Goal: Task Accomplishment & Management: Manage account settings

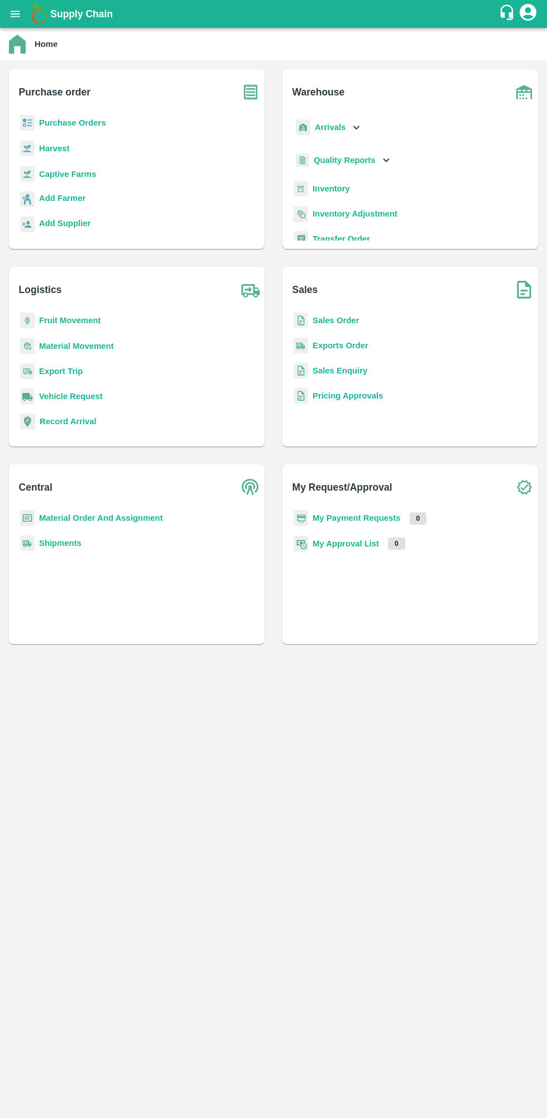
click at [15, 14] on icon "open drawer" at bounding box center [15, 14] width 9 height 6
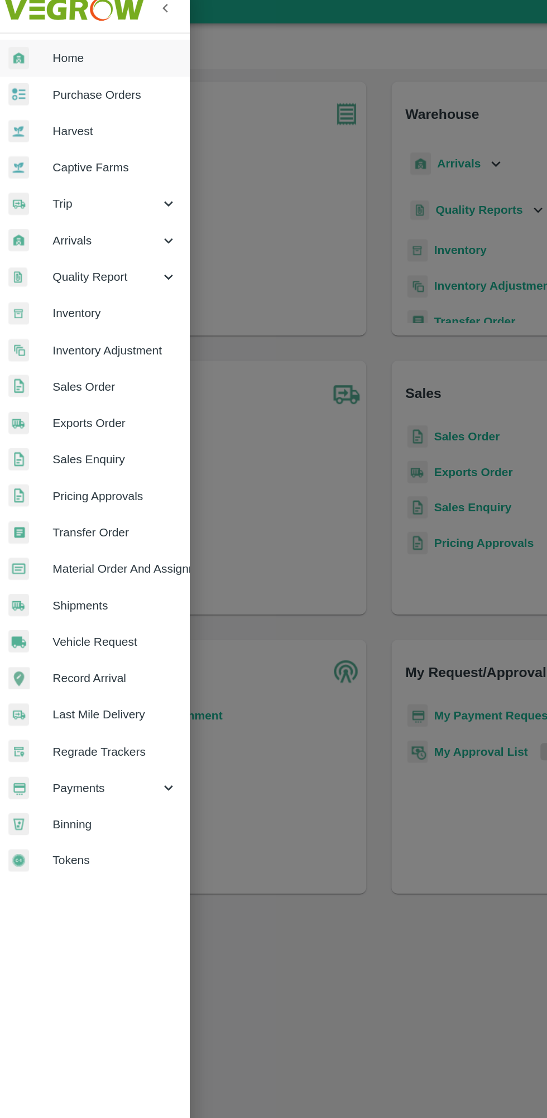
click at [112, 415] on span "Material Order And Assignment" at bounding box center [86, 414] width 88 height 12
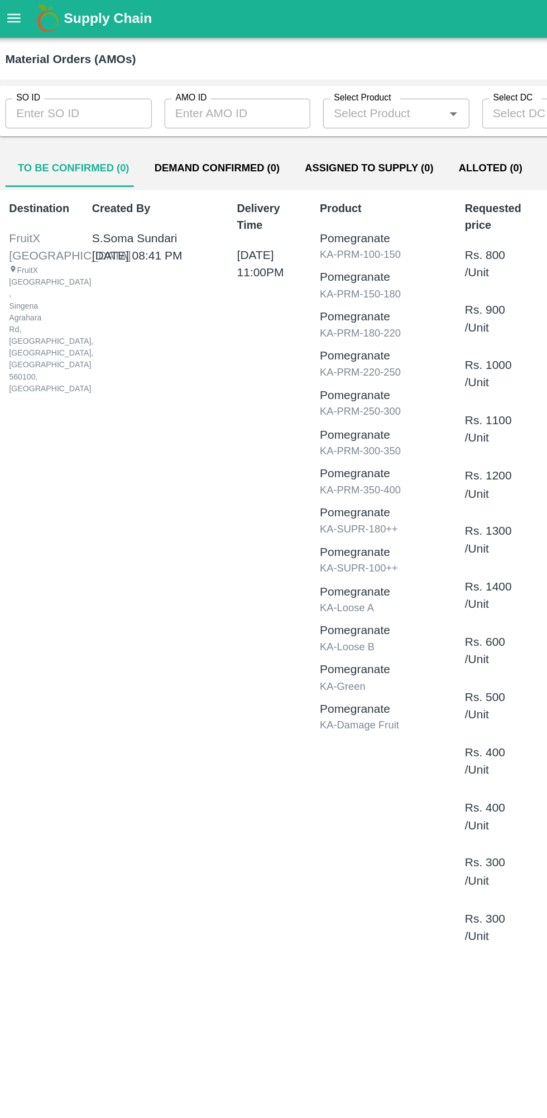
click at [42, 85] on input "SO ID" at bounding box center [61, 81] width 104 height 21
click at [37, 80] on input "SO ID" at bounding box center [61, 81] width 104 height 21
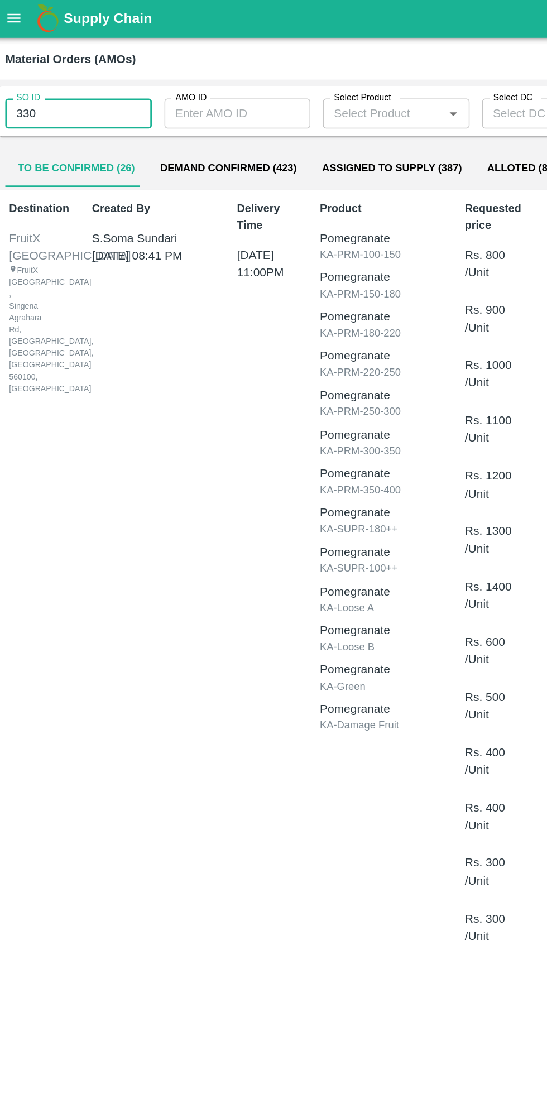
click at [60, 85] on input "330" at bounding box center [61, 81] width 104 height 21
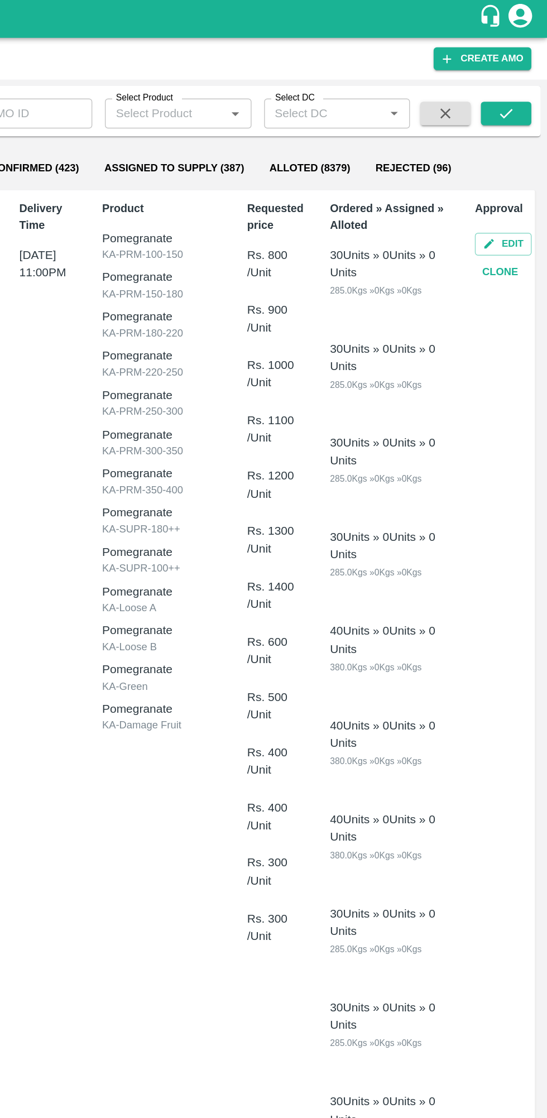
type input "330456"
click at [518, 81] on icon "submit" at bounding box center [518, 81] width 12 height 12
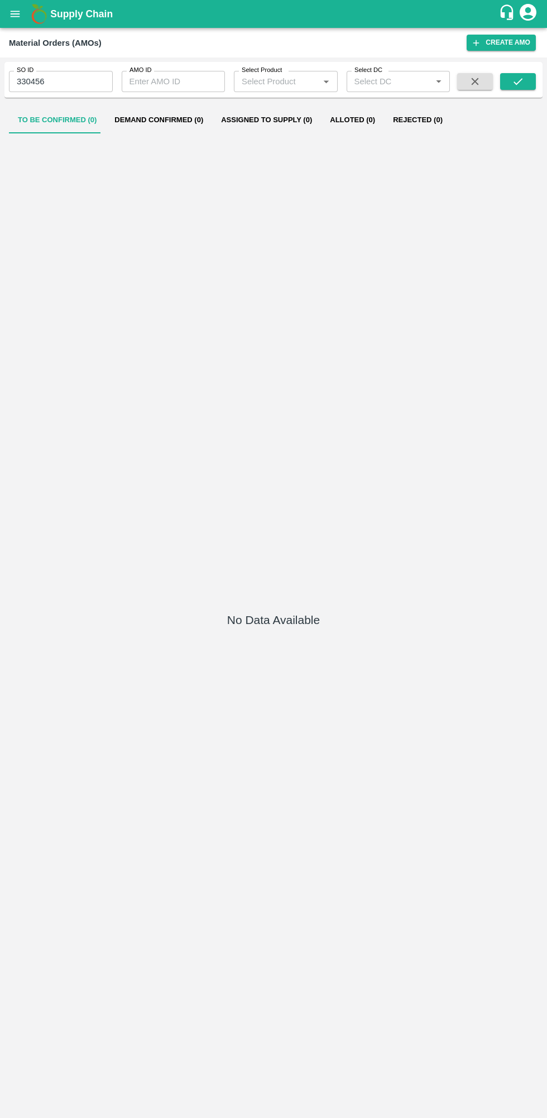
click at [530, 81] on button "submit" at bounding box center [518, 81] width 36 height 17
click at [522, 87] on icon "submit" at bounding box center [518, 81] width 12 height 12
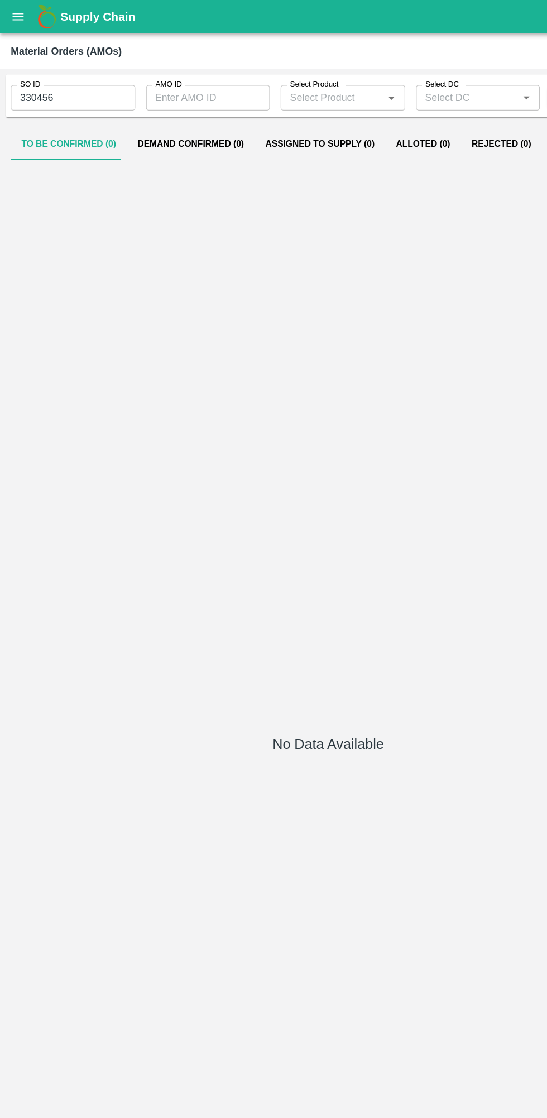
click at [84, 85] on input "330456" at bounding box center [61, 81] width 104 height 21
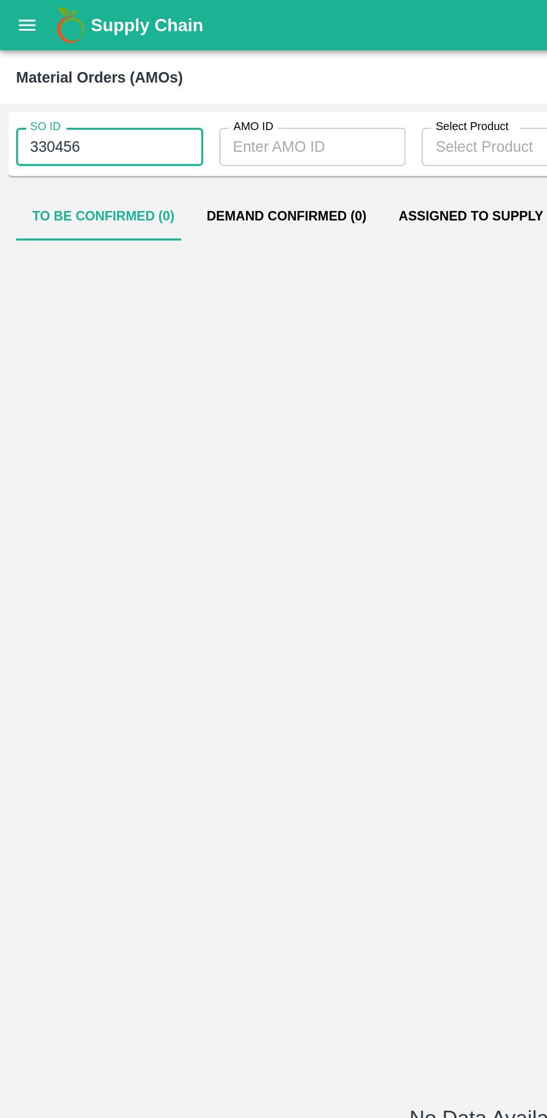
click at [177, 83] on input "AMO ID" at bounding box center [174, 81] width 104 height 21
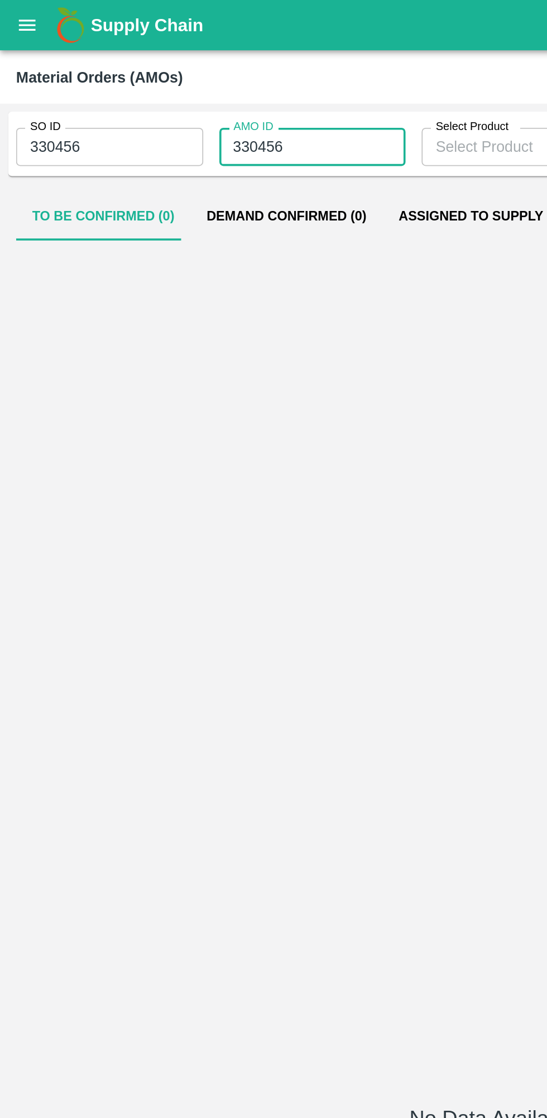
type input "330456"
click at [59, 86] on input "330456" at bounding box center [61, 81] width 104 height 21
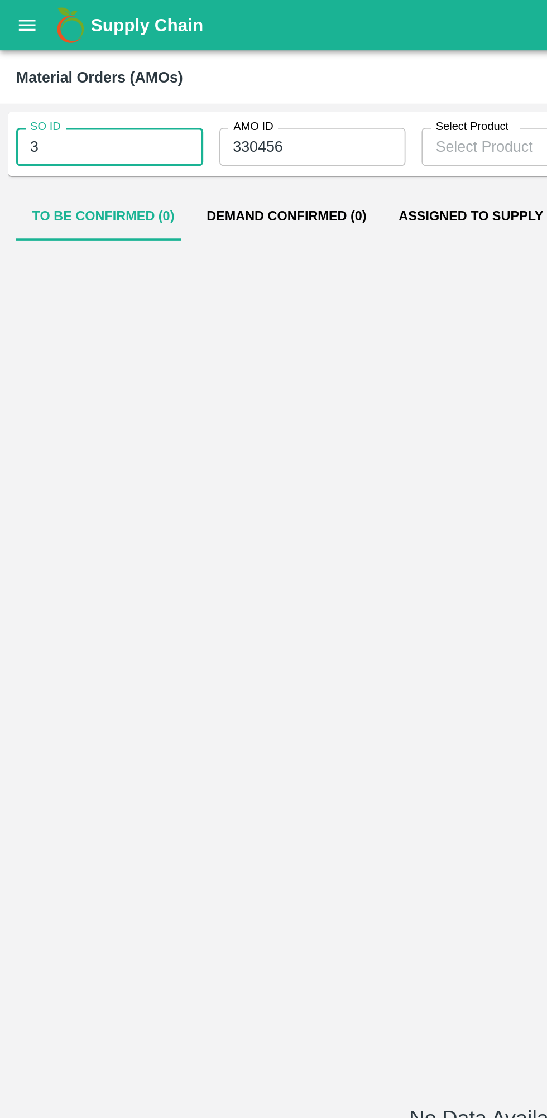
type input "3"
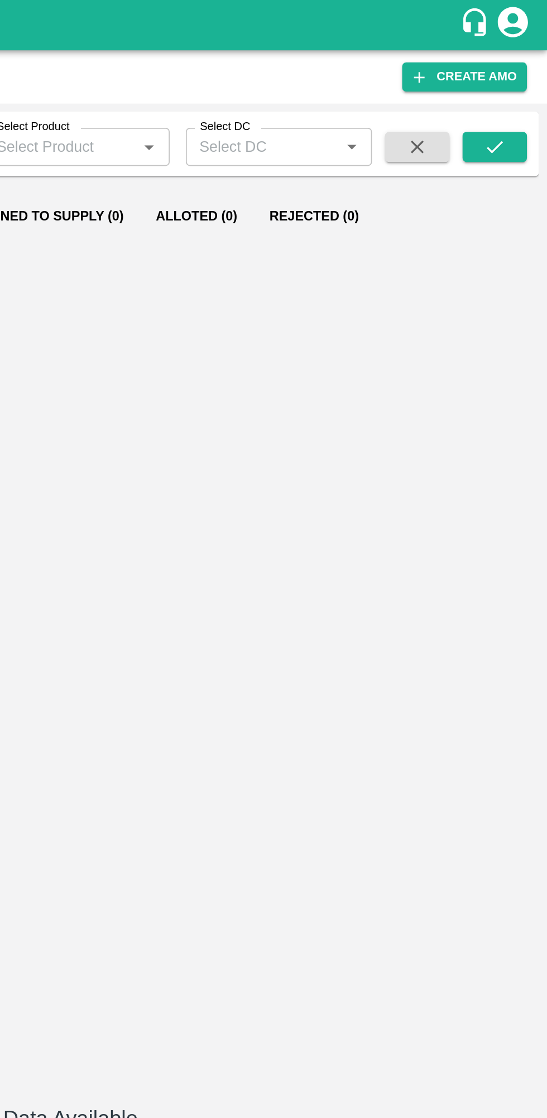
click at [511, 83] on button "submit" at bounding box center [518, 81] width 36 height 17
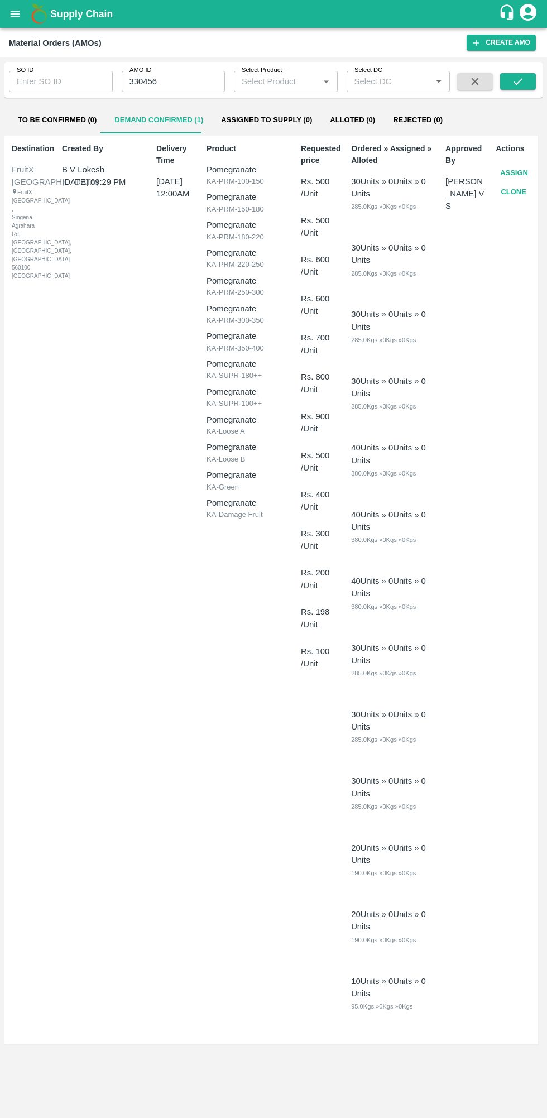
click at [524, 172] on button "Assign" at bounding box center [514, 174] width 37 height 20
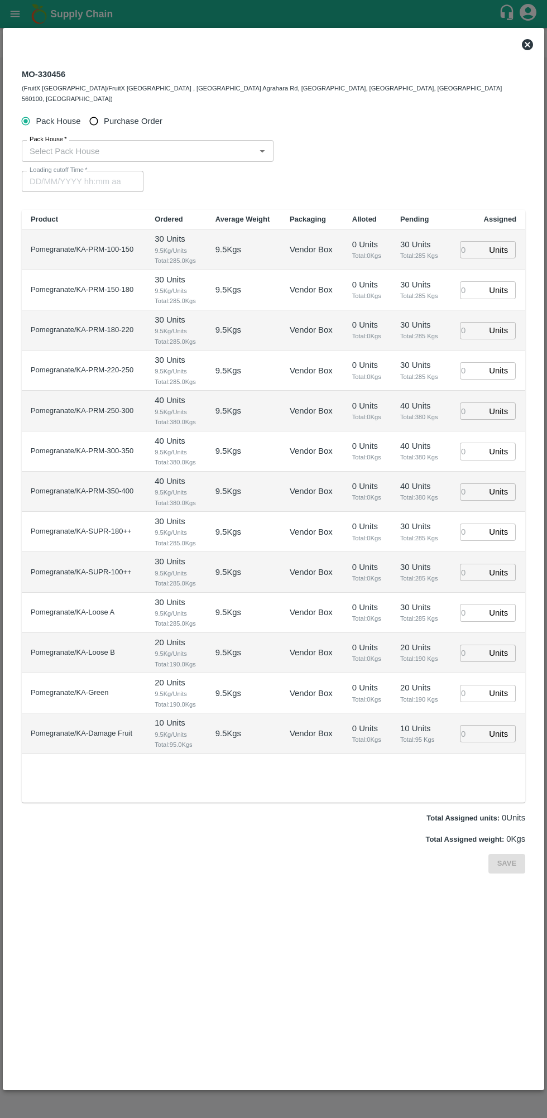
type input "01/10/2025 12:00 AM"
click at [132, 115] on span "Purchase Order" at bounding box center [133, 121] width 59 height 12
click at [104, 111] on input "Purchase Order" at bounding box center [94, 121] width 21 height 21
radio input "true"
click at [180, 143] on input "PO   *" at bounding box center [259, 150] width 469 height 15
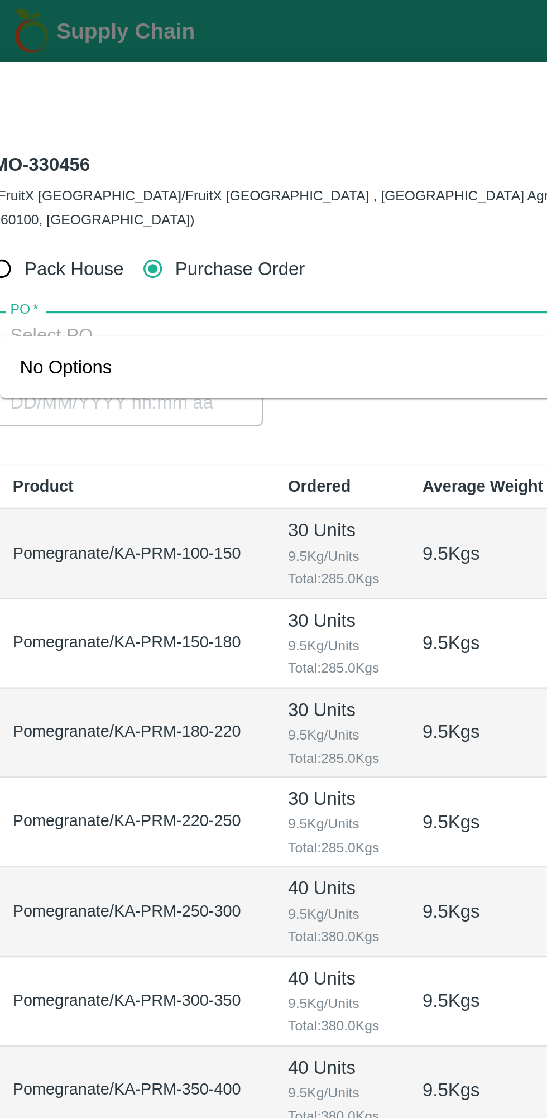
click at [148, 143] on input "PO   *" at bounding box center [259, 150] width 469 height 15
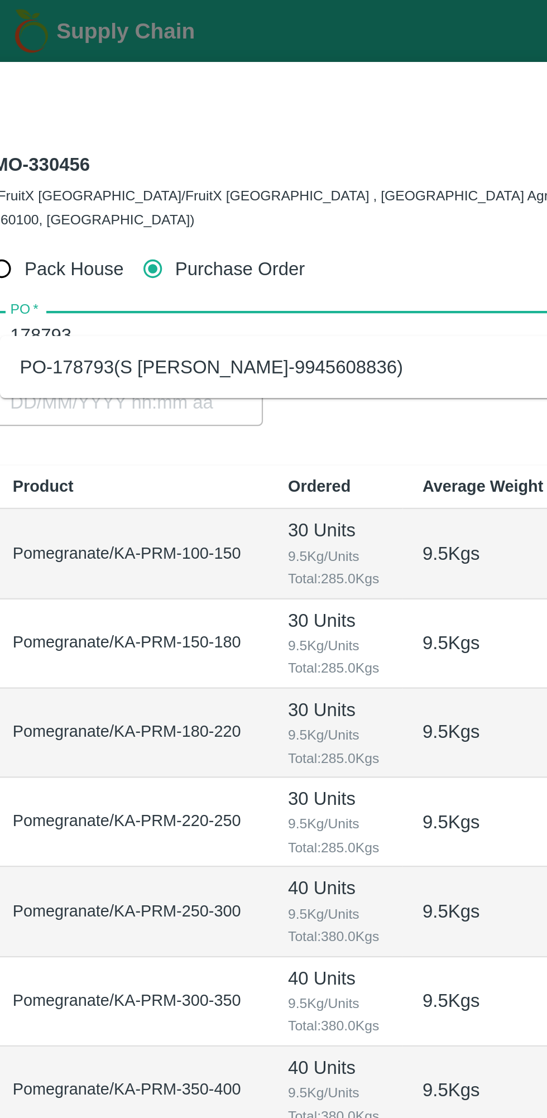
click at [160, 172] on div "PO-178793(S Narasimhamurthy-9945608836)" at bounding box center [272, 165] width 495 height 19
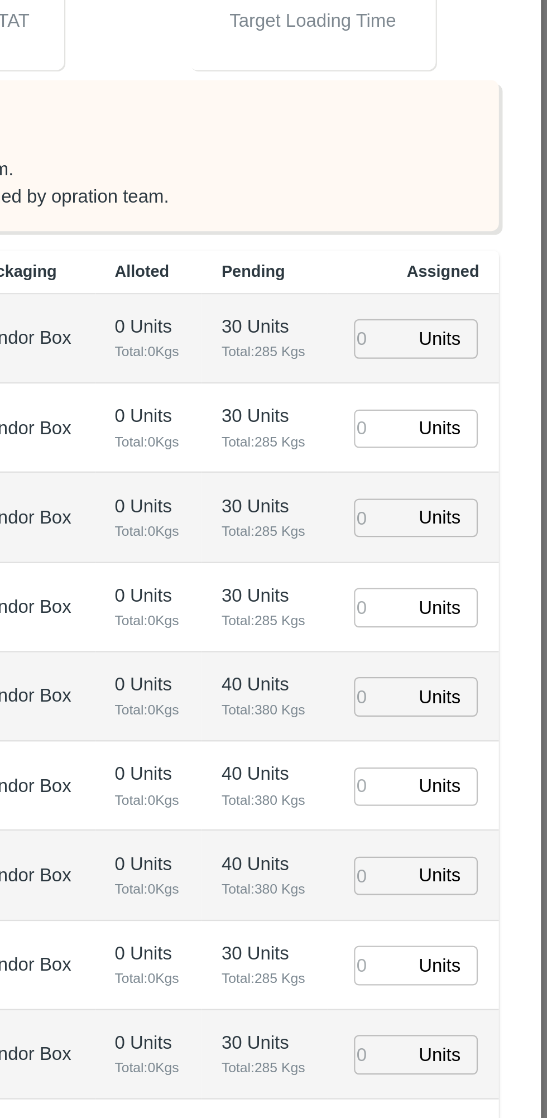
type input "PO-178793(S Narasimhamurthy-9945608836)"
click at [473, 393] on input "number" at bounding box center [472, 401] width 25 height 17
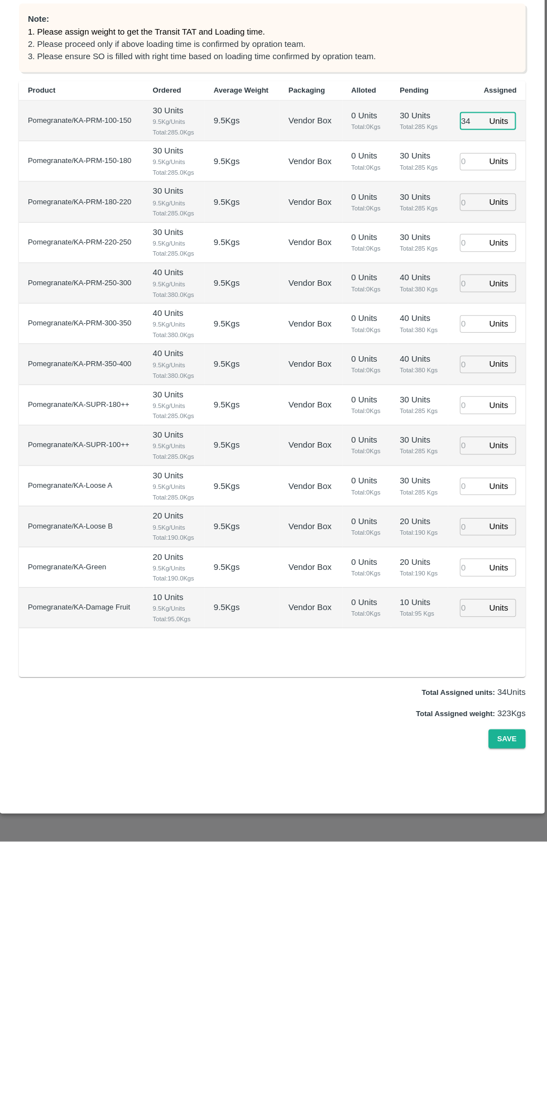
type input "34"
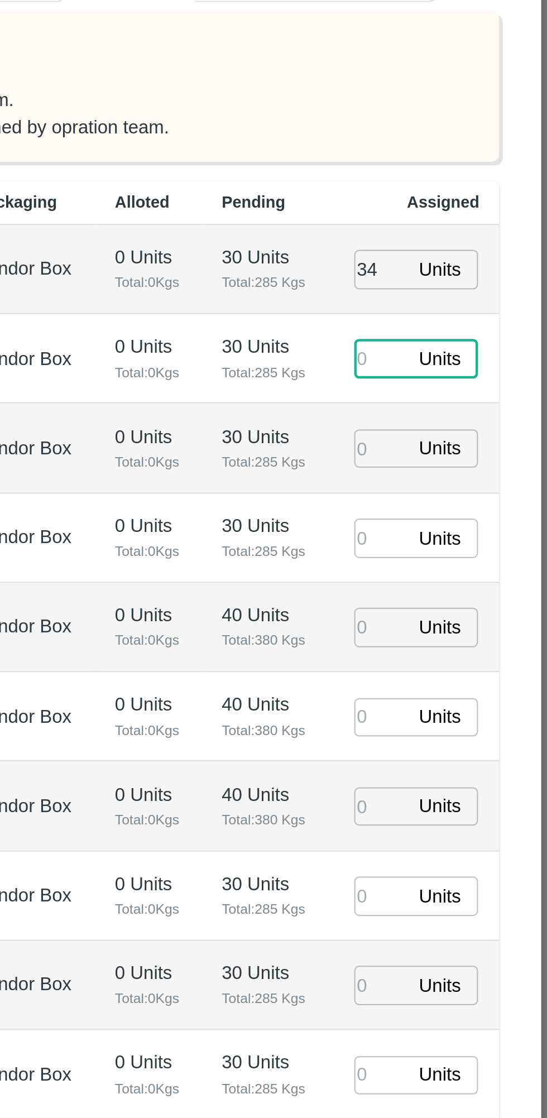
type input "30/09/2025 07:34 PM"
type input "42"
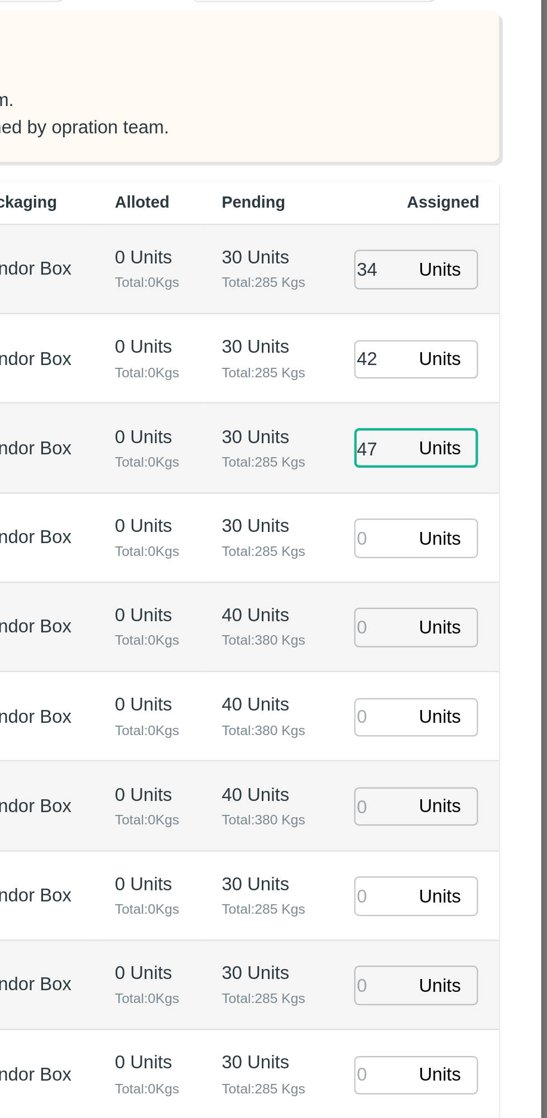
type input "47"
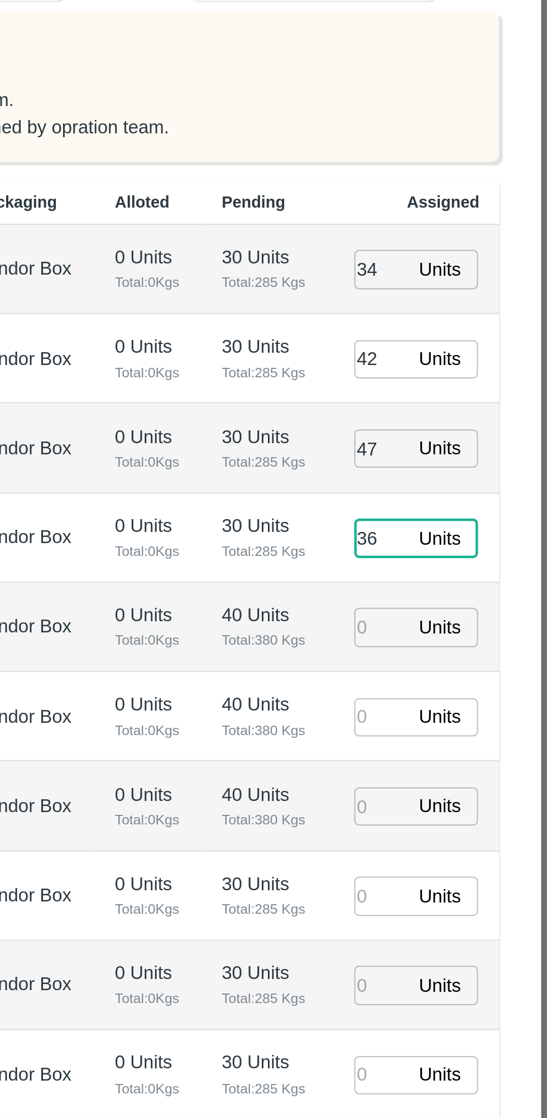
type input "36"
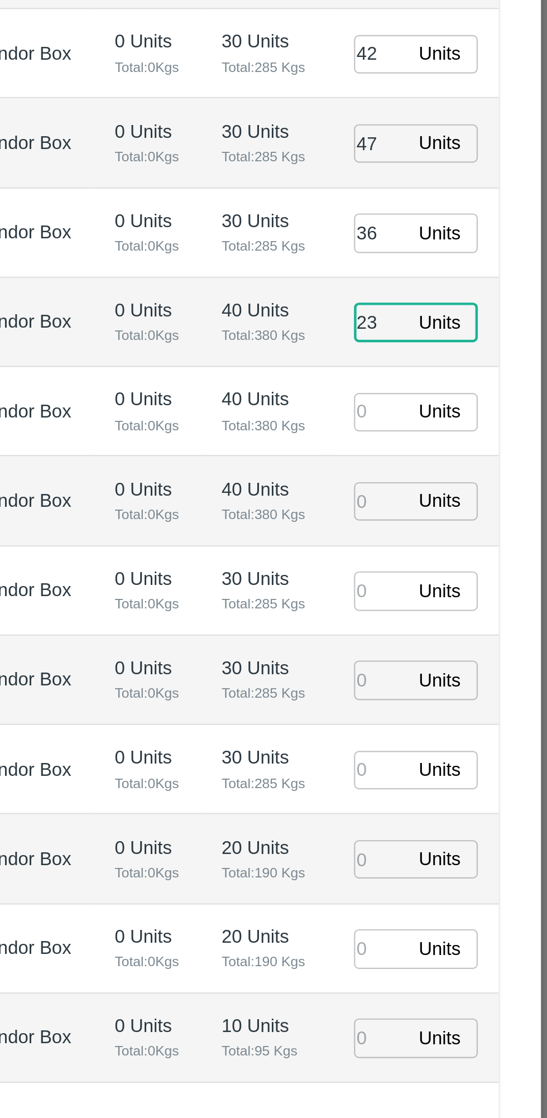
type input "23"
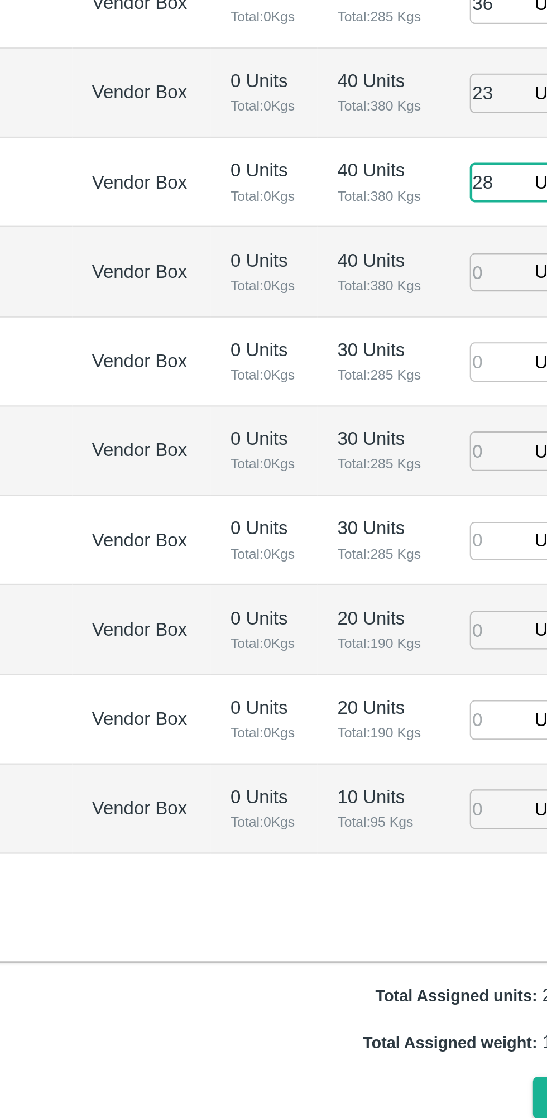
type input "28"
click at [470, 675] on input "number" at bounding box center [472, 683] width 25 height 17
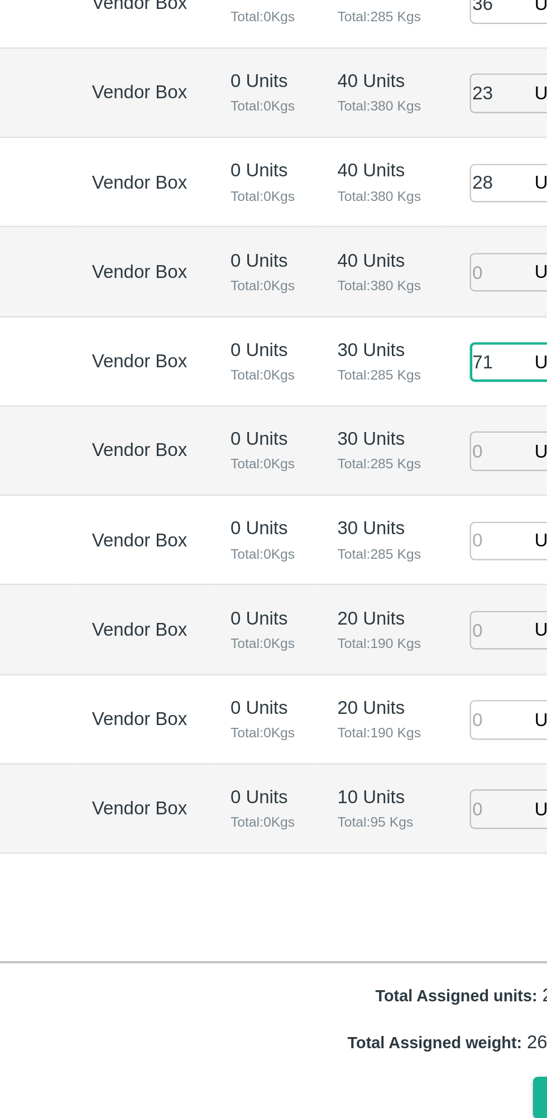
type input "71"
click at [314, 733] on td "Vendor Box" at bounding box center [312, 724] width 63 height 40
type input "30/09/2025 06:34 PM"
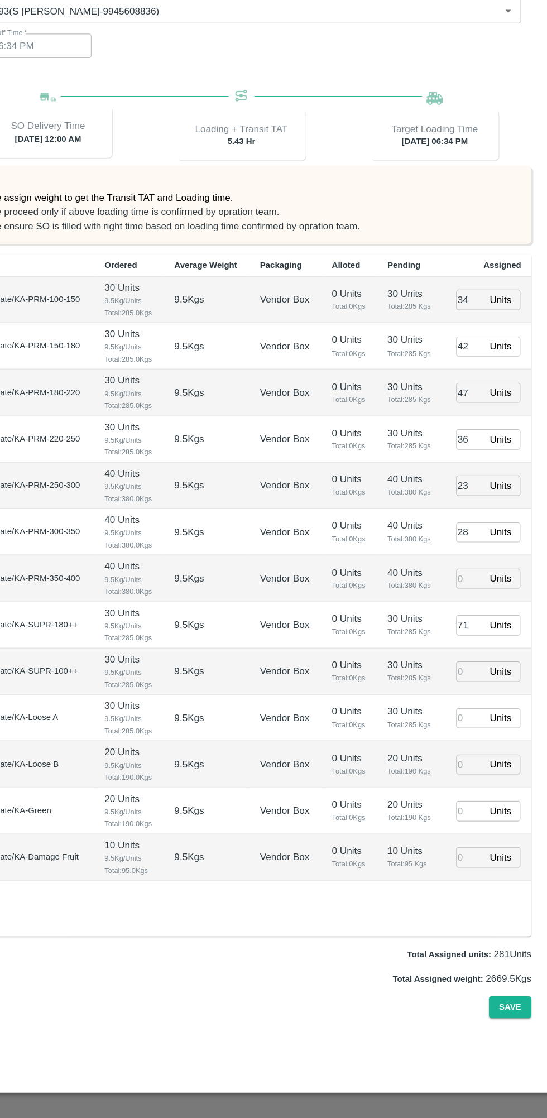
click at [516, 1006] on button "Save" at bounding box center [506, 1016] width 37 height 20
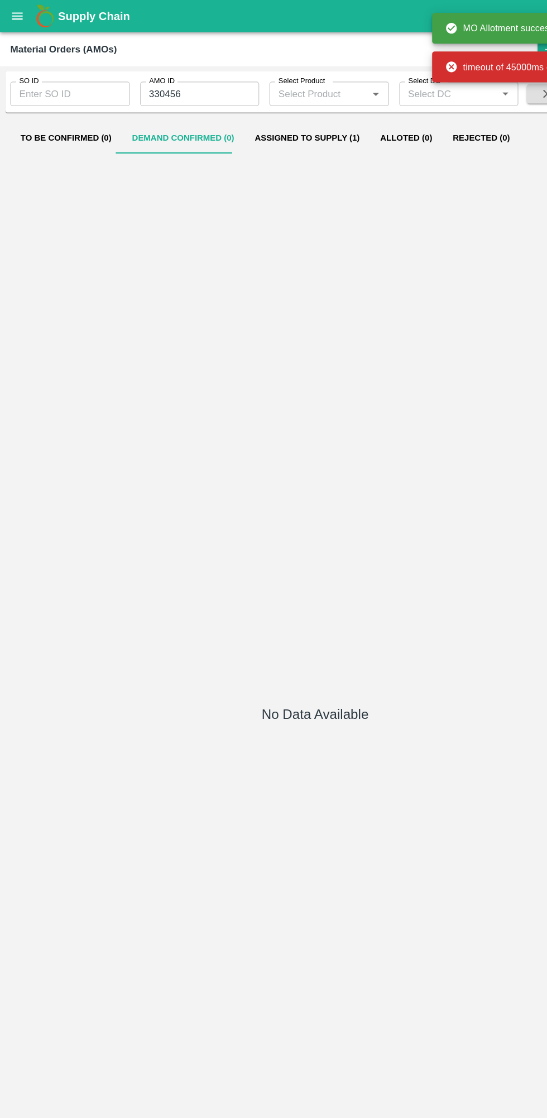
click at [12, 11] on icon "open drawer" at bounding box center [15, 14] width 12 height 12
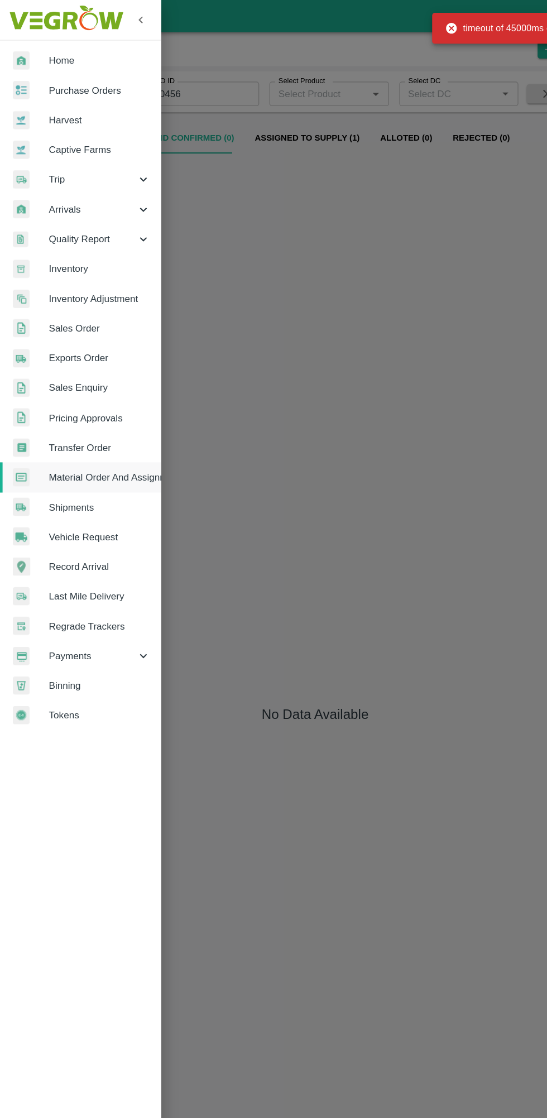
click at [47, 81] on span "Purchase Orders" at bounding box center [86, 79] width 88 height 12
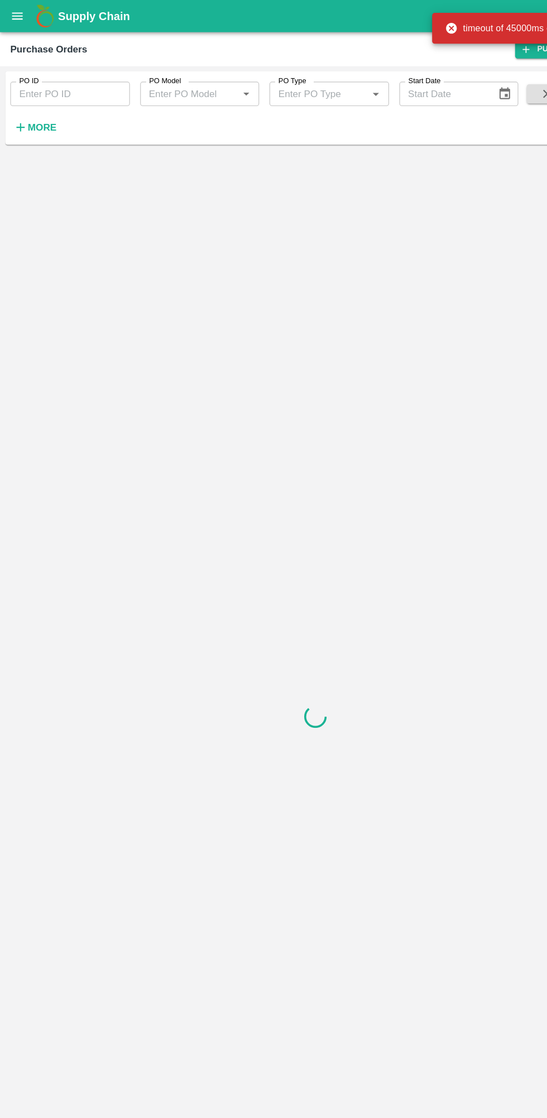
click at [23, 111] on icon "button" at bounding box center [18, 110] width 12 height 12
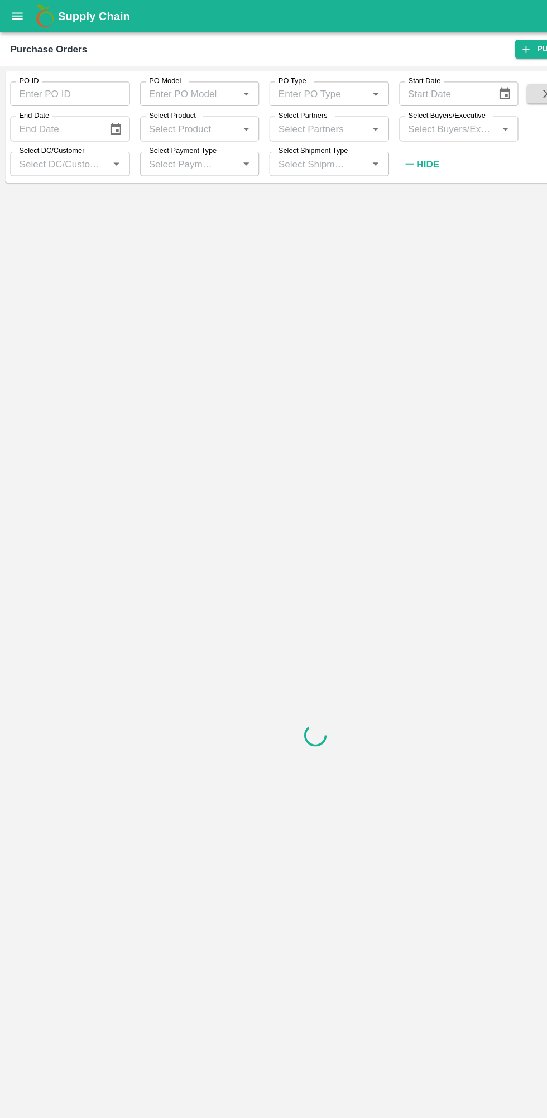
click at [372, 113] on input "Select Buyers/Executive" at bounding box center [389, 111] width 79 height 15
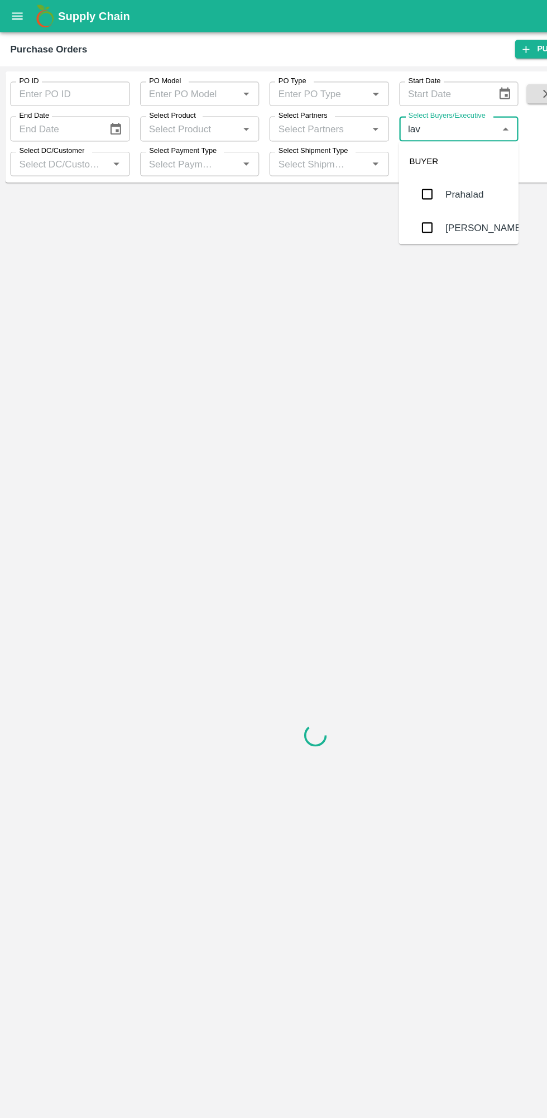
type input "lava"
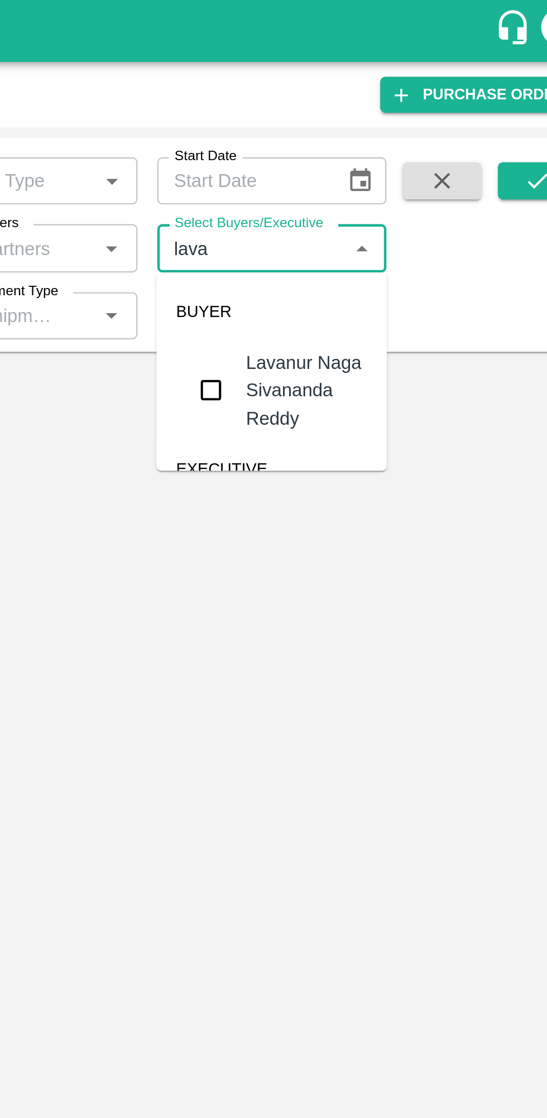
click at [362, 167] on input "checkbox" at bounding box center [370, 176] width 22 height 22
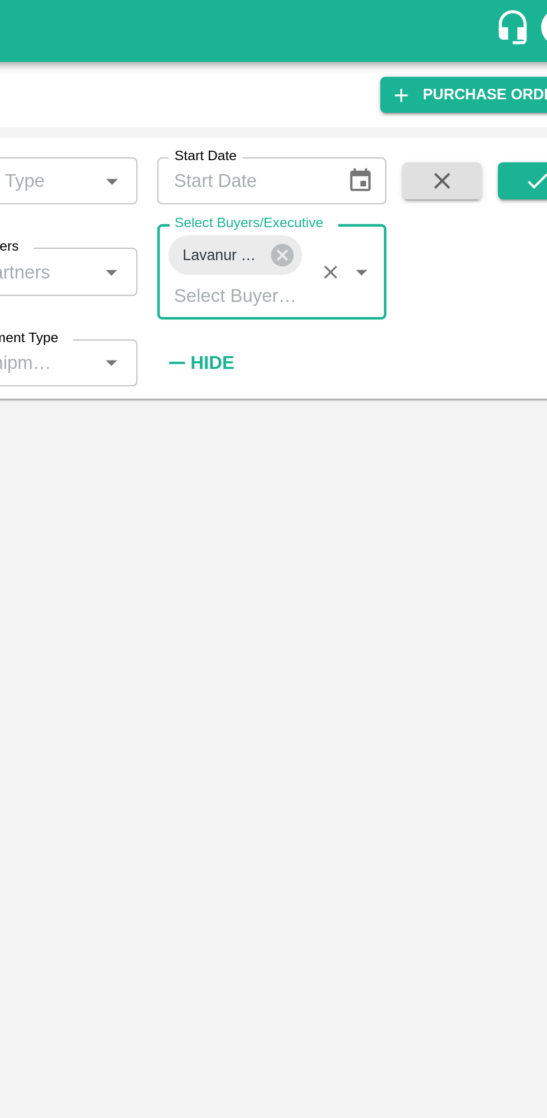
click at [518, 82] on icon "submit" at bounding box center [518, 81] width 9 height 7
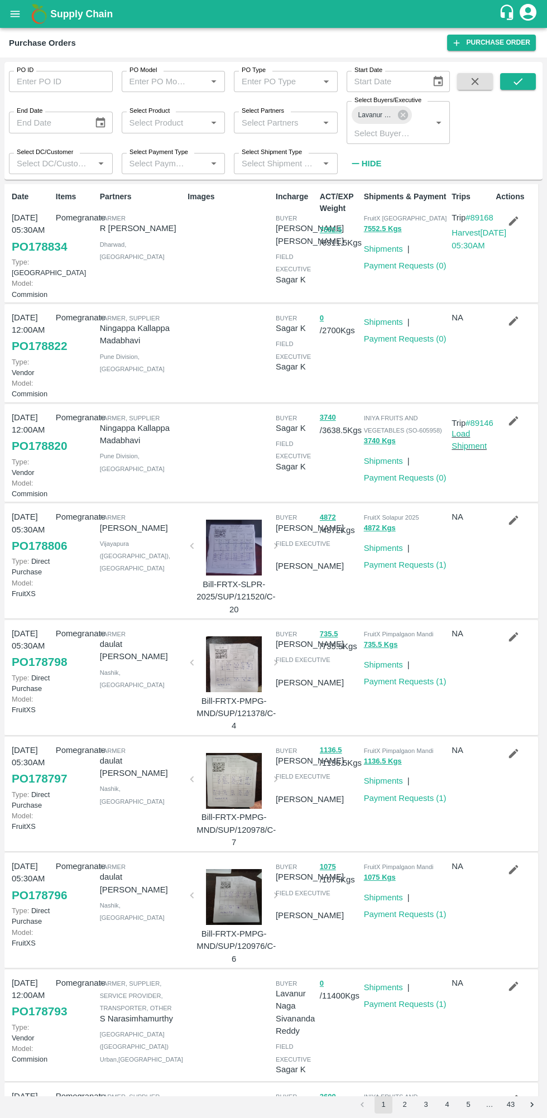
scroll to position [325, 0]
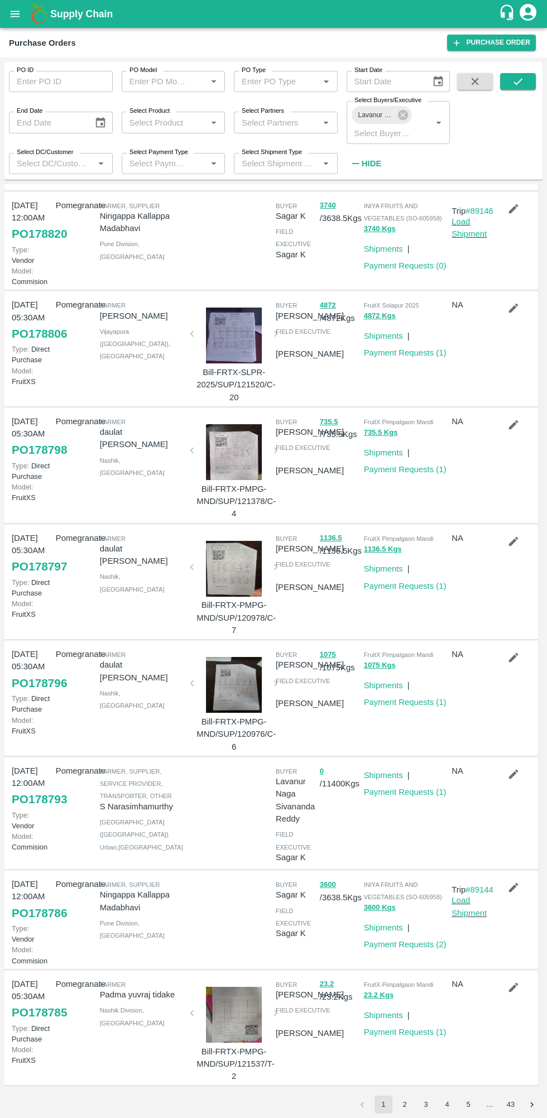
click at [518, 81] on icon "submit" at bounding box center [518, 81] width 12 height 12
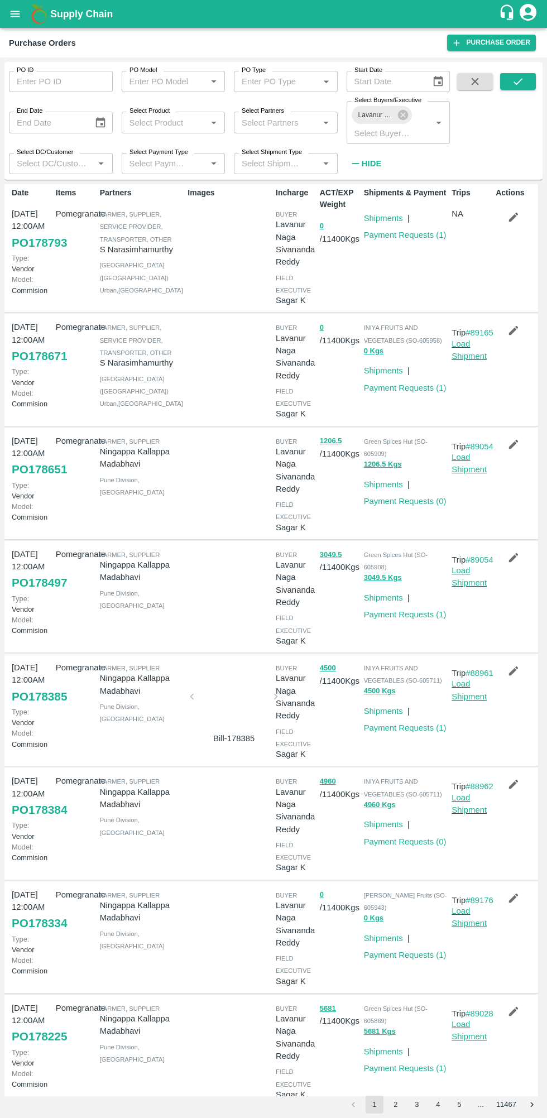
scroll to position [0, 0]
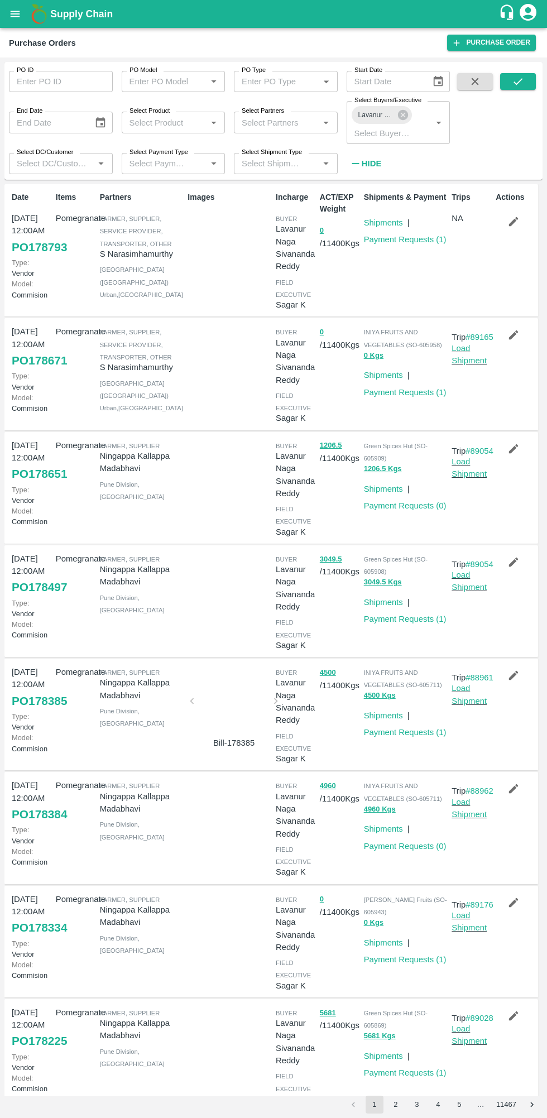
click at [388, 223] on link "Shipments" at bounding box center [383, 222] width 39 height 9
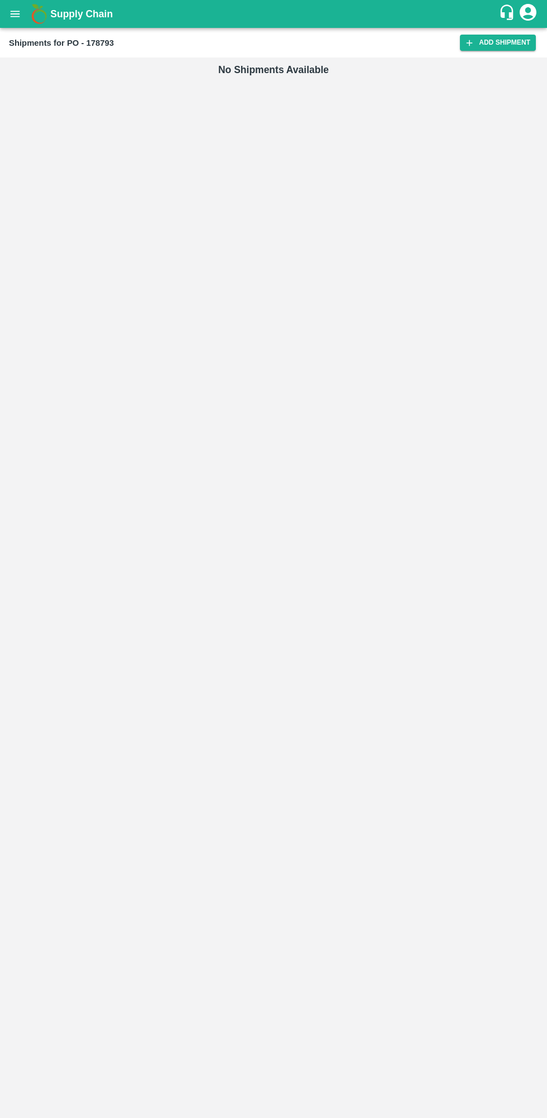
click at [472, 42] on icon at bounding box center [470, 43] width 6 height 6
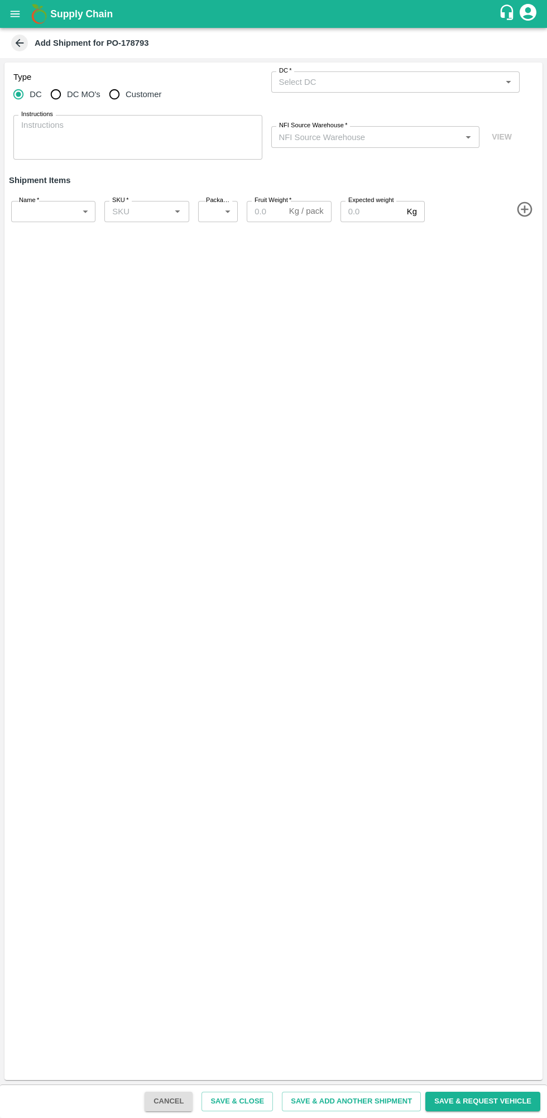
click at [120, 93] on input "Customer" at bounding box center [114, 94] width 22 height 22
radio input "true"
click at [59, 93] on input "DC MO's" at bounding box center [56, 94] width 22 height 22
radio input "true"
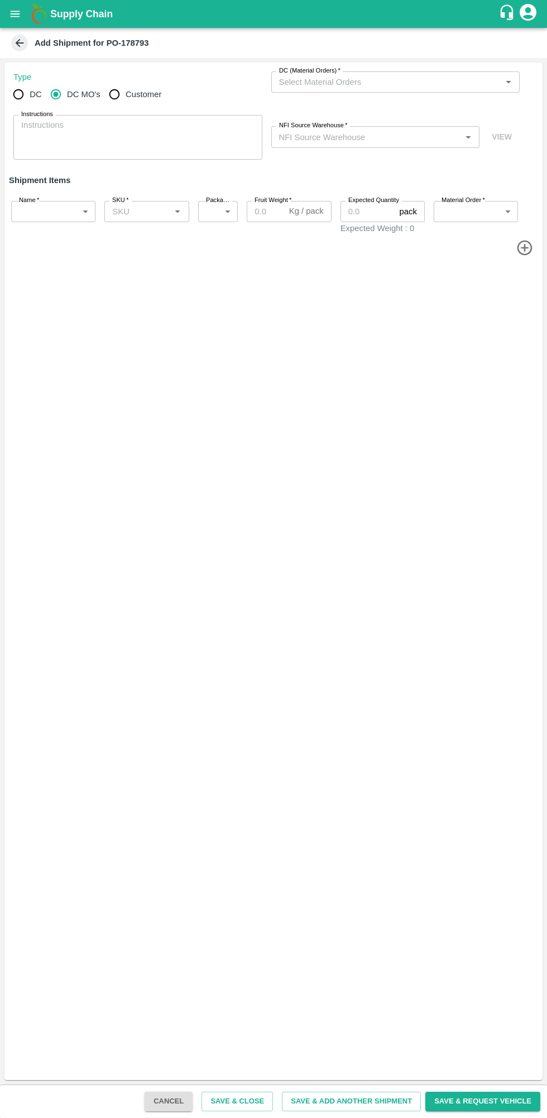
click at [400, 81] on input "DC (Material Orders)   *" at bounding box center [387, 82] width 224 height 15
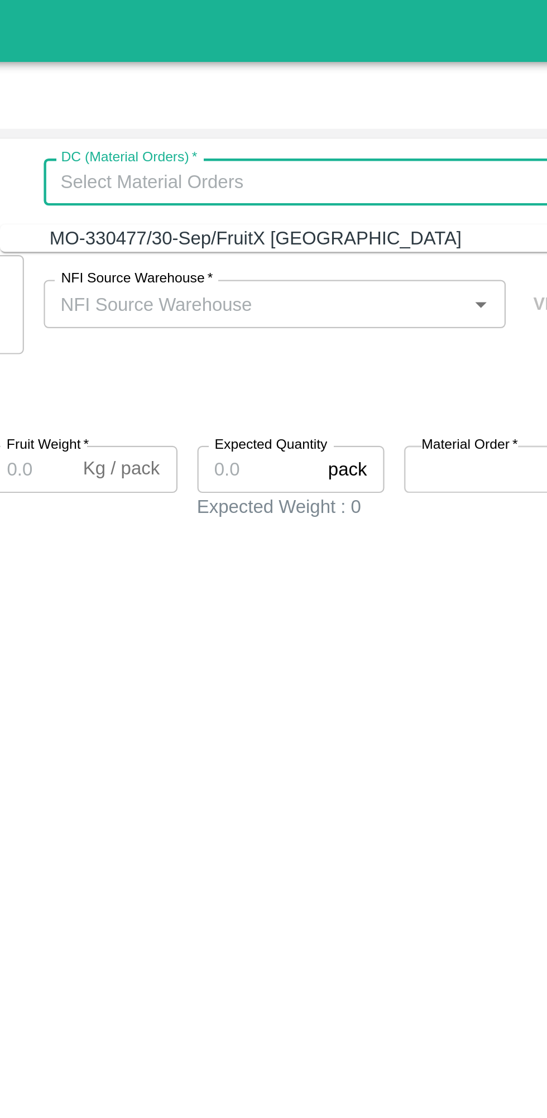
click at [391, 101] on div "MO-330477/30-Sep/FruitX Bangalore" at bounding box center [387, 107] width 227 height 12
type input "MO-330477/30-Sep/FruitX Bangalore"
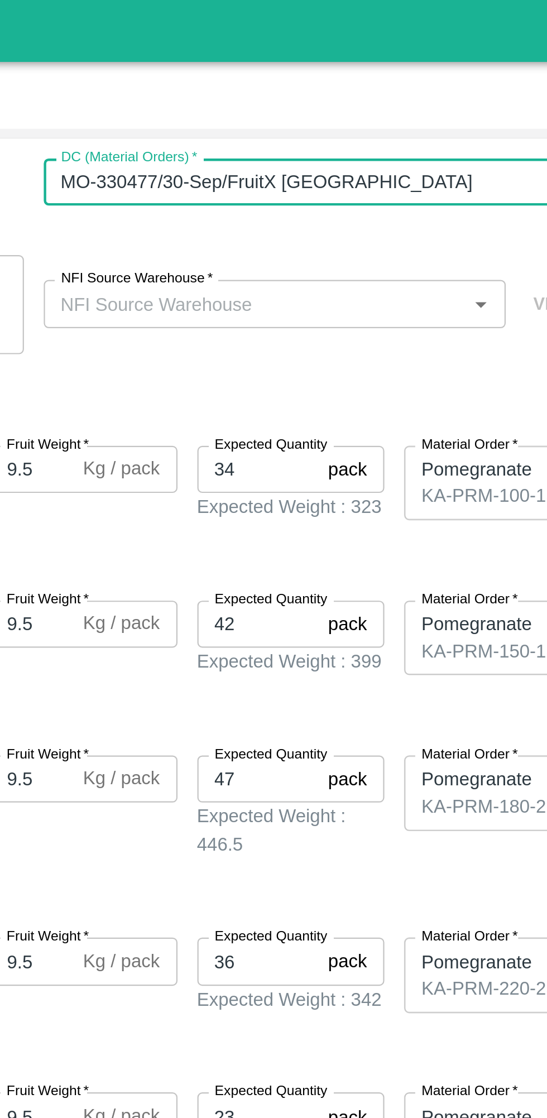
click at [380, 137] on input "NFI Source Warehouse   *" at bounding box center [367, 136] width 184 height 15
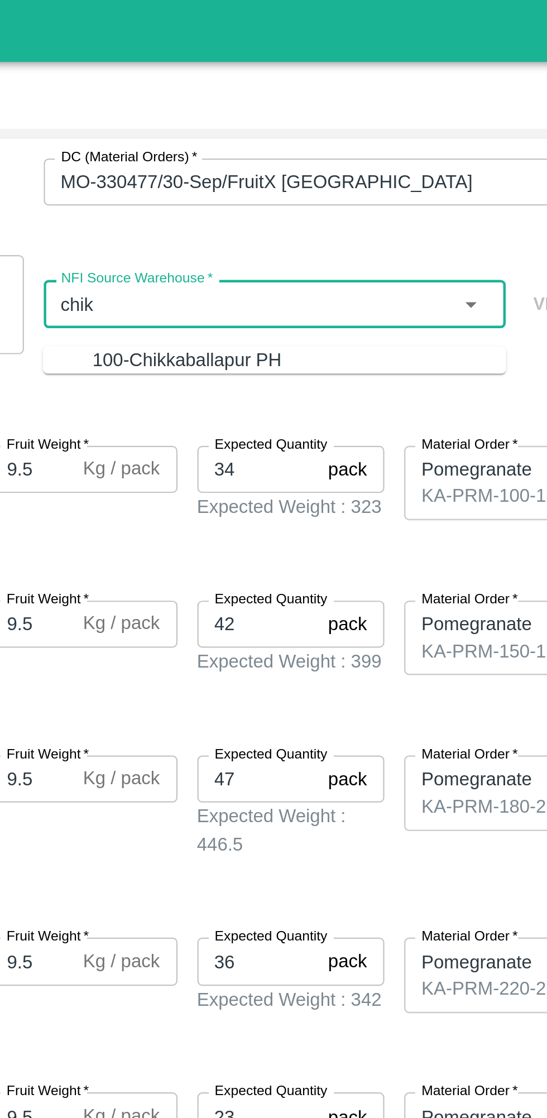
click at [421, 156] on div "100-Chikkaballapur PH" at bounding box center [386, 162] width 186 height 12
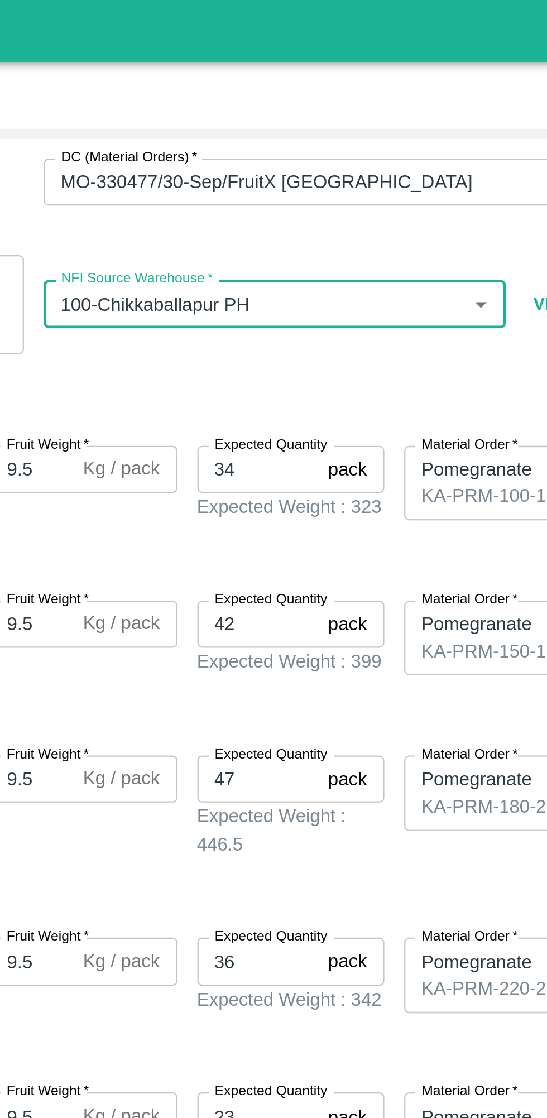
type input "100-Chikkaballapur PH"
click at [442, 169] on h6 "Shipment Items" at bounding box center [273, 180] width 538 height 23
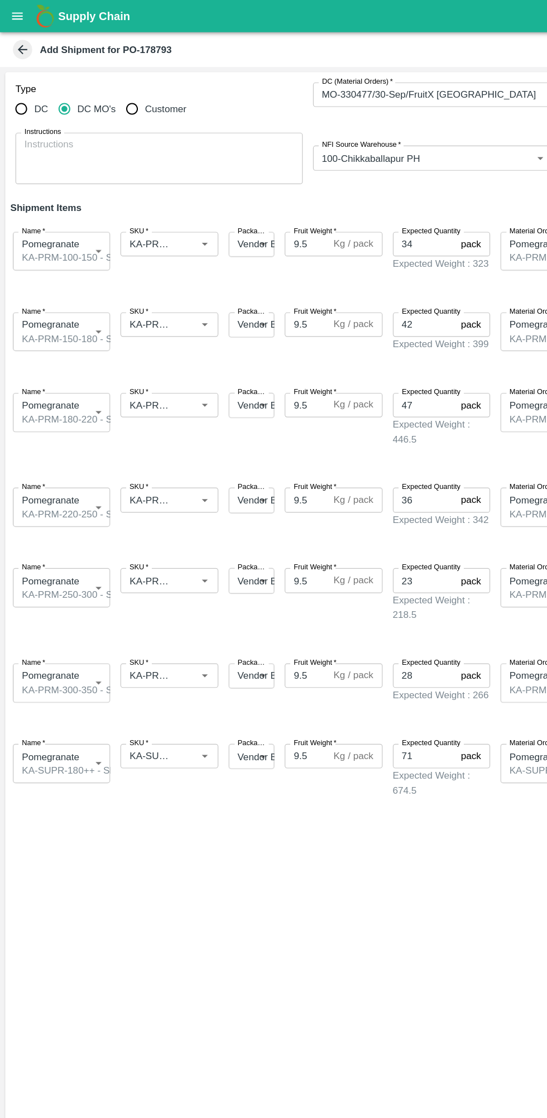
click at [57, 285] on body "Supply Chain Add Shipment for PO-178793 Type DC DC MO's Customer DC (Material O…" at bounding box center [273, 559] width 547 height 1118
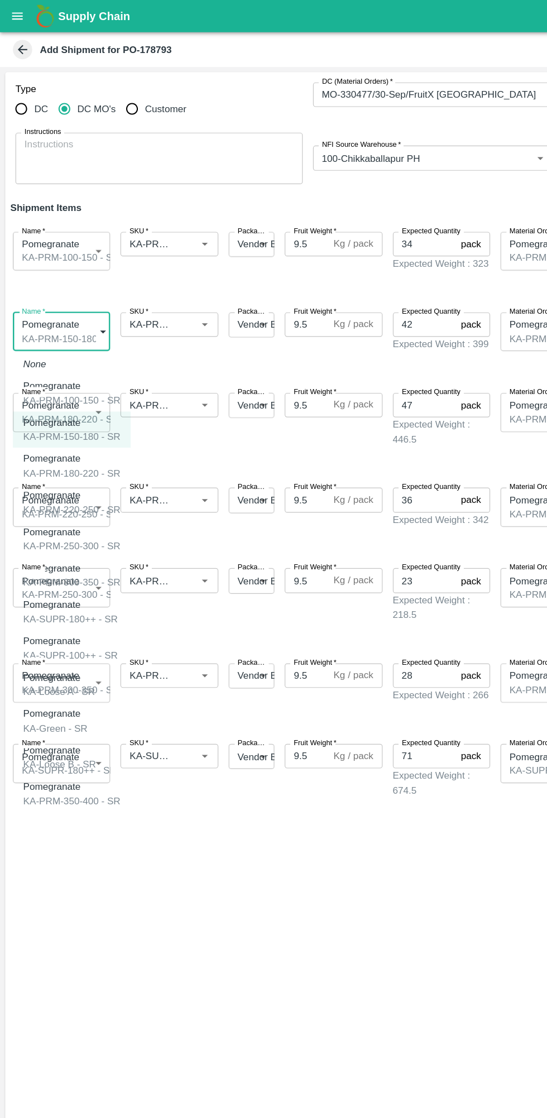
click at [243, 375] on div at bounding box center [273, 559] width 547 height 1118
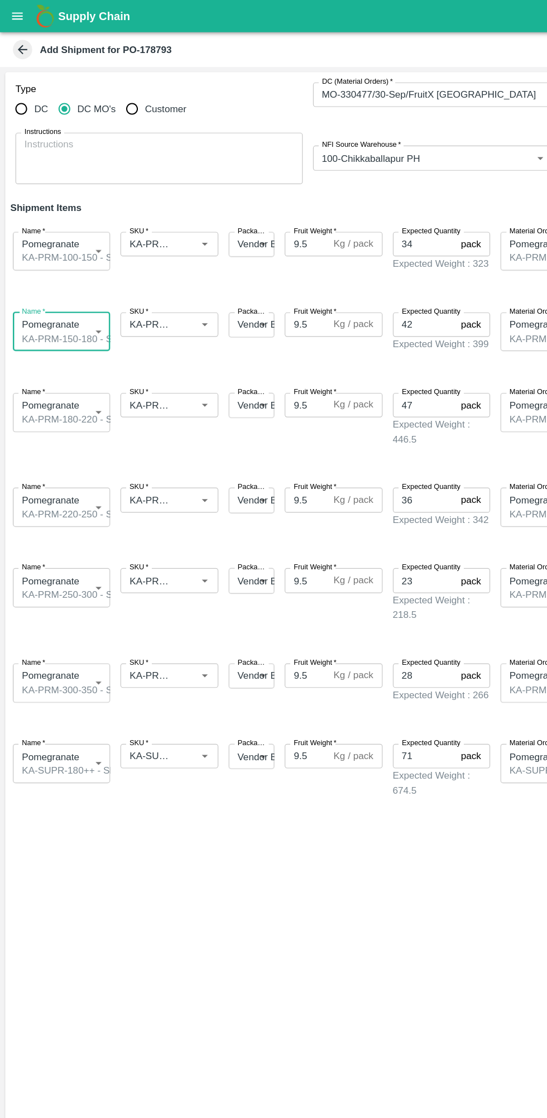
click at [143, 279] on input "SKU   *" at bounding box center [130, 281] width 45 height 15
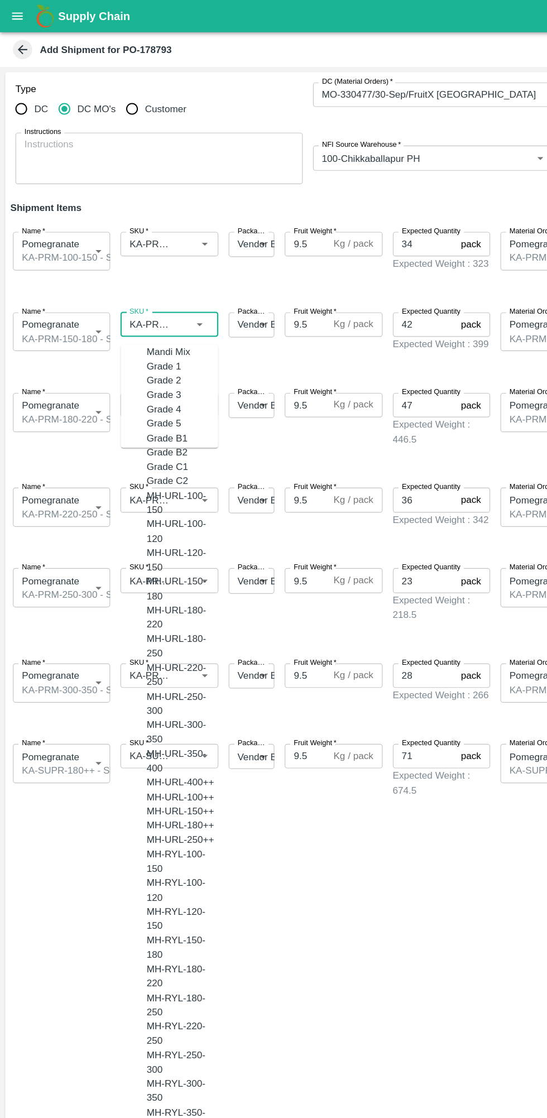
scroll to position [3111, 0]
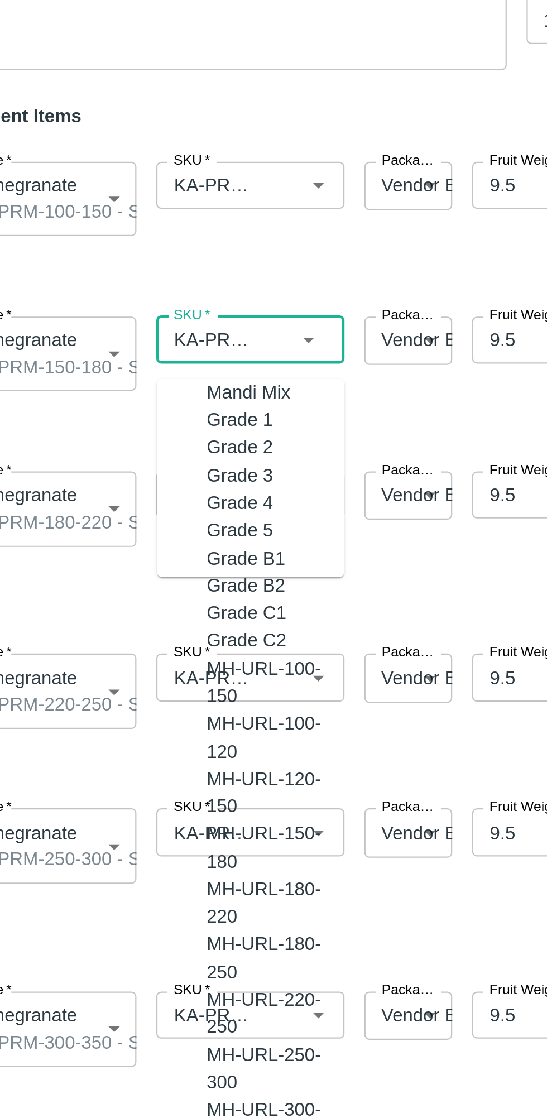
click at [235, 316] on span at bounding box center [271, 318] width 534 height 18
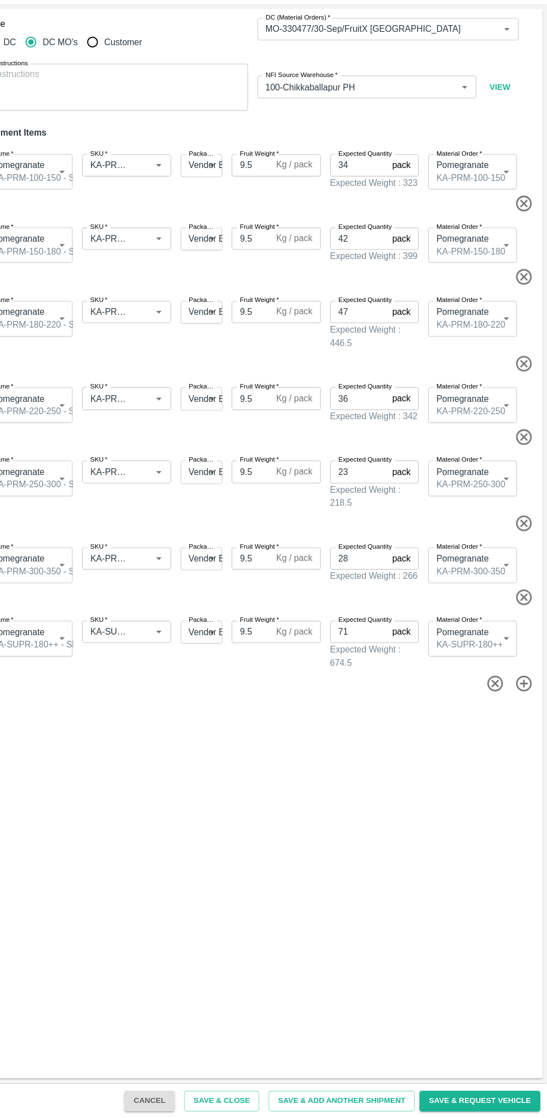
click at [267, 1100] on button "Save & Close" at bounding box center [237, 1102] width 71 height 20
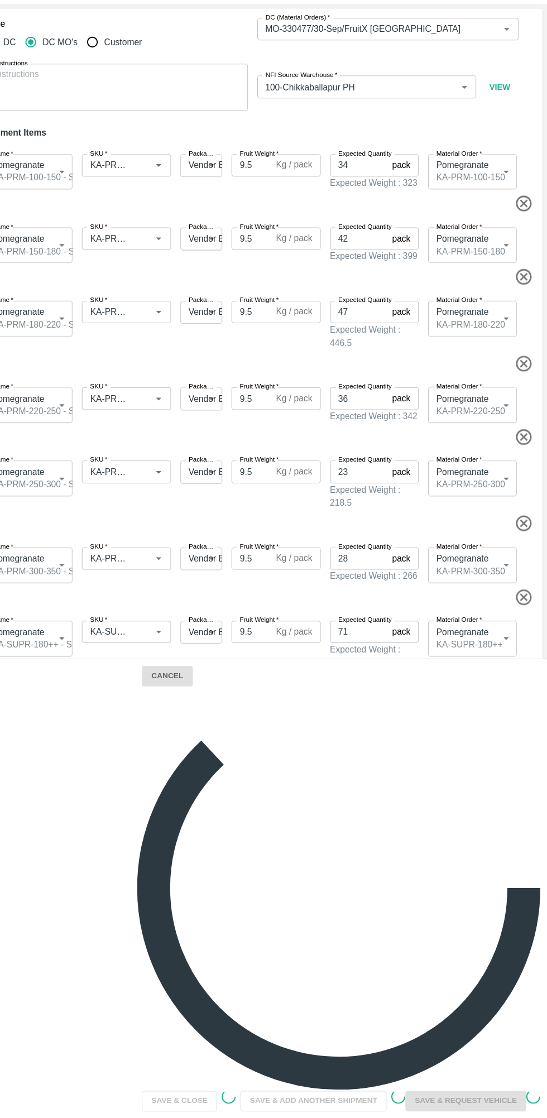
scroll to position [0, 0]
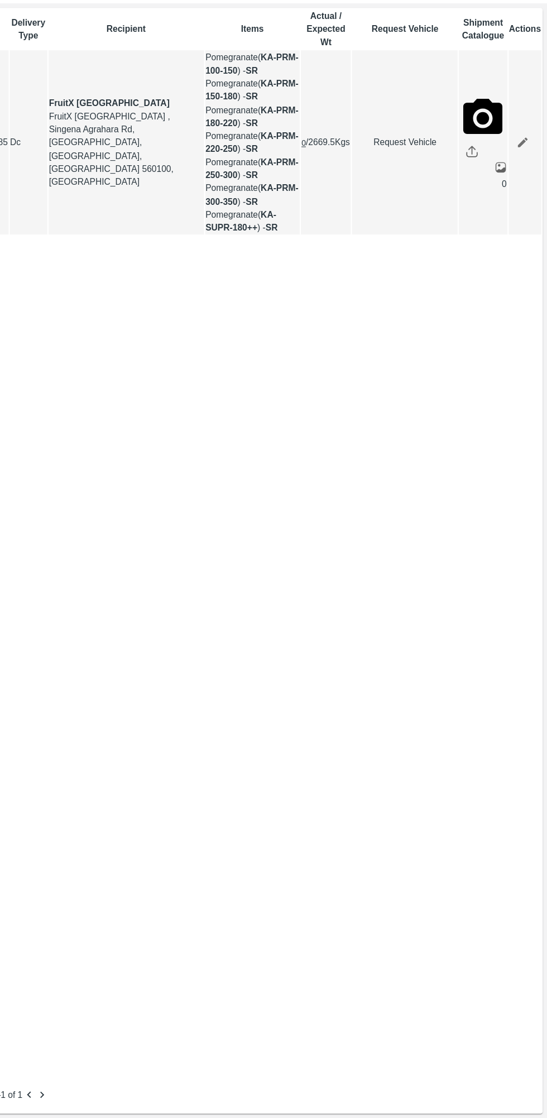
click at [401, 196] on link "Request Vehicle" at bounding box center [411, 190] width 99 height 12
type input "30/09/2025 06:34 PM"
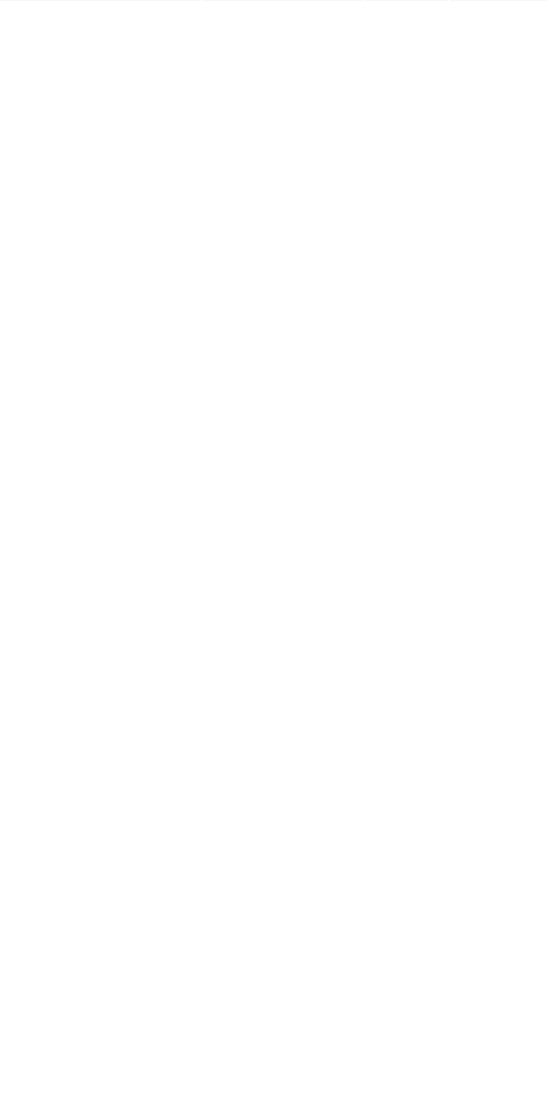
type input "29/09/2025 01:00 PM"
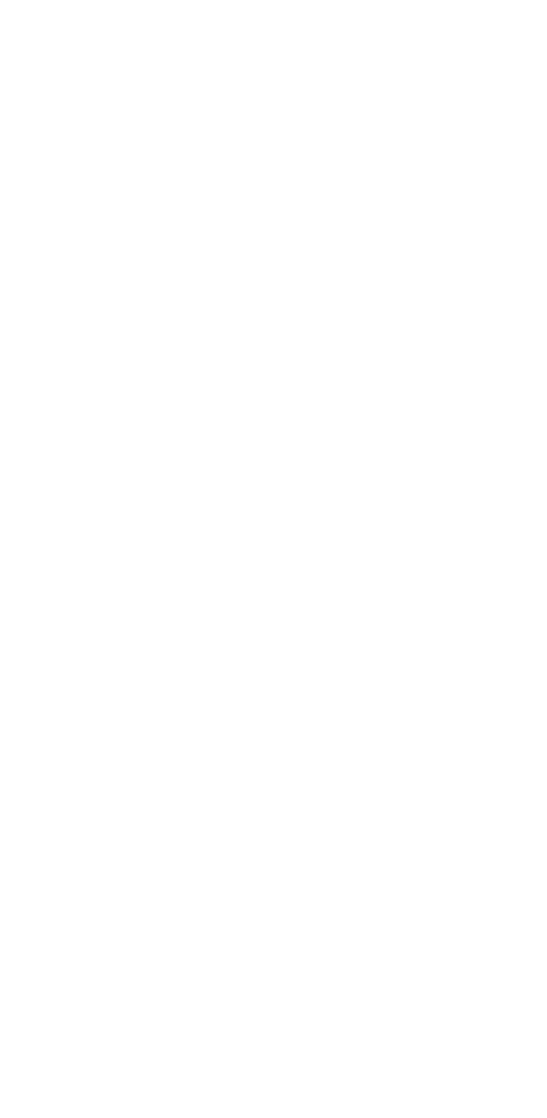
type input "30/09/2025 05:34 AM"
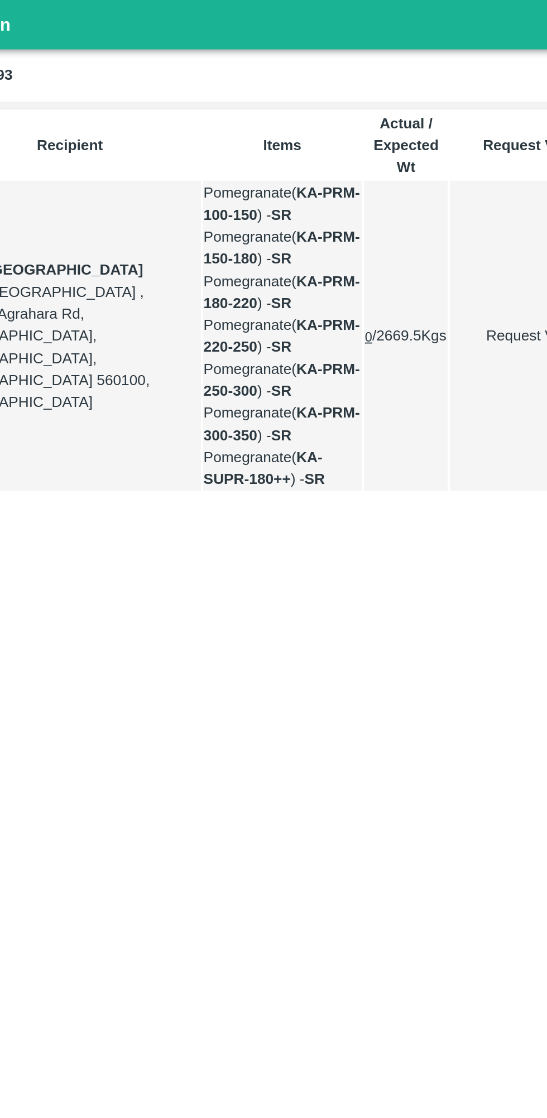
click at [189, 132] on body "Supply Chain Shipments for PO - 178793 Add Shipment ID Delivery Type Recipient …" at bounding box center [273, 559] width 547 height 1118
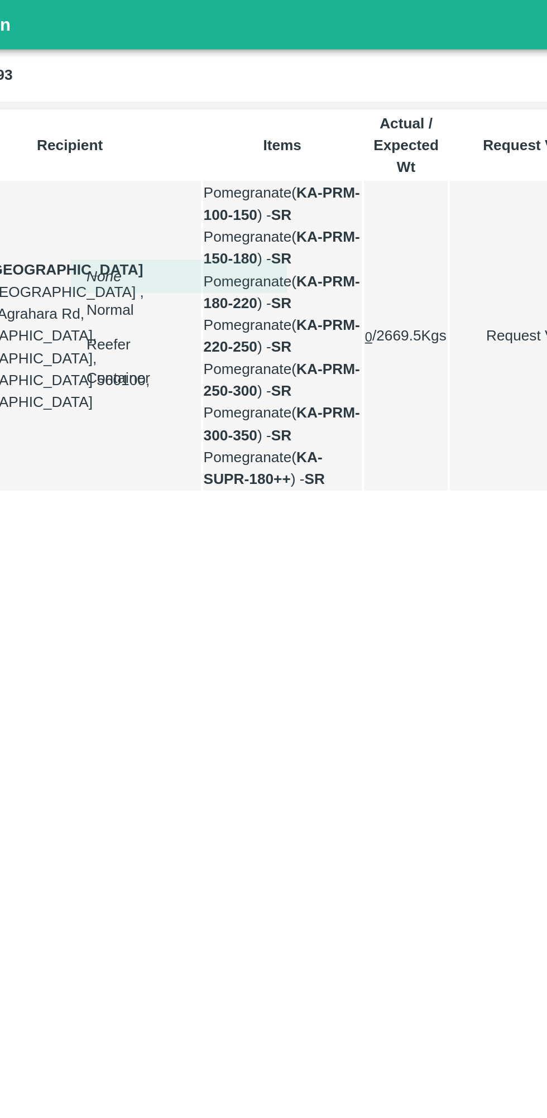
click at [166, 172] on p "Normal" at bounding box center [169, 175] width 27 height 12
type input "1"
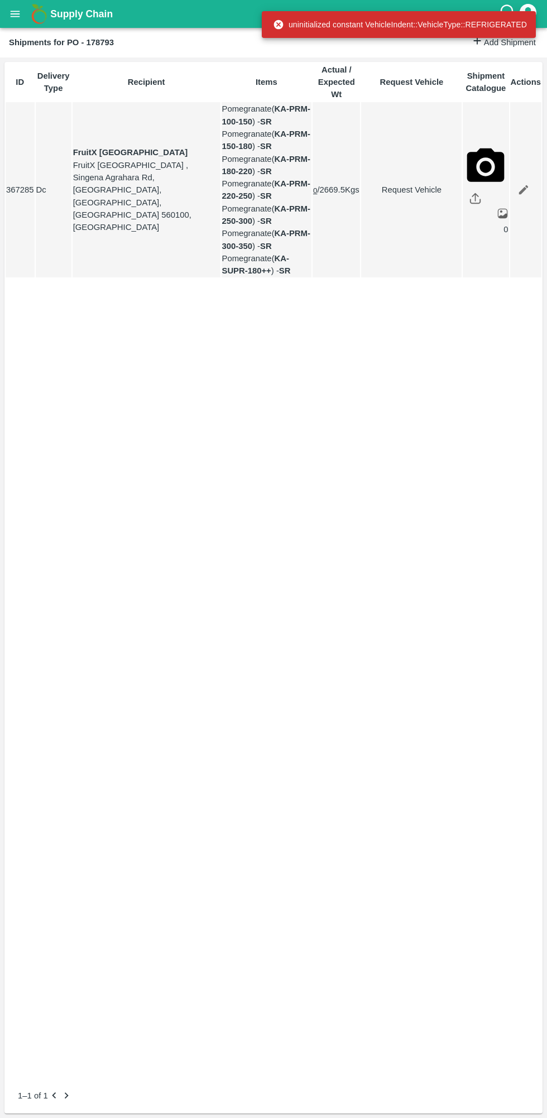
click at [396, 196] on link "Request Vehicle" at bounding box center [411, 190] width 99 height 12
type input "1"
type input "29/09/2025 01:00 PM"
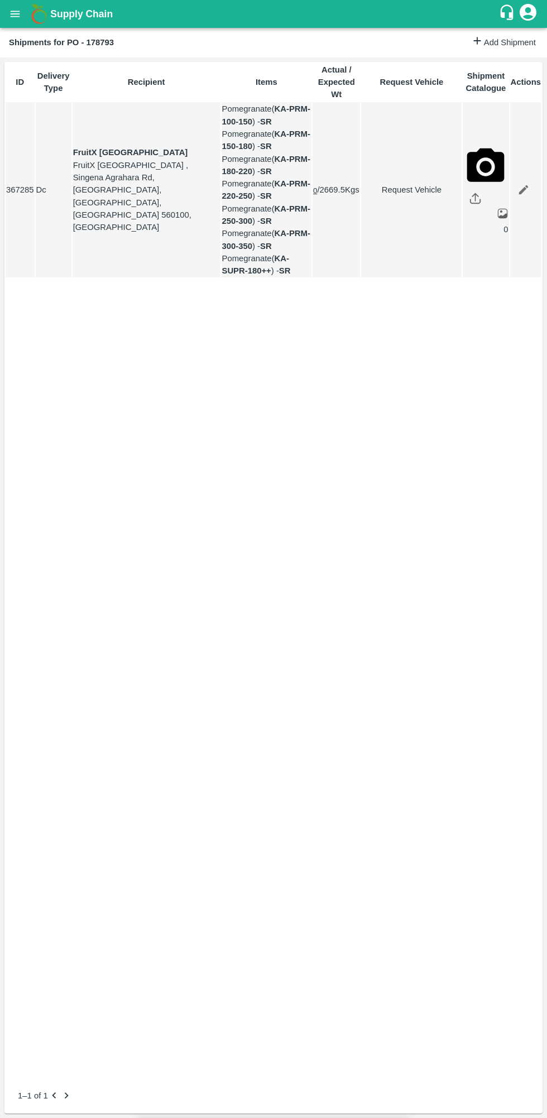
type input "30/09/2025 04:34 AM"
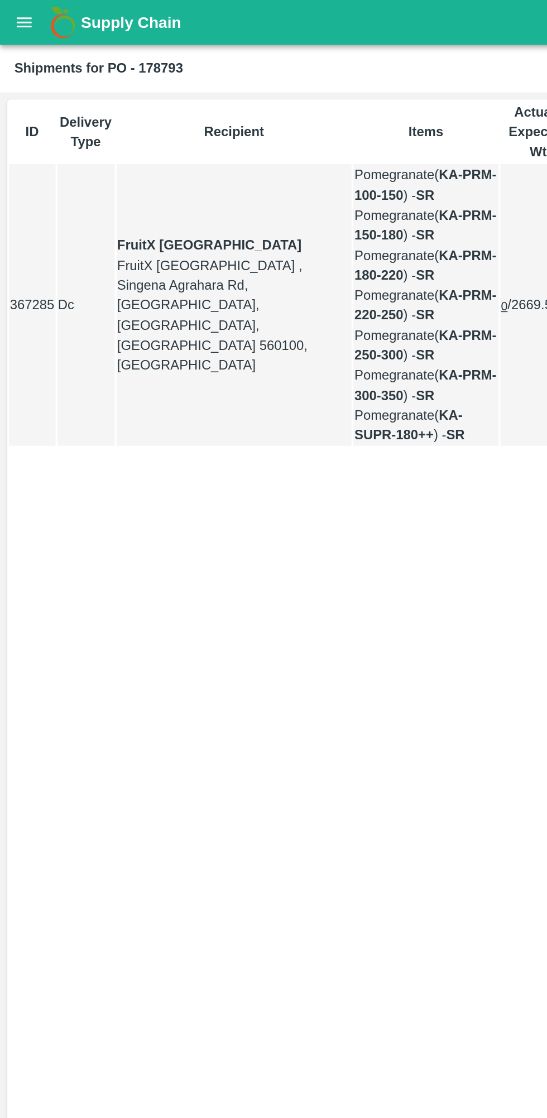
click at [15, 14] on icon "open drawer" at bounding box center [15, 14] width 9 height 6
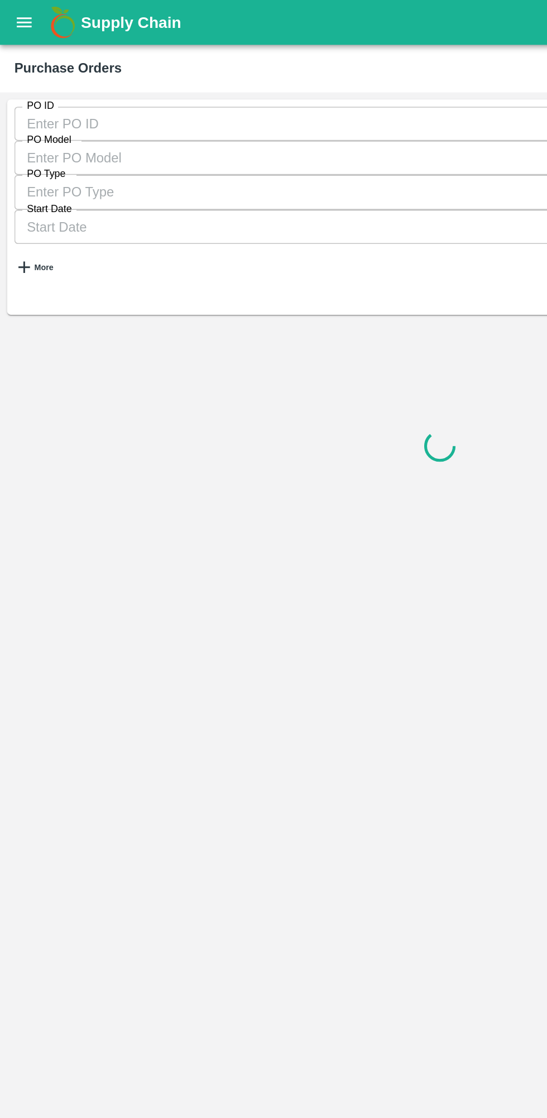
click at [18, 162] on icon "button" at bounding box center [15, 165] width 7 height 7
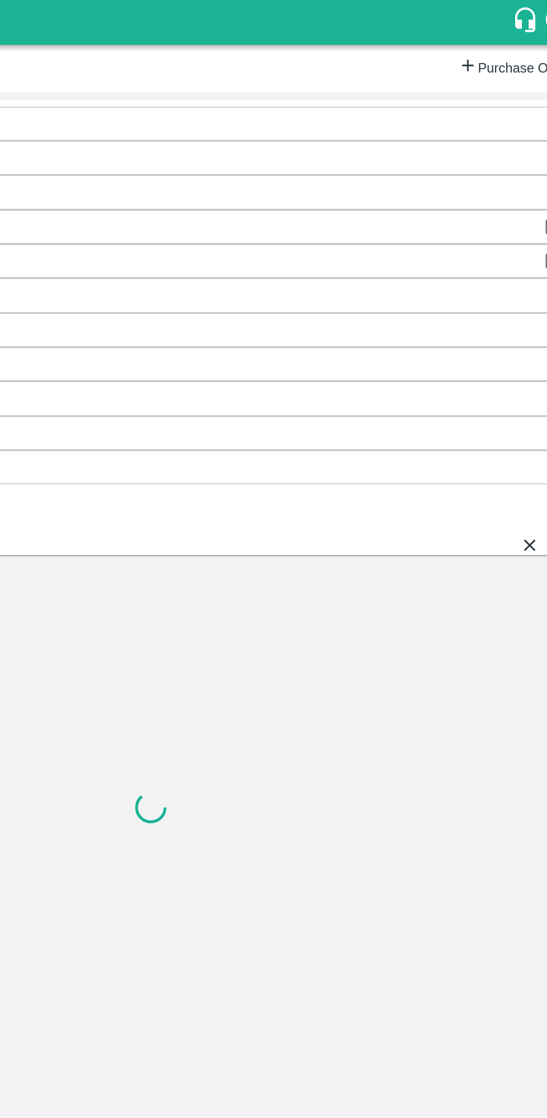
click at [393, 216] on input "Select Buyers/Executive" at bounding box center [262, 226] width 507 height 21
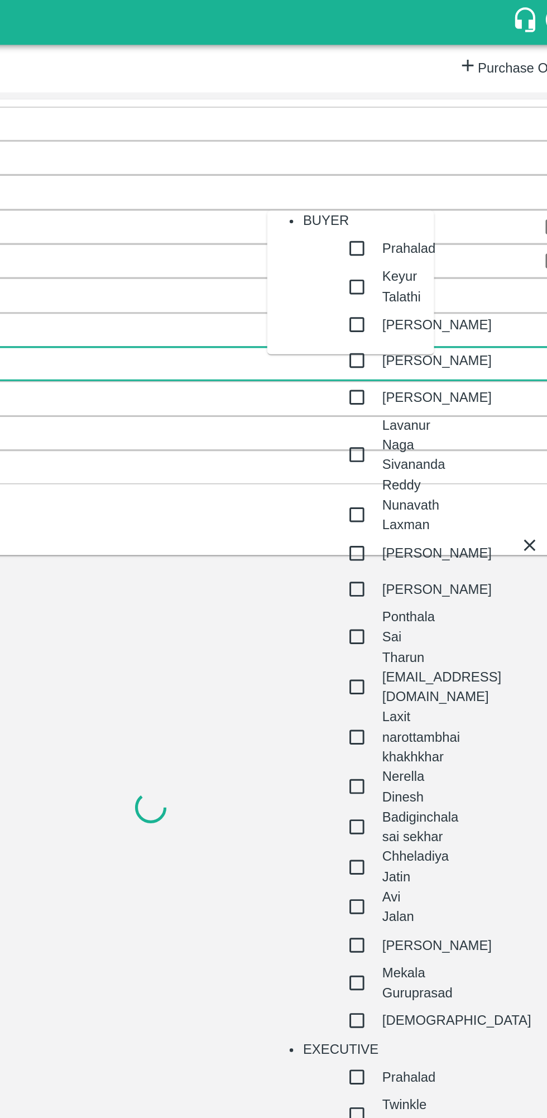
type input "lava"
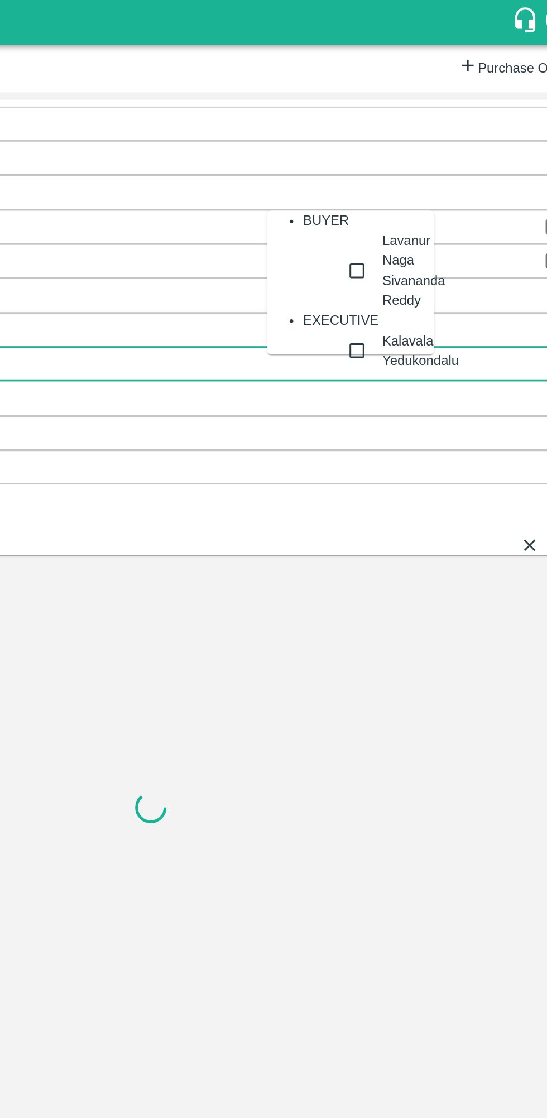
click at [391, 182] on input "checkbox" at bounding box center [402, 168] width 22 height 50
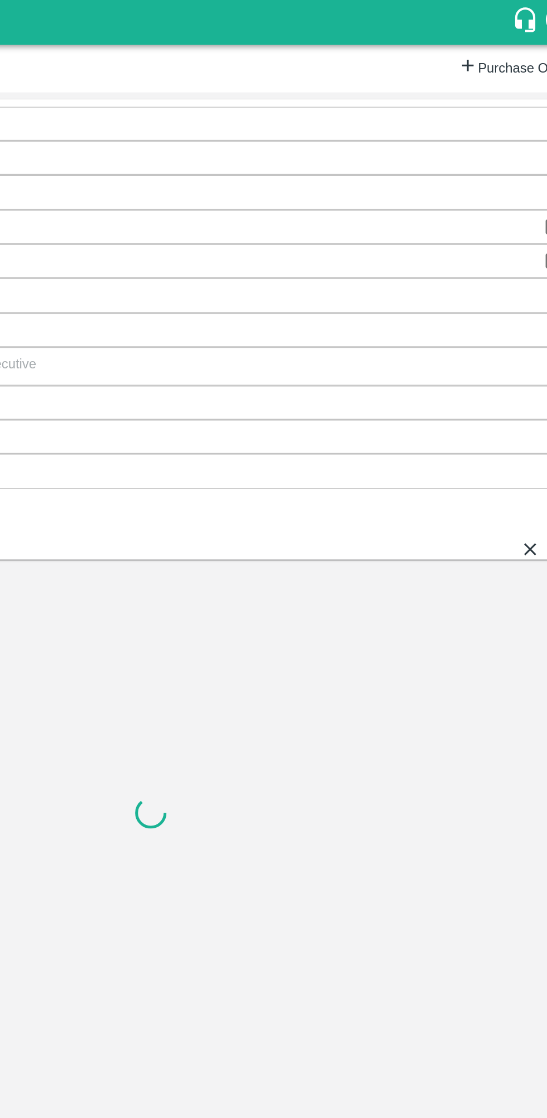
click at [524, 335] on icon "submit" at bounding box center [530, 341] width 12 height 12
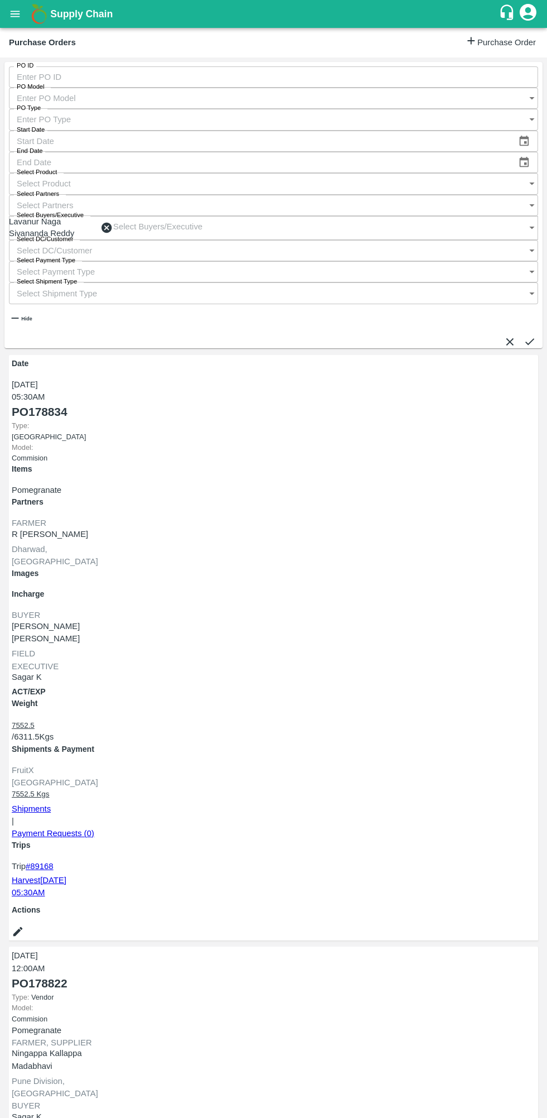
click at [524, 335] on icon "submit" at bounding box center [530, 341] width 12 height 12
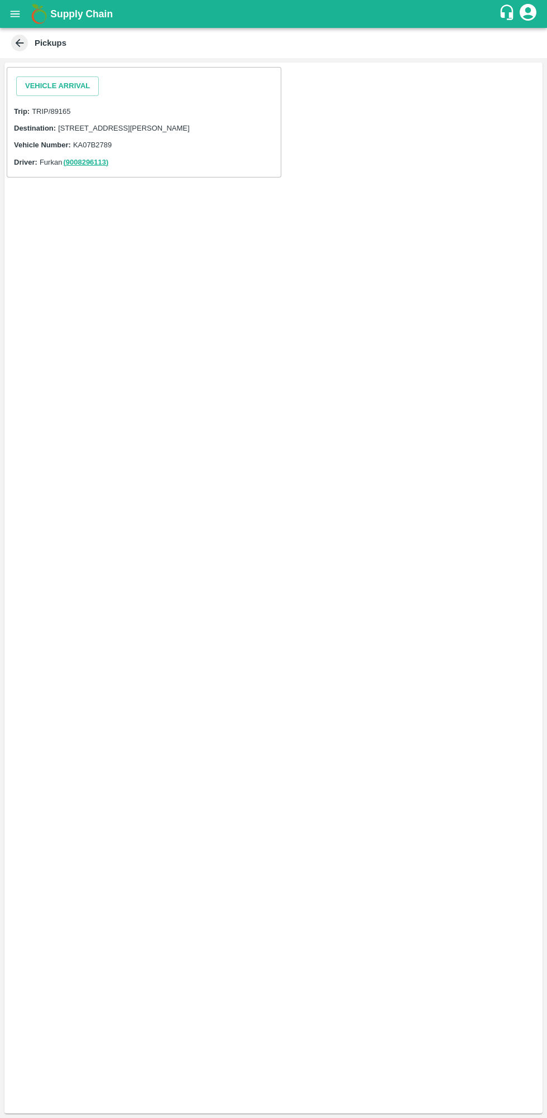
click at [57, 81] on button "Vehicle Arrival" at bounding box center [57, 86] width 83 height 20
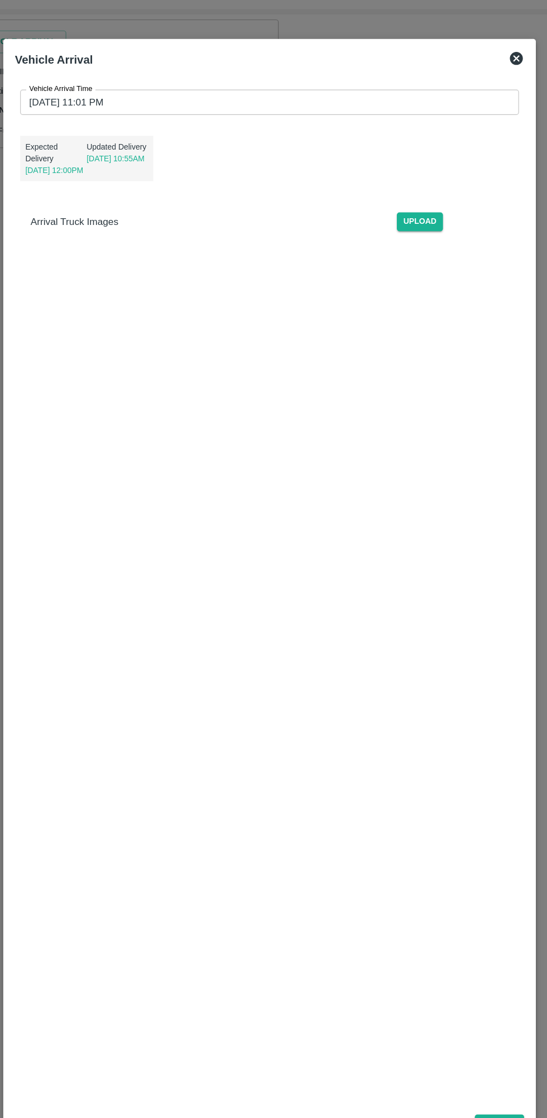
click at [152, 131] on input "29/09/2025 11:01 PM" at bounding box center [269, 137] width 421 height 21
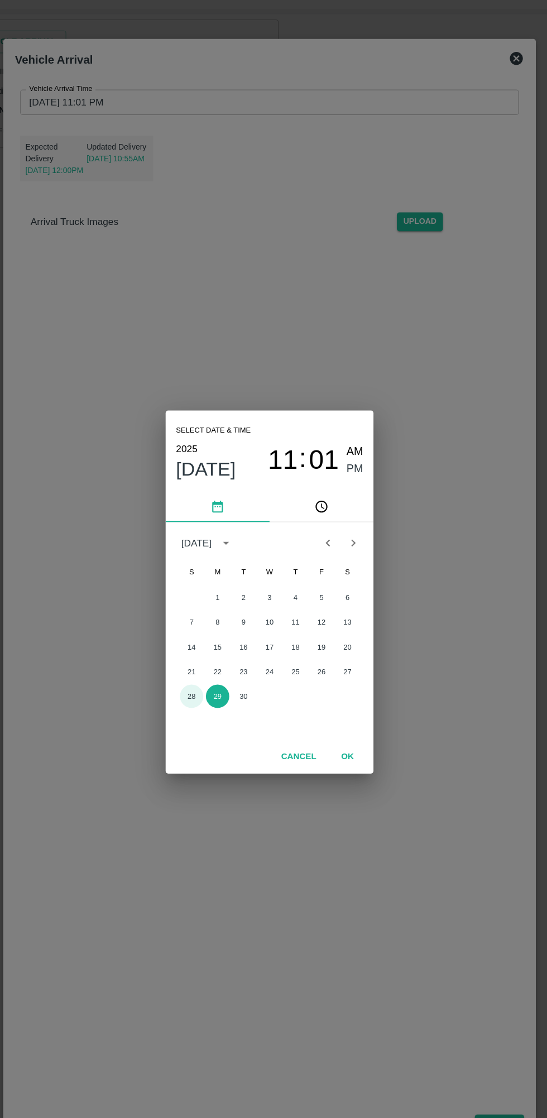
click at [207, 652] on button "28" at bounding box center [206, 649] width 20 height 20
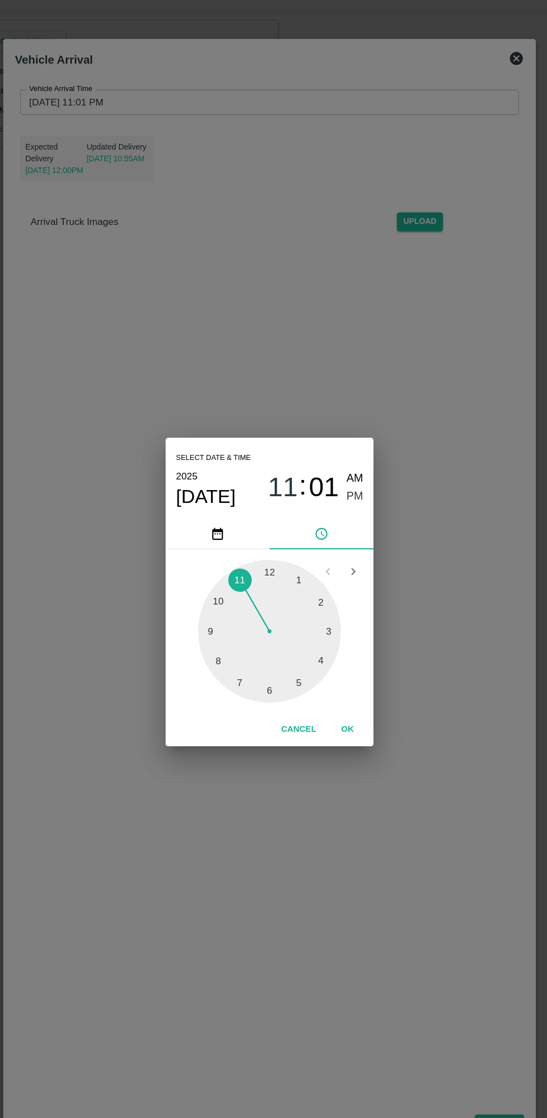
click at [301, 551] on div at bounding box center [273, 592] width 123 height 123
type input "28/09/2025 01:01 PM"
click at [350, 477] on span "PM" at bounding box center [347, 476] width 15 height 15
click at [352, 678] on button "OK" at bounding box center [341, 678] width 36 height 20
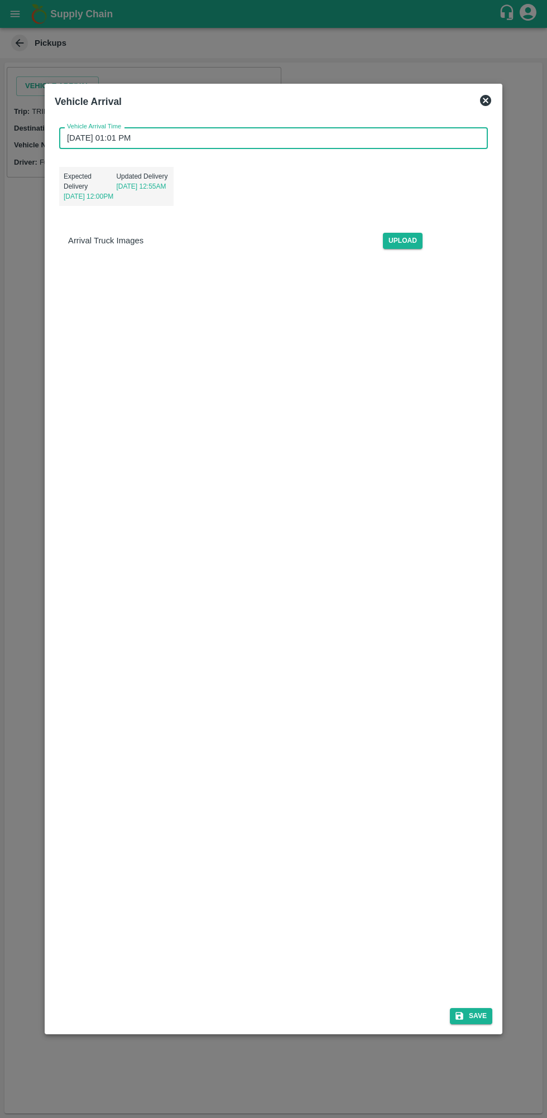
click at [468, 1034] on div "Vehicle Arrival Vehicle Arrival Time 28/09/2025 01:01 PM Vehicle Arrival Time E…" at bounding box center [274, 559] width 458 height 951
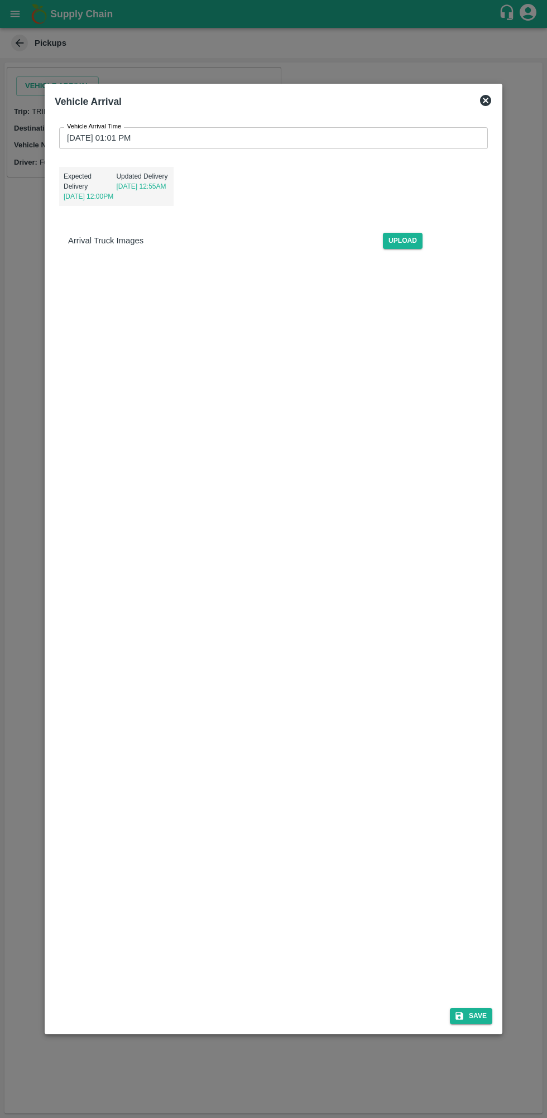
click at [478, 1019] on button "Save" at bounding box center [471, 1016] width 42 height 16
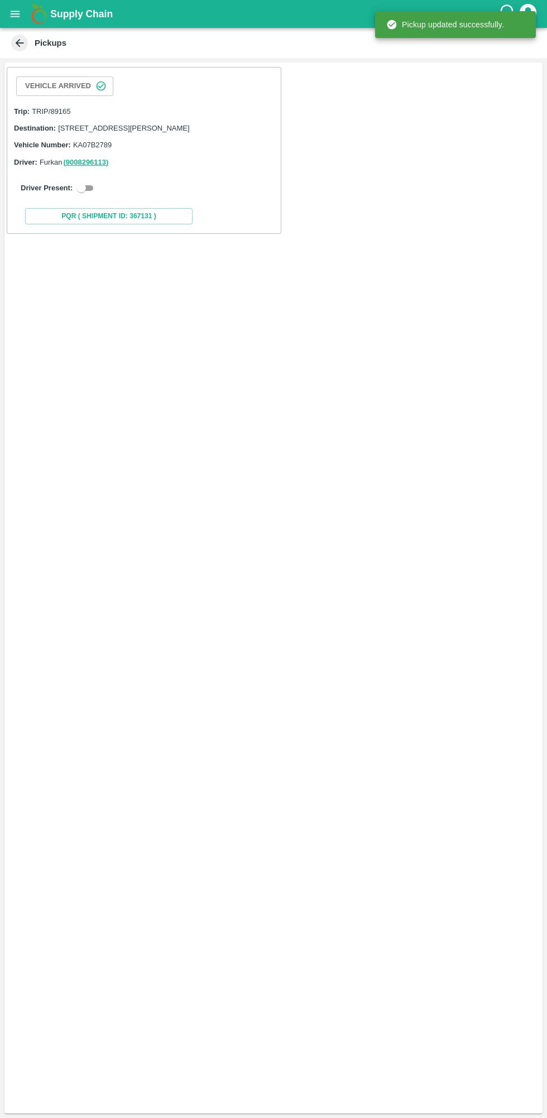
click at [94, 195] on div "Driver Present:" at bounding box center [144, 187] width 247 height 13
click at [83, 195] on input "checkbox" at bounding box center [81, 187] width 40 height 13
checkbox input "true"
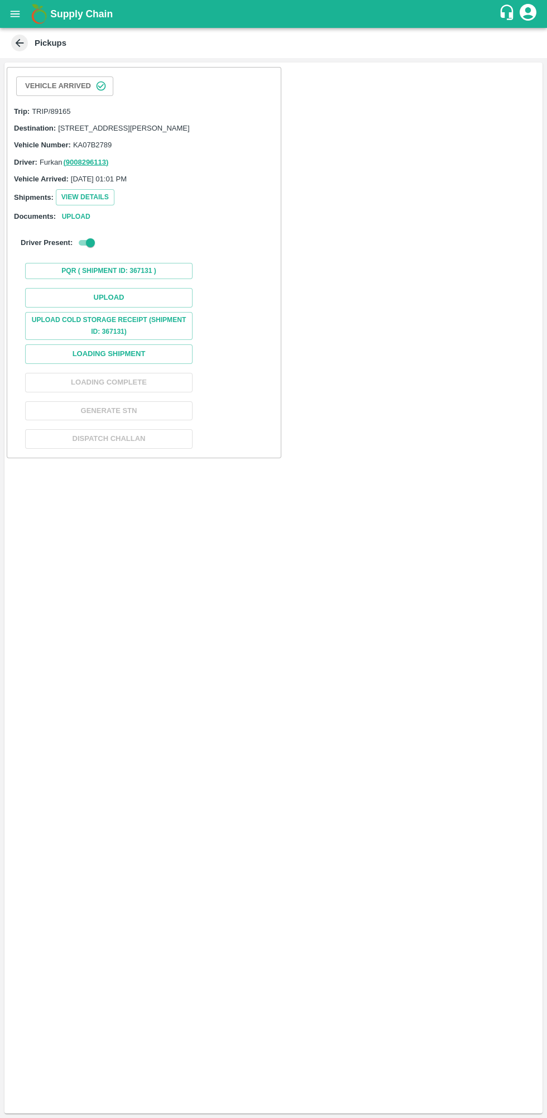
click at [167, 308] on button "Upload" at bounding box center [108, 298] width 167 height 20
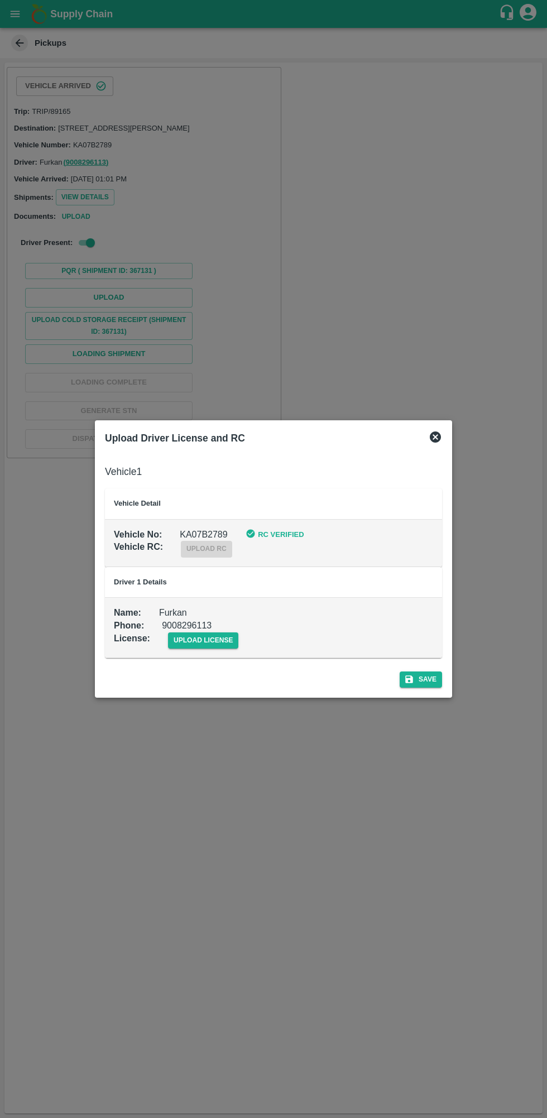
click at [200, 635] on span "upload license" at bounding box center [203, 640] width 71 height 16
click at [0, 0] on input "upload license" at bounding box center [0, 0] width 0 height 0
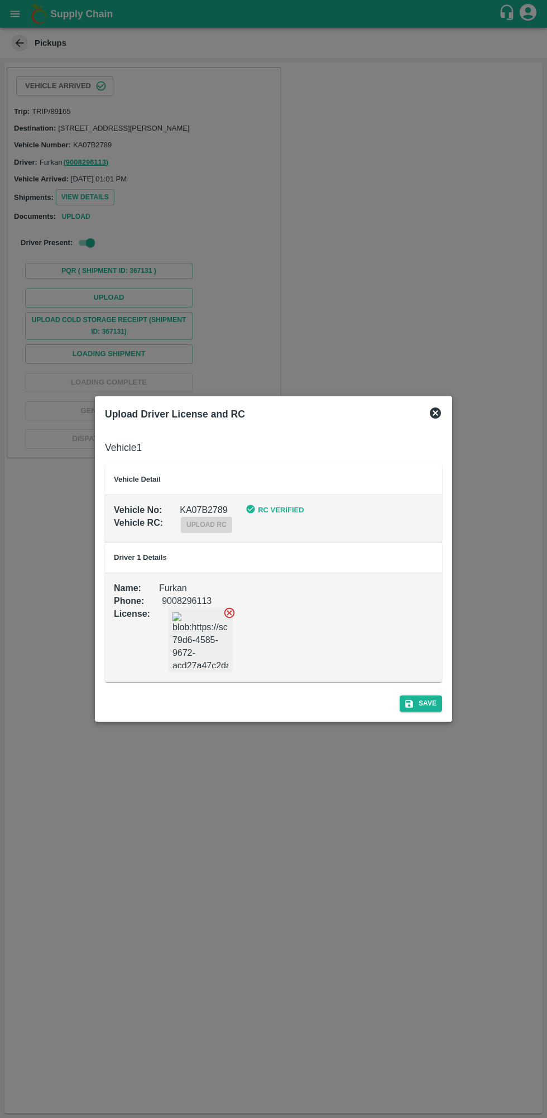
click at [428, 704] on button "Save" at bounding box center [421, 703] width 42 height 16
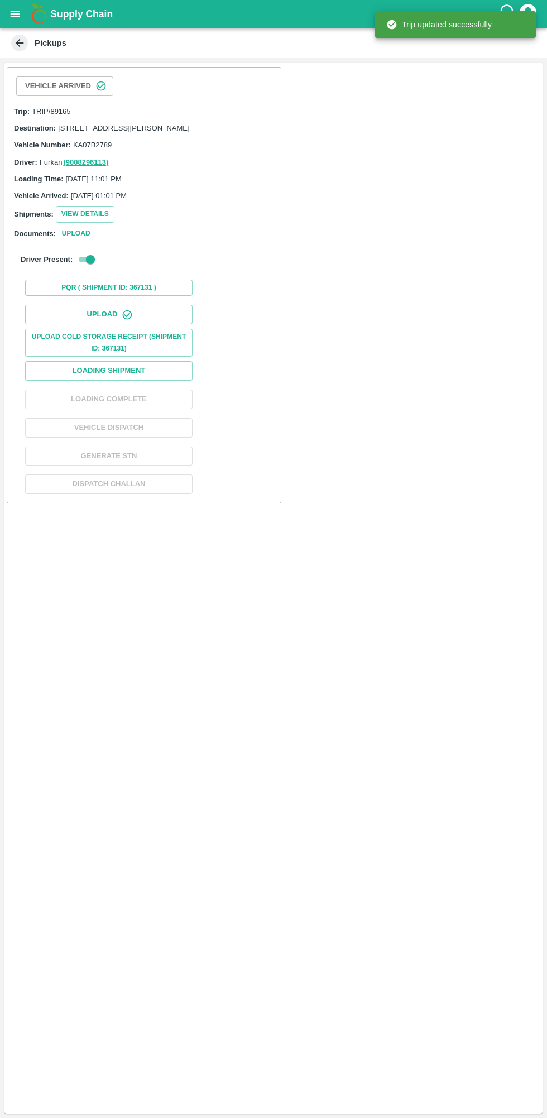
click at [158, 381] on button "Loading Shipment" at bounding box center [108, 371] width 167 height 20
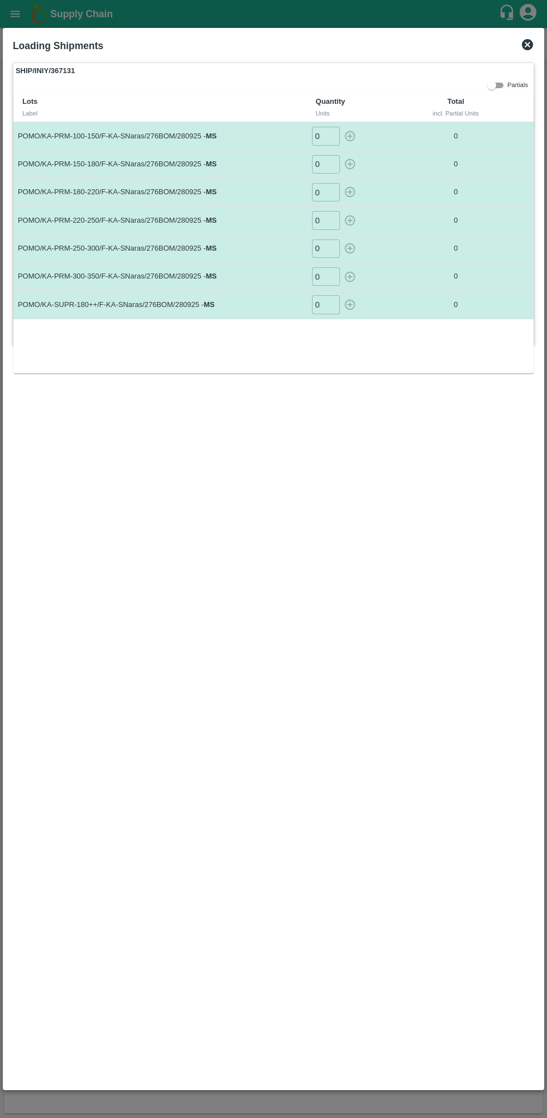
click at [324, 139] on input "0" at bounding box center [326, 136] width 28 height 18
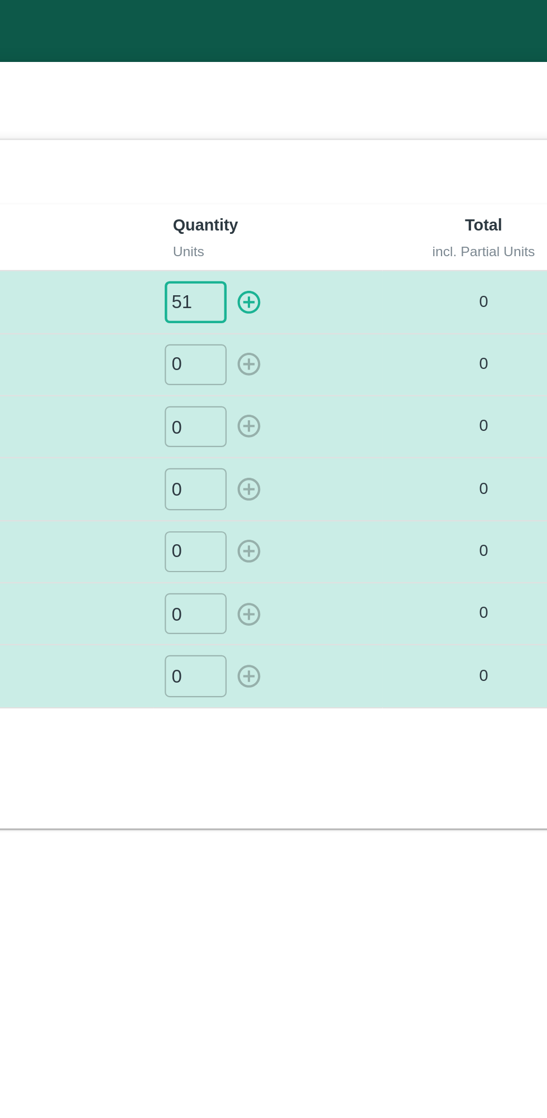
type input "51"
type input "87"
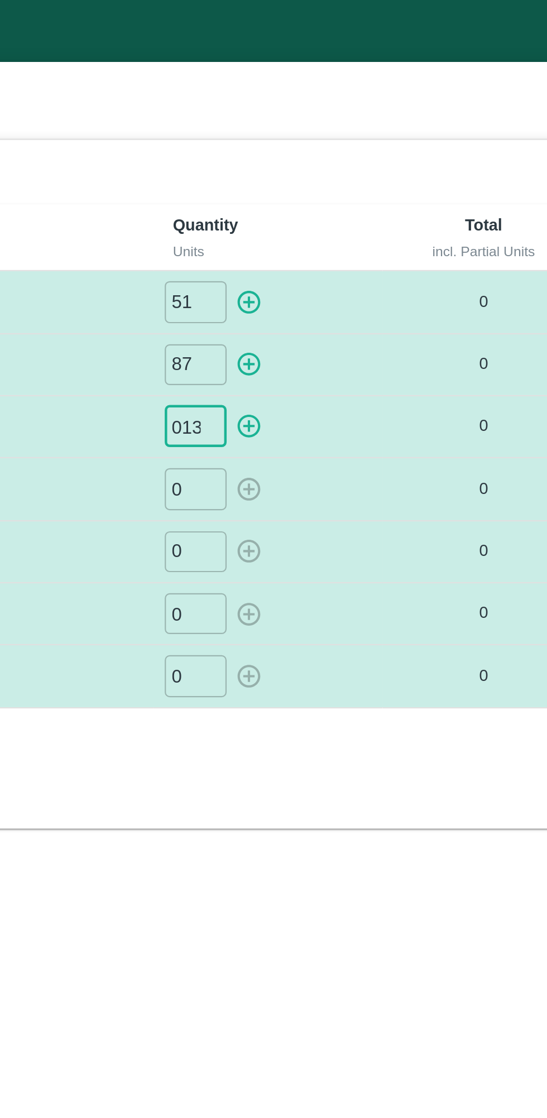
type input "0139"
type input "106"
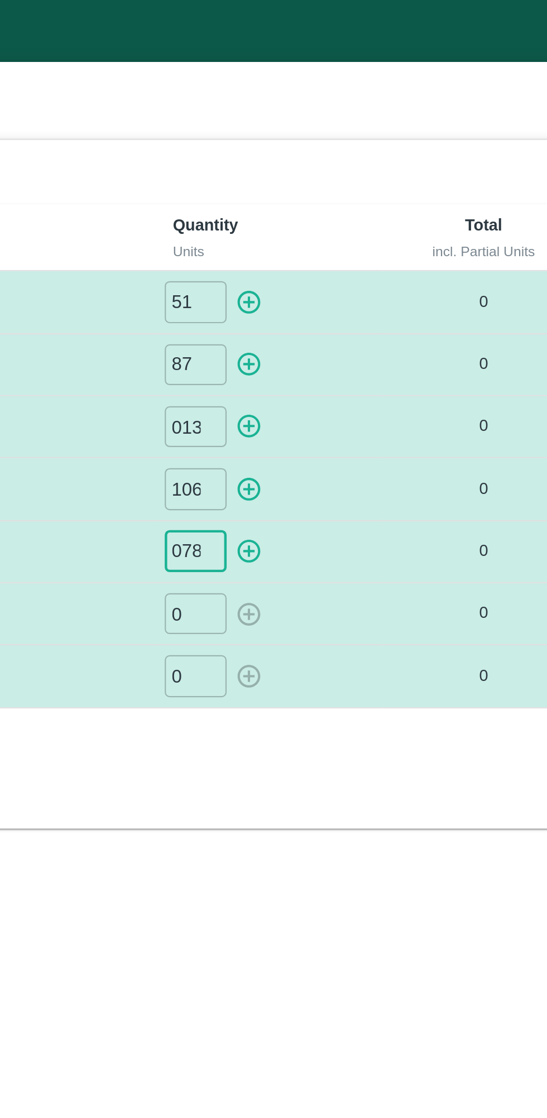
type input "078"
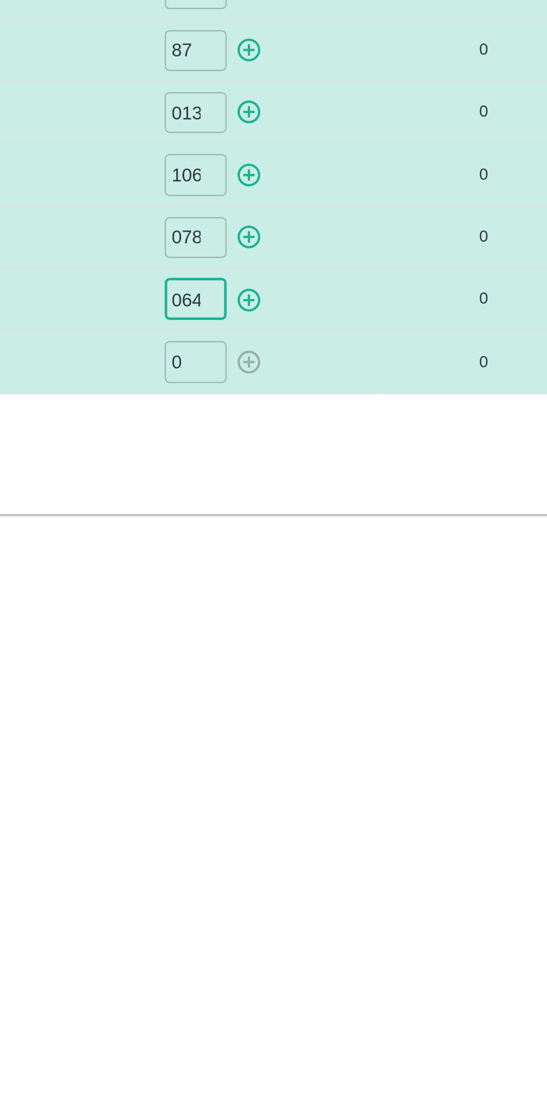
type input "064"
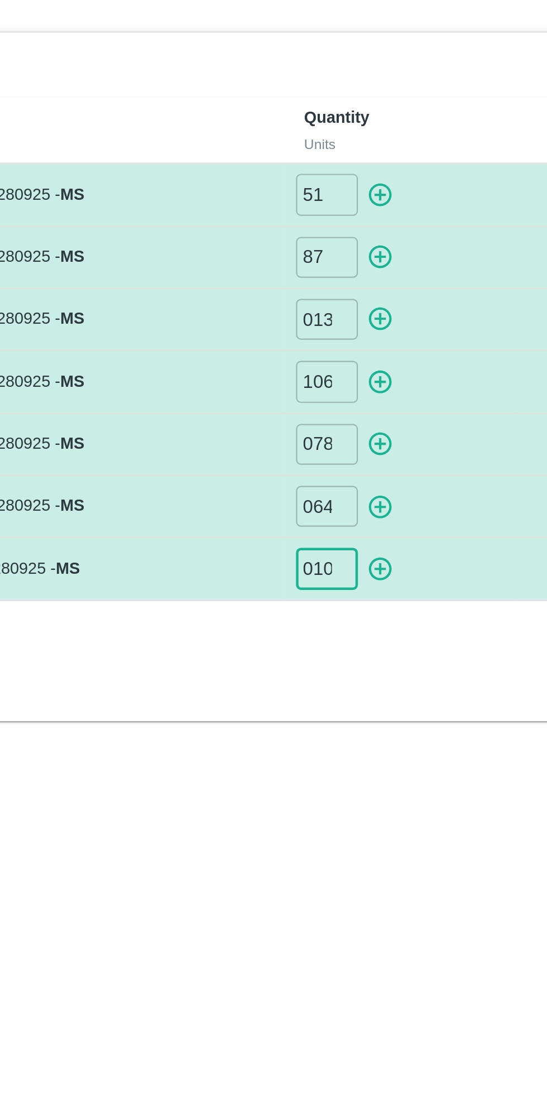
type input "0108"
click at [354, 132] on icon "button" at bounding box center [350, 136] width 12 height 12
type input "0"
click at [351, 169] on icon "button" at bounding box center [349, 164] width 11 height 11
type input "0"
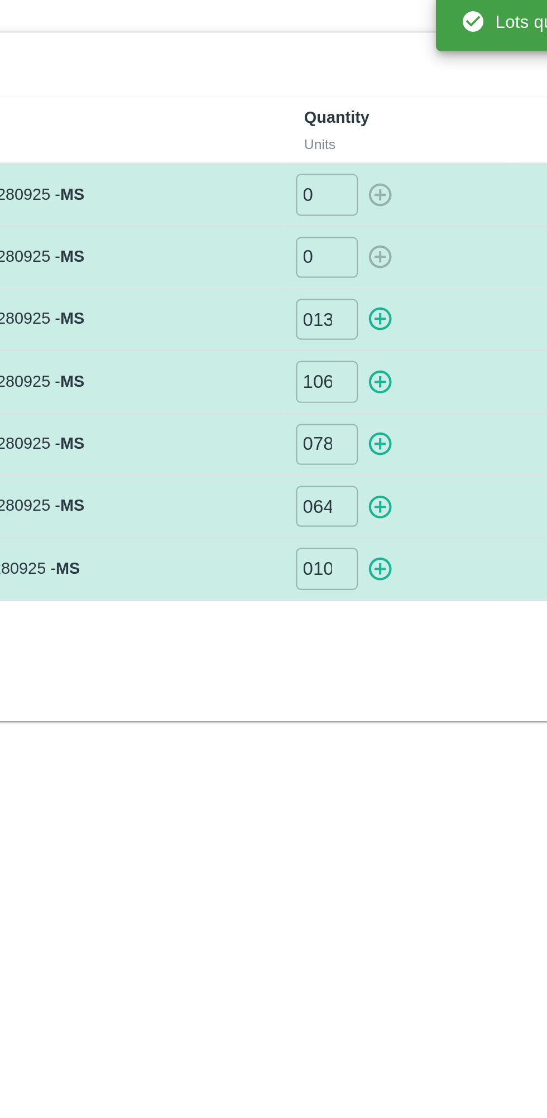
click at [355, 194] on icon "button" at bounding box center [350, 192] width 12 height 12
type input "0"
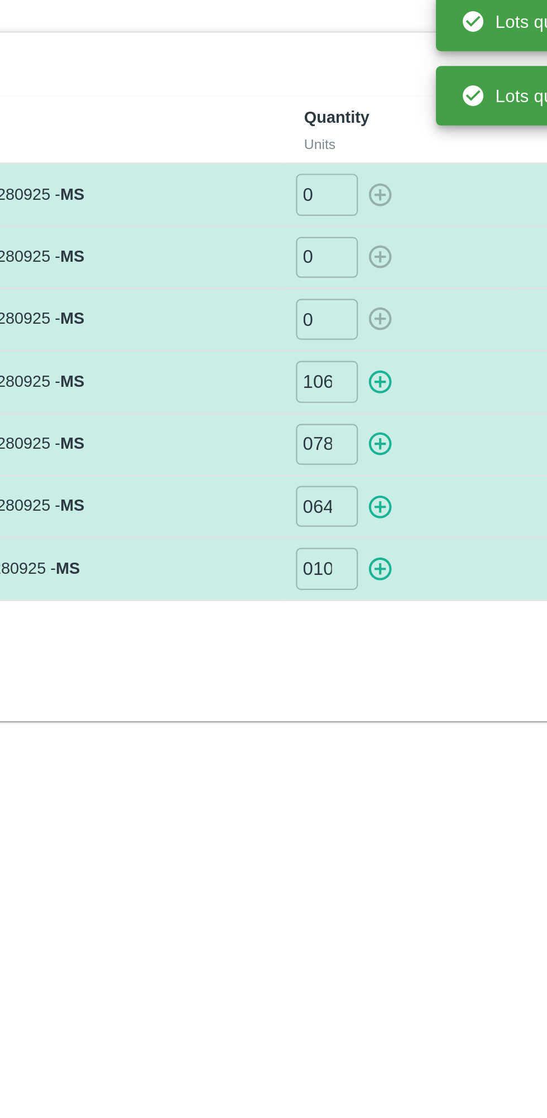
click at [356, 224] on icon "button" at bounding box center [350, 220] width 12 height 12
type input "0"
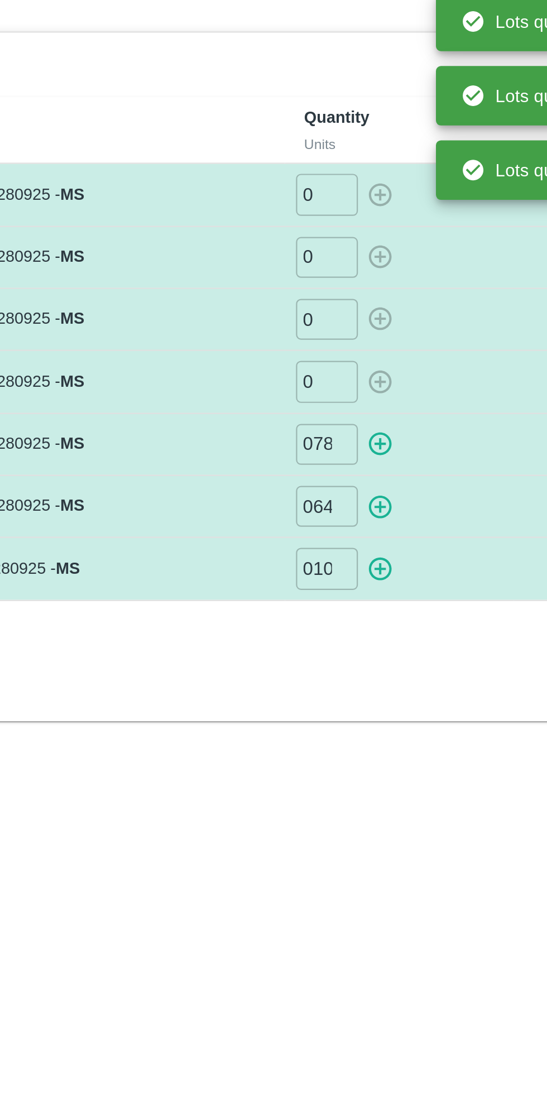
click at [356, 254] on button "button" at bounding box center [350, 248] width 18 height 18
type input "0"
click at [357, 280] on button "button" at bounding box center [350, 276] width 18 height 18
type input "0"
click at [351, 306] on icon "button" at bounding box center [350, 305] width 12 height 12
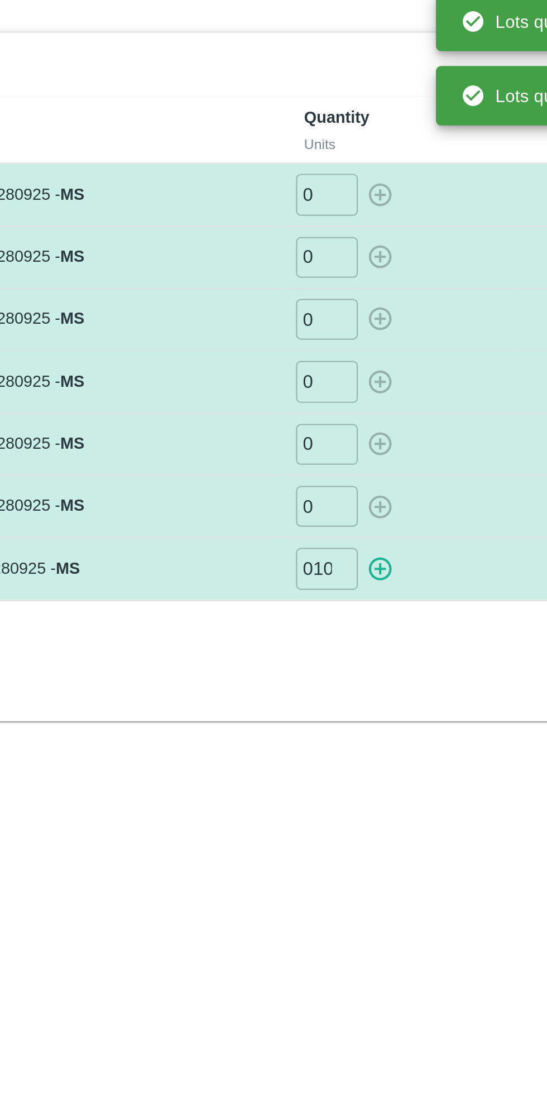
type input "0"
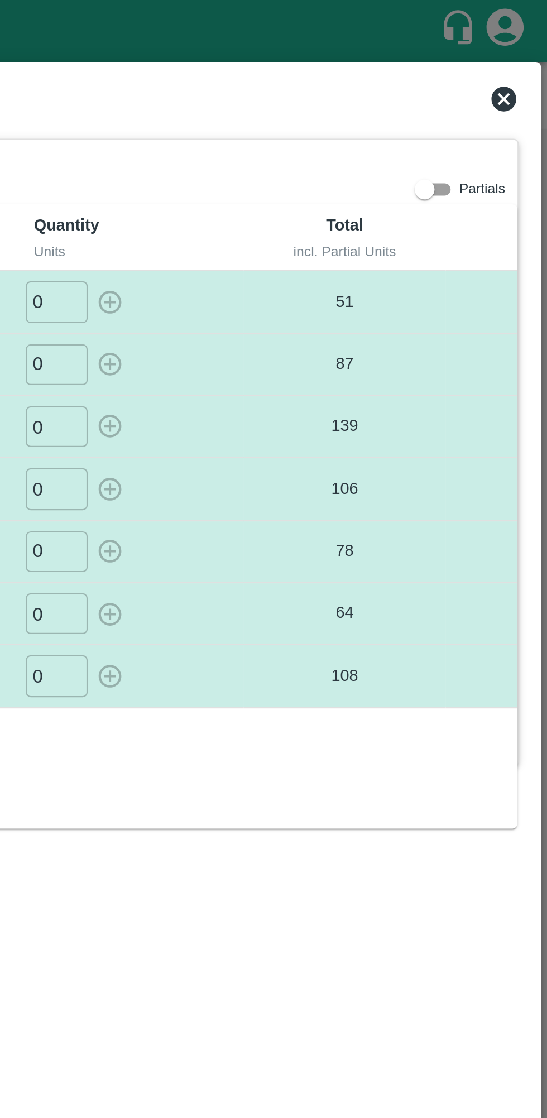
click at [527, 46] on icon at bounding box center [527, 44] width 11 height 11
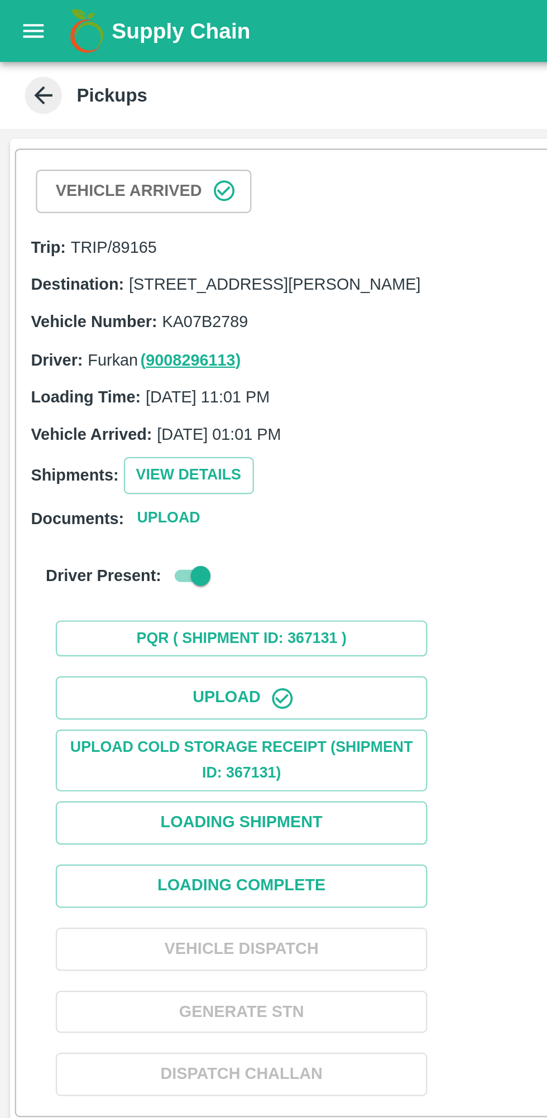
click at [89, 222] on button "View Details" at bounding box center [85, 214] width 59 height 16
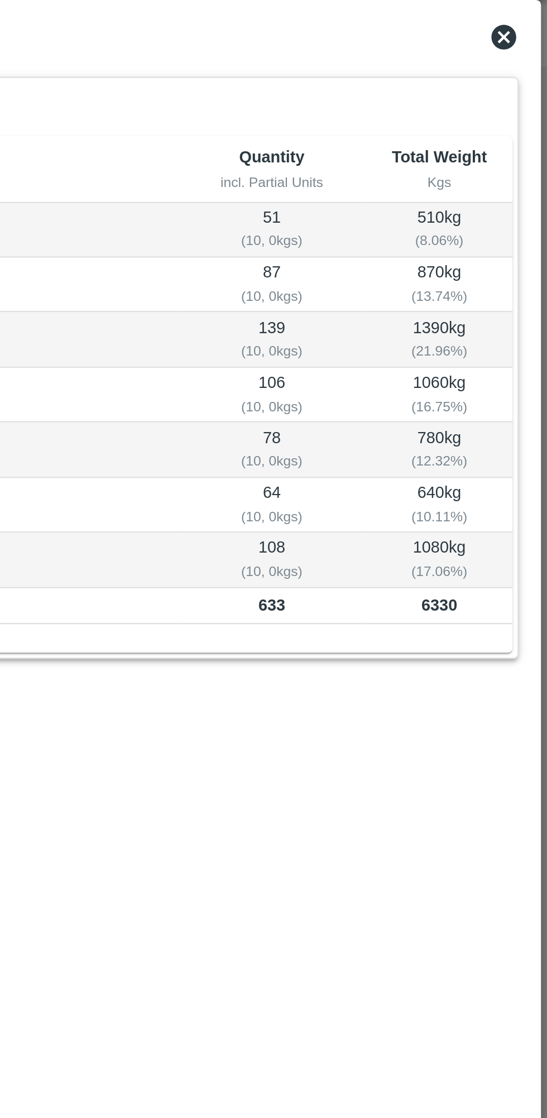
click at [526, 45] on icon at bounding box center [527, 44] width 11 height 11
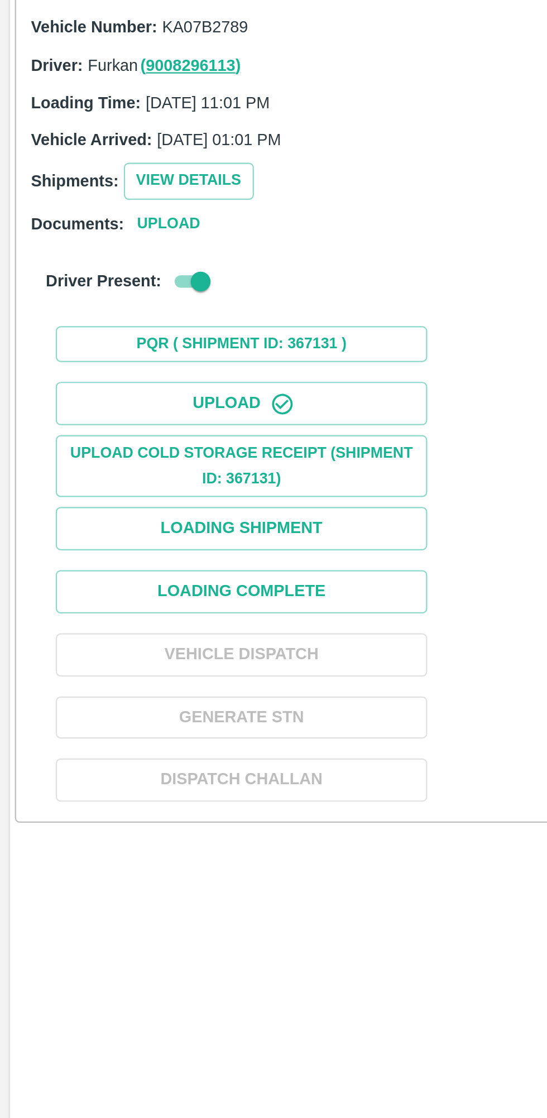
click at [162, 409] on button "Loading Complete" at bounding box center [108, 400] width 167 height 20
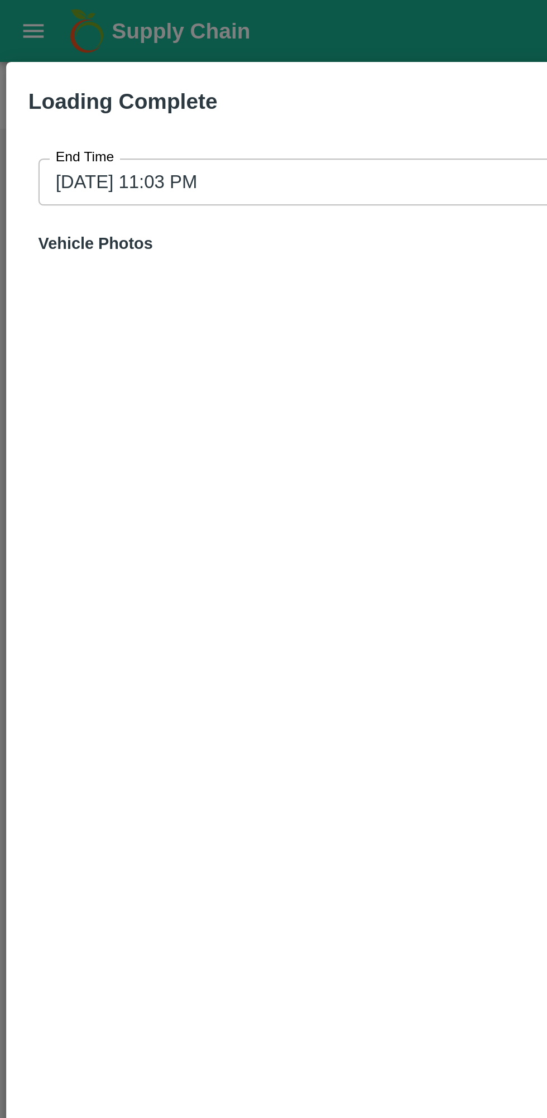
click at [88, 84] on input "29/09/2025 11:03 PM" at bounding box center [269, 81] width 505 height 21
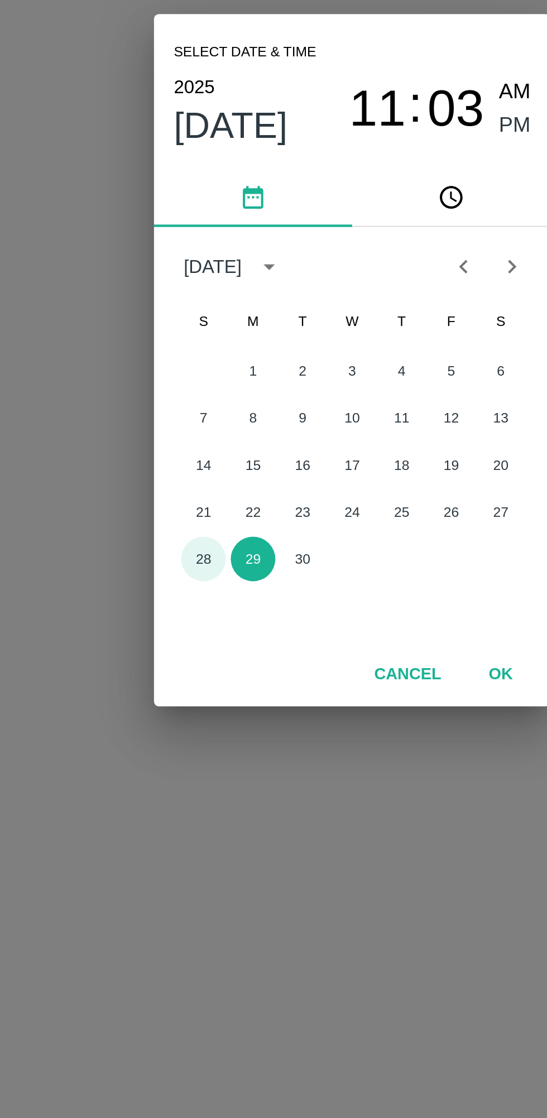
click at [208, 647] on button "28" at bounding box center [206, 649] width 20 height 20
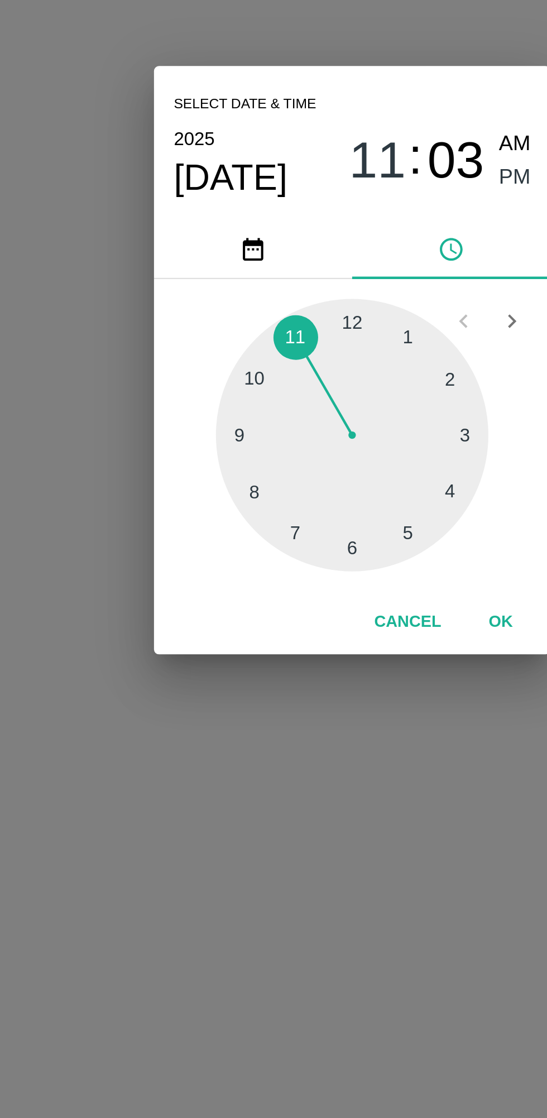
click at [295, 640] on div at bounding box center [273, 592] width 123 height 123
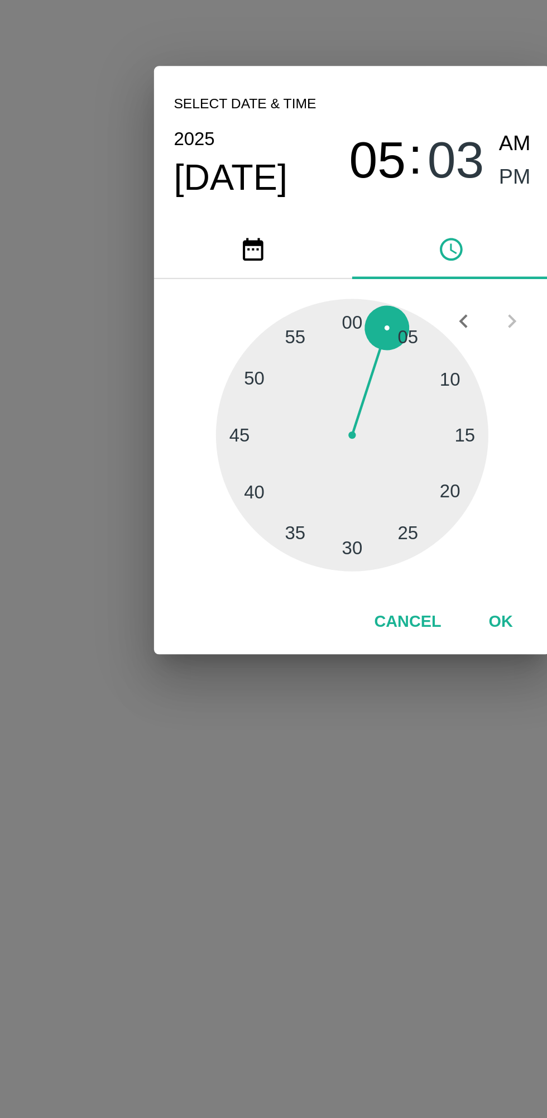
click at [344, 478] on span "PM" at bounding box center [347, 476] width 15 height 15
click at [347, 670] on button "OK" at bounding box center [341, 678] width 36 height 20
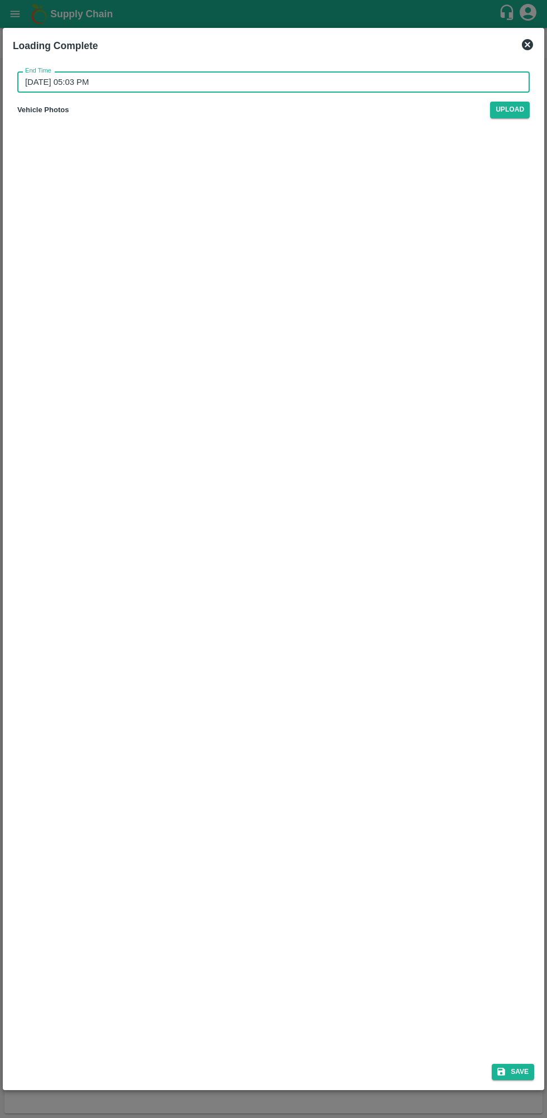
click at [520, 1073] on button "Save" at bounding box center [513, 1072] width 42 height 16
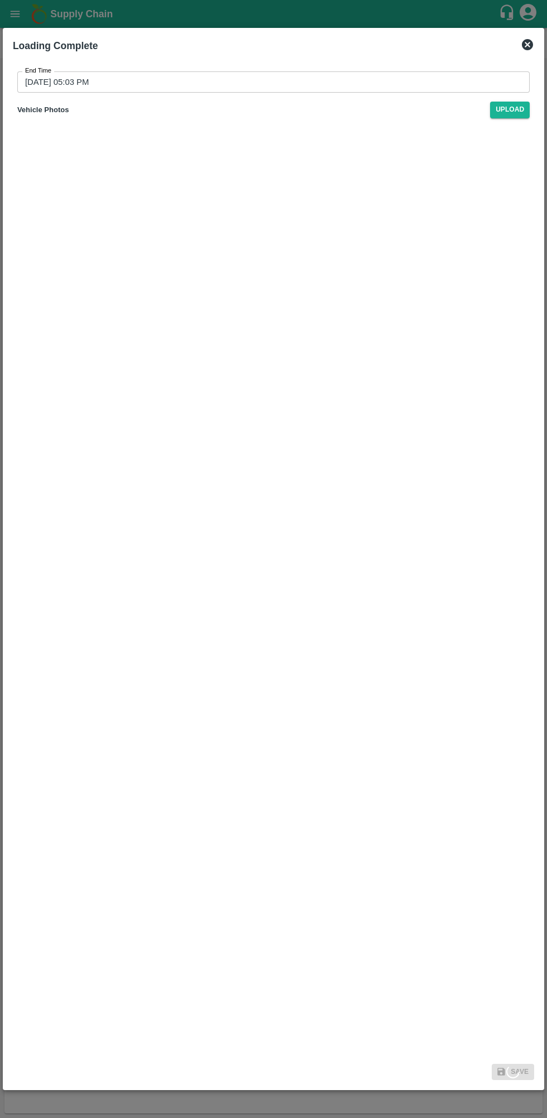
type input "29/09/2025 11:04 PM"
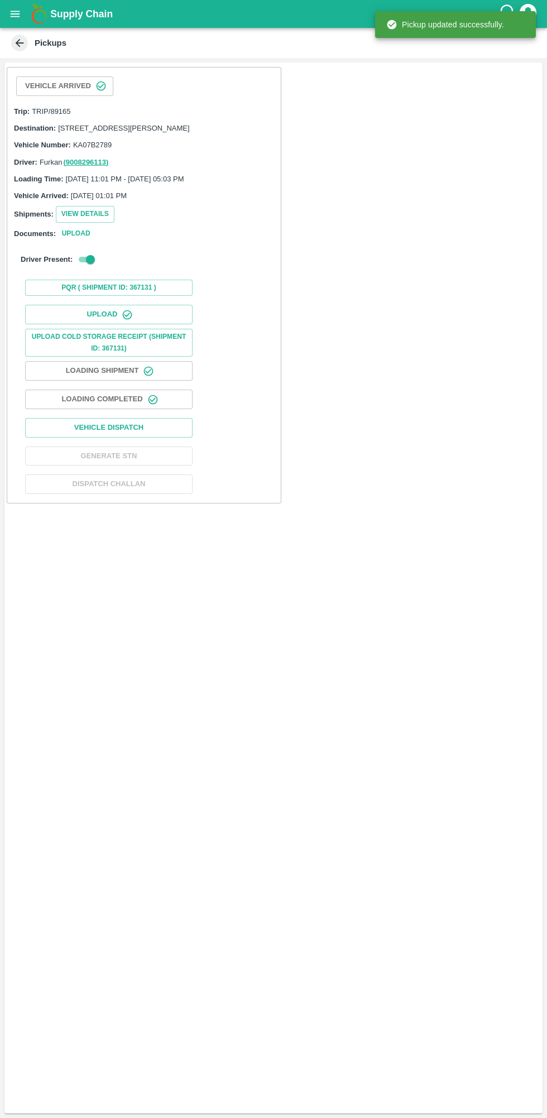
click at [184, 433] on button "Vehicle Dispatch" at bounding box center [108, 428] width 167 height 20
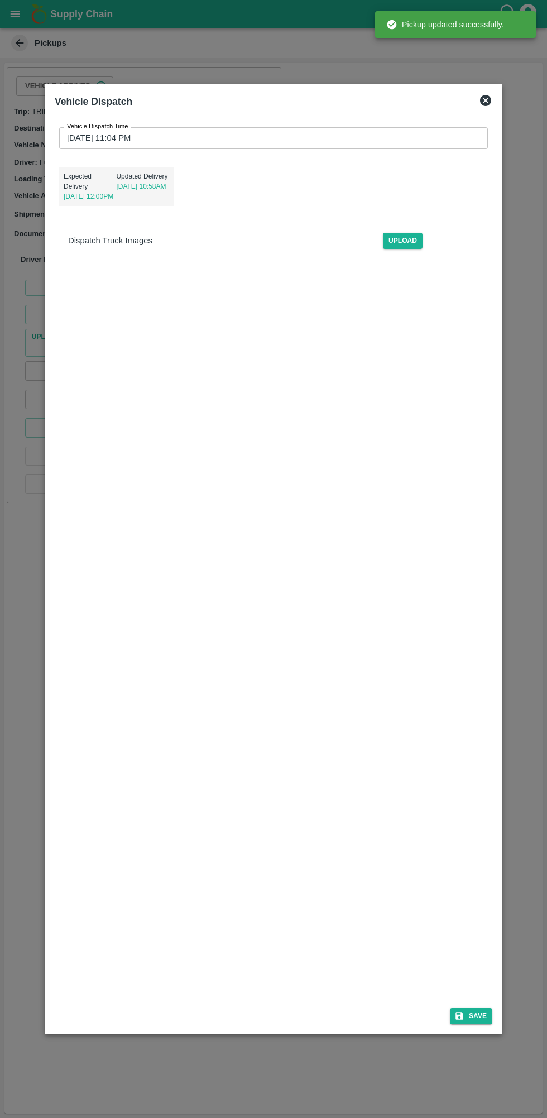
click at [148, 138] on input "29/09/2025 11:04 PM" at bounding box center [269, 137] width 421 height 21
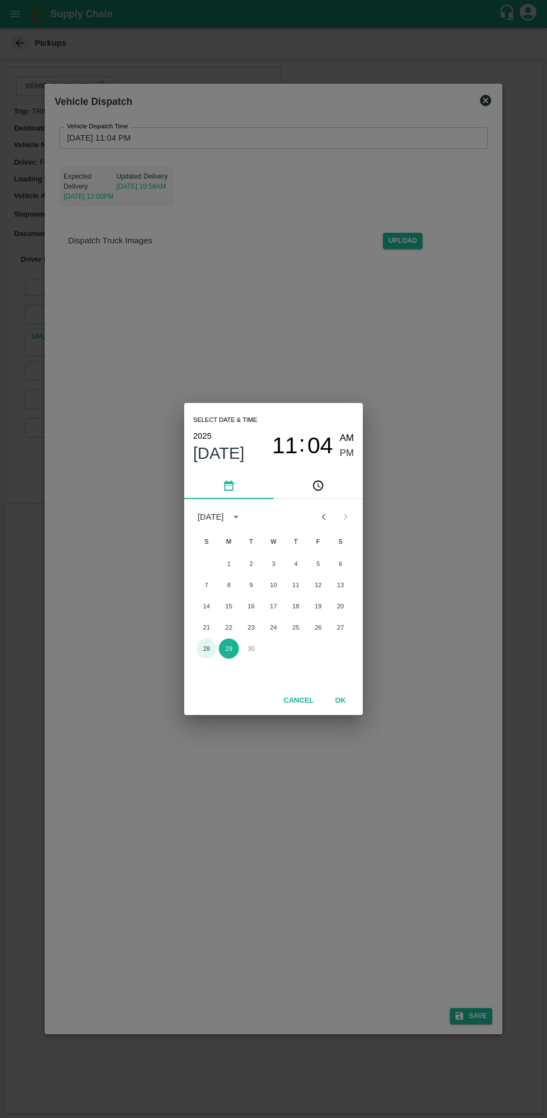
click at [207, 653] on button "28" at bounding box center [206, 649] width 20 height 20
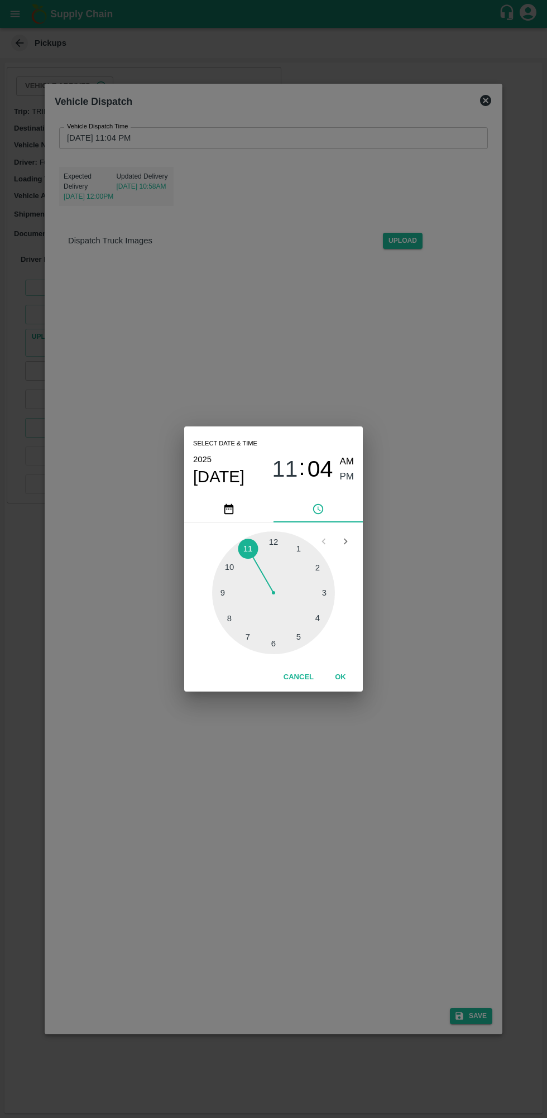
click at [304, 635] on div at bounding box center [273, 592] width 123 height 123
type input "28/09/2025 05:04 PM"
click at [347, 481] on span "PM" at bounding box center [347, 476] width 15 height 15
click at [351, 677] on button "OK" at bounding box center [341, 678] width 36 height 20
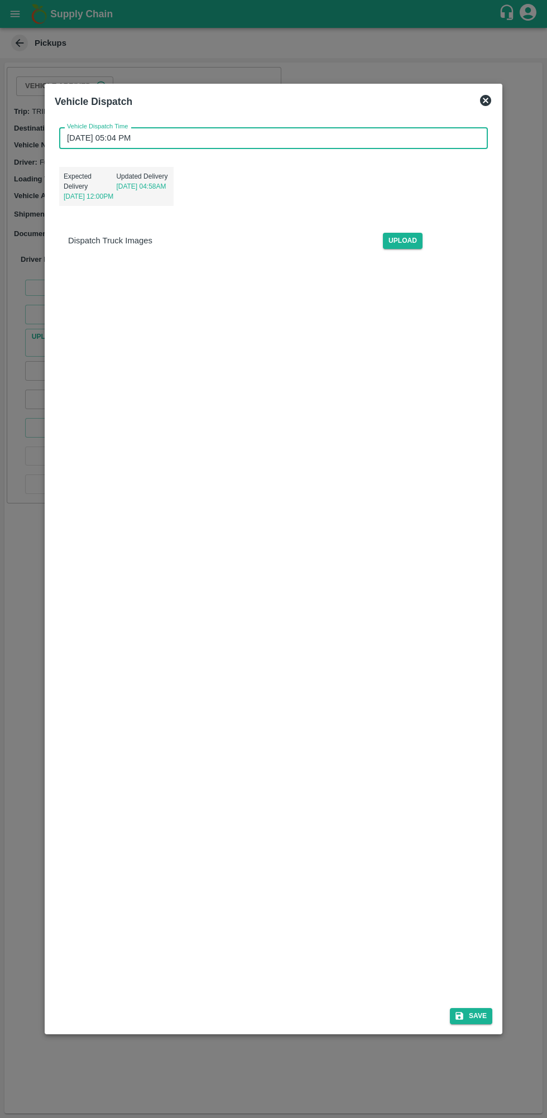
click at [468, 1018] on button "Save" at bounding box center [471, 1016] width 42 height 16
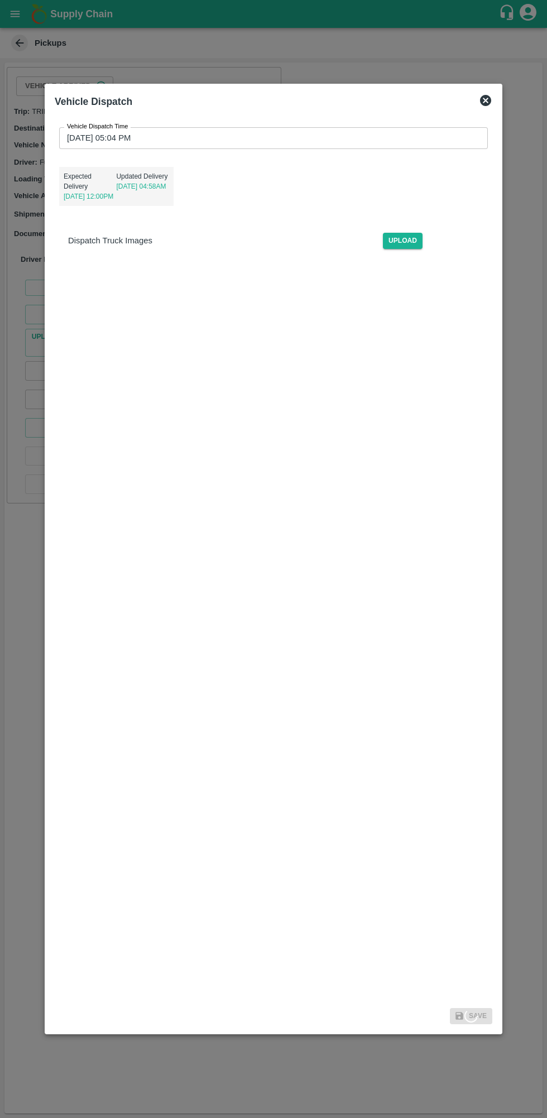
scroll to position [1, 0]
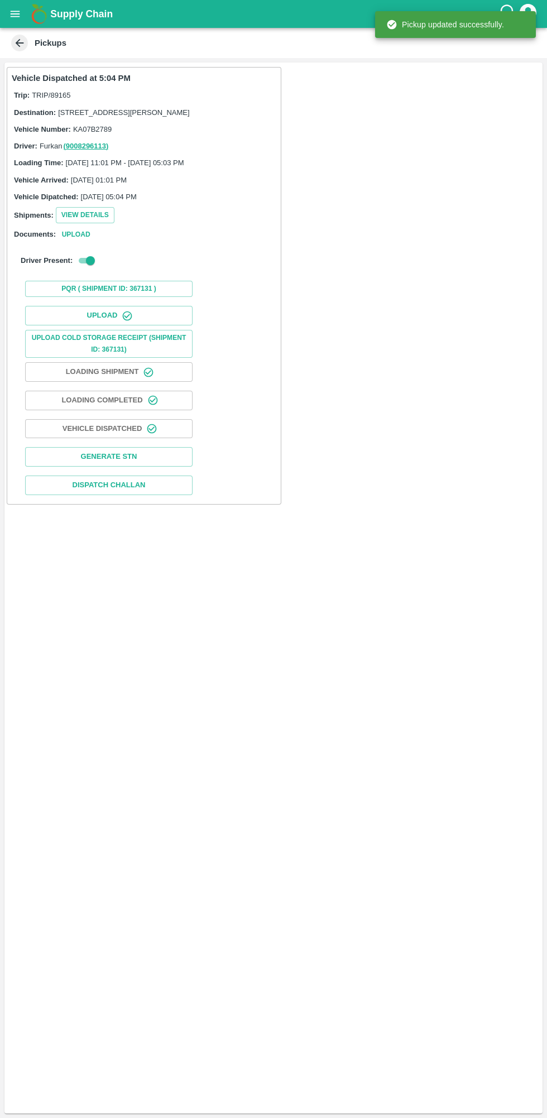
click at [15, 14] on icon "open drawer" at bounding box center [15, 14] width 9 height 6
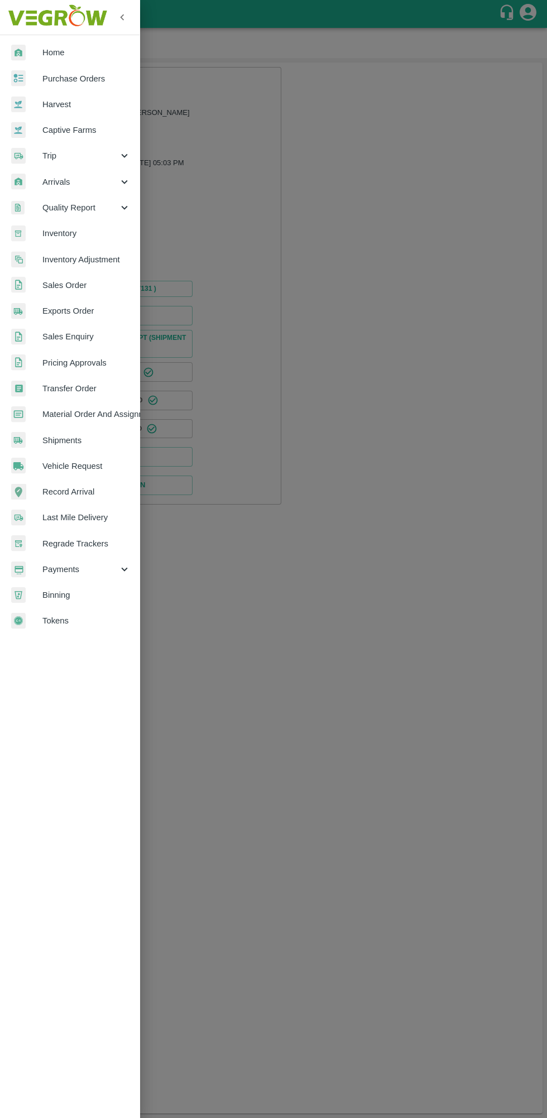
click at [89, 80] on span "Purchase Orders" at bounding box center [86, 79] width 88 height 12
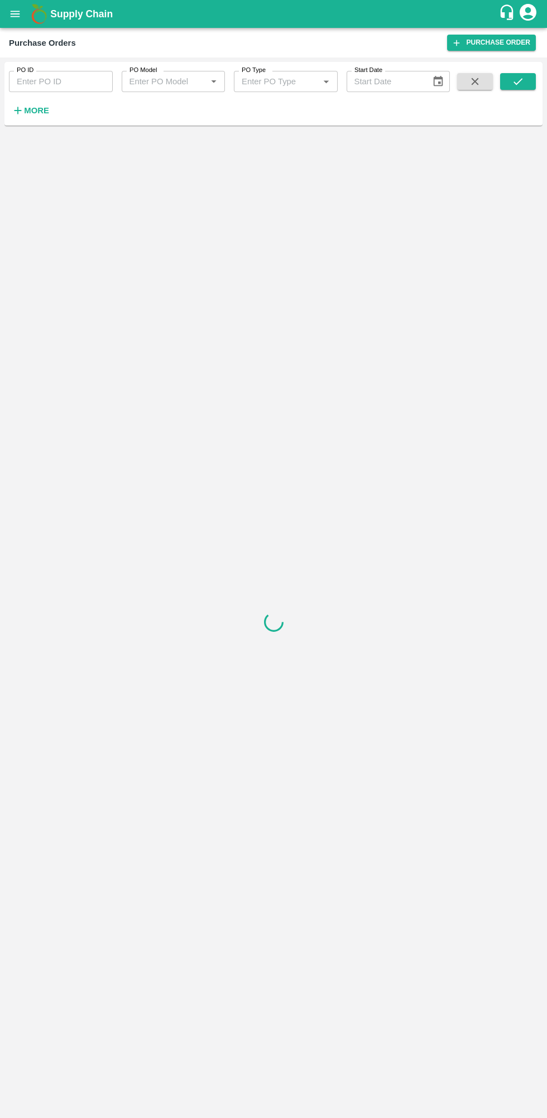
click at [30, 112] on strong "More" at bounding box center [36, 110] width 25 height 9
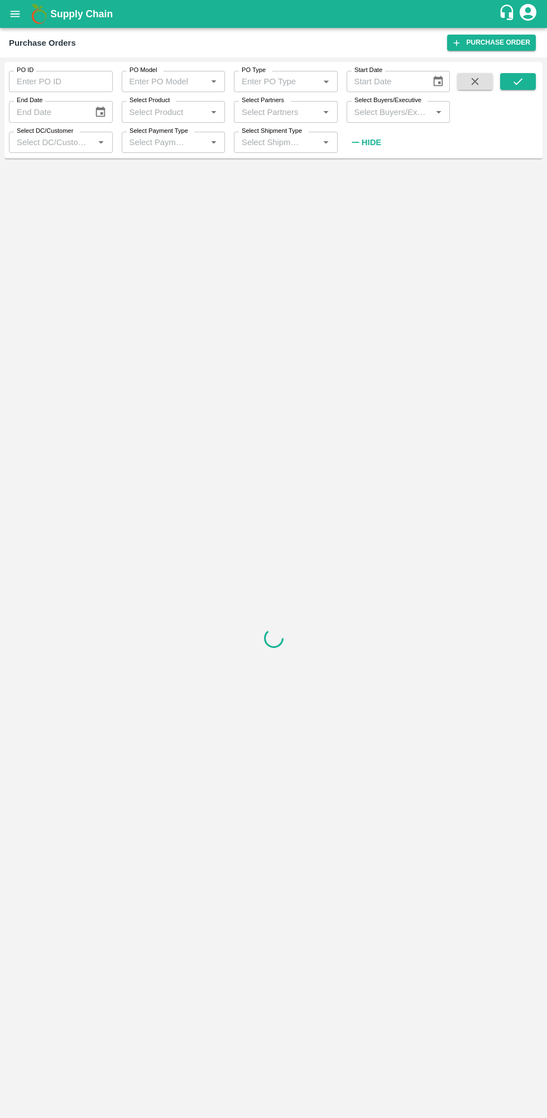
click at [378, 115] on input "Select Buyers/Executive" at bounding box center [389, 111] width 79 height 15
type input "lava"
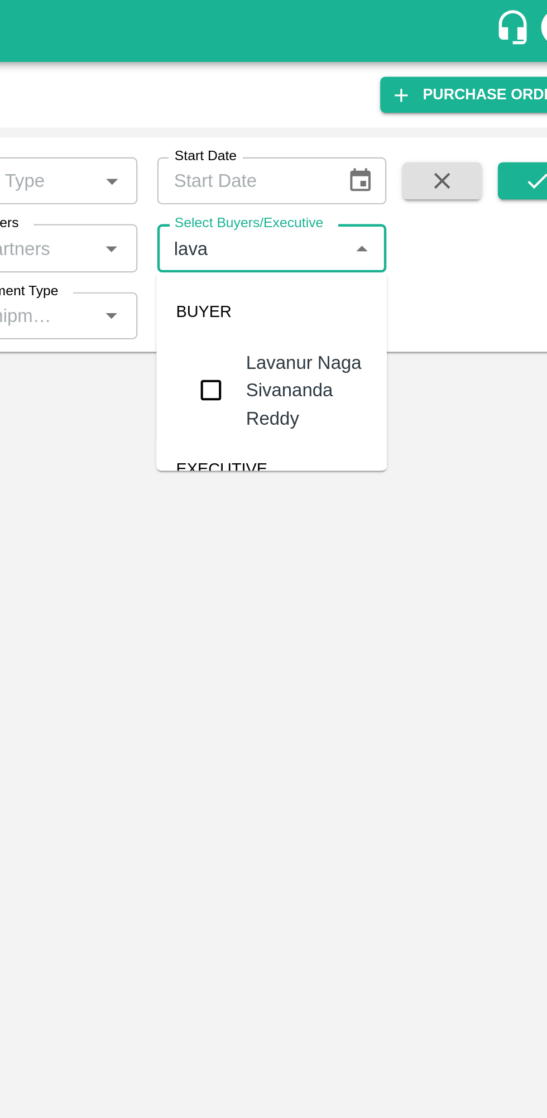
click at [368, 175] on input "checkbox" at bounding box center [370, 176] width 22 height 22
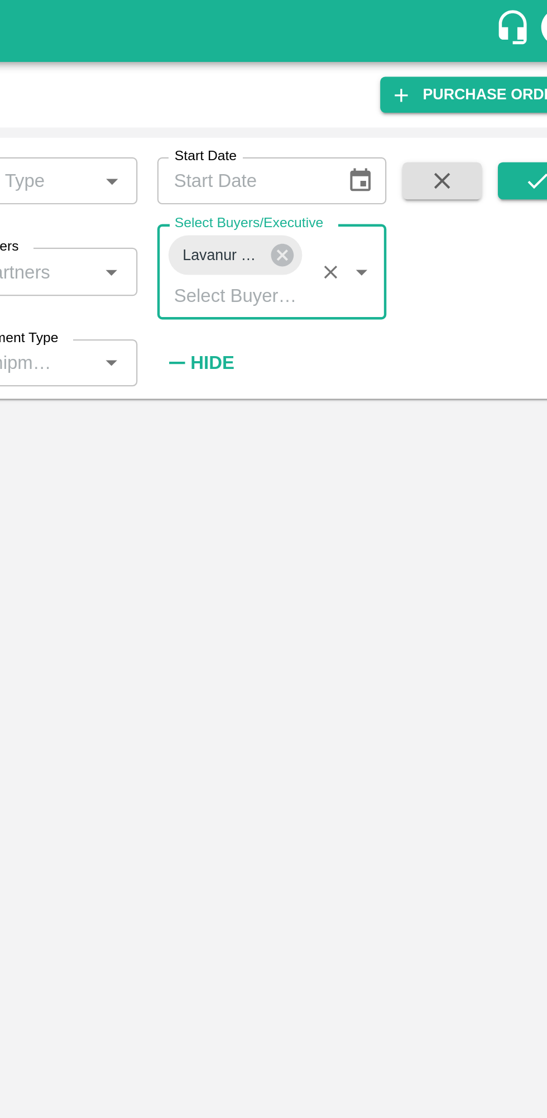
click at [506, 89] on button "submit" at bounding box center [518, 81] width 36 height 17
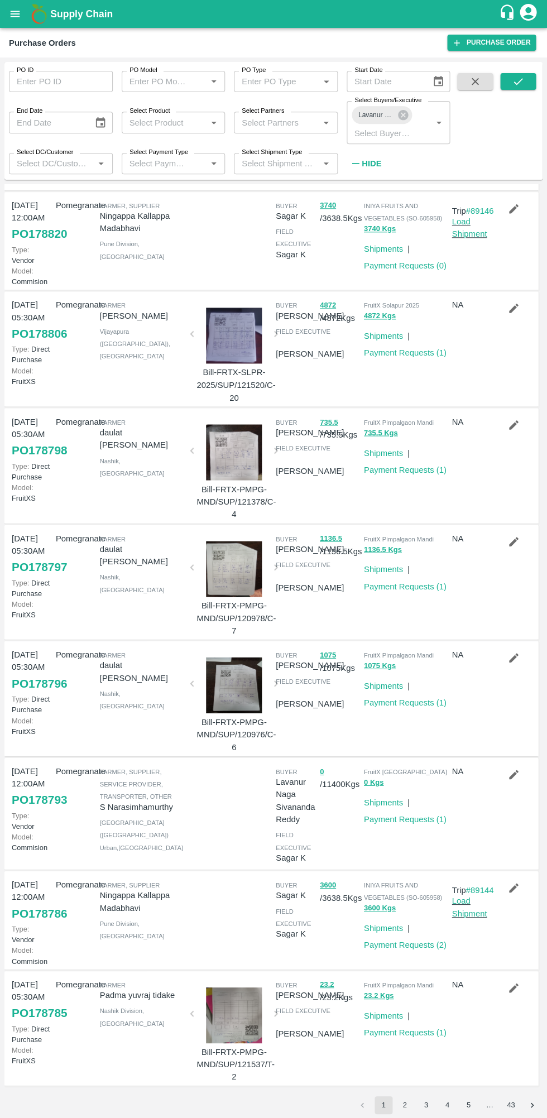
scroll to position [325, 0]
click at [530, 81] on button "submit" at bounding box center [518, 81] width 36 height 17
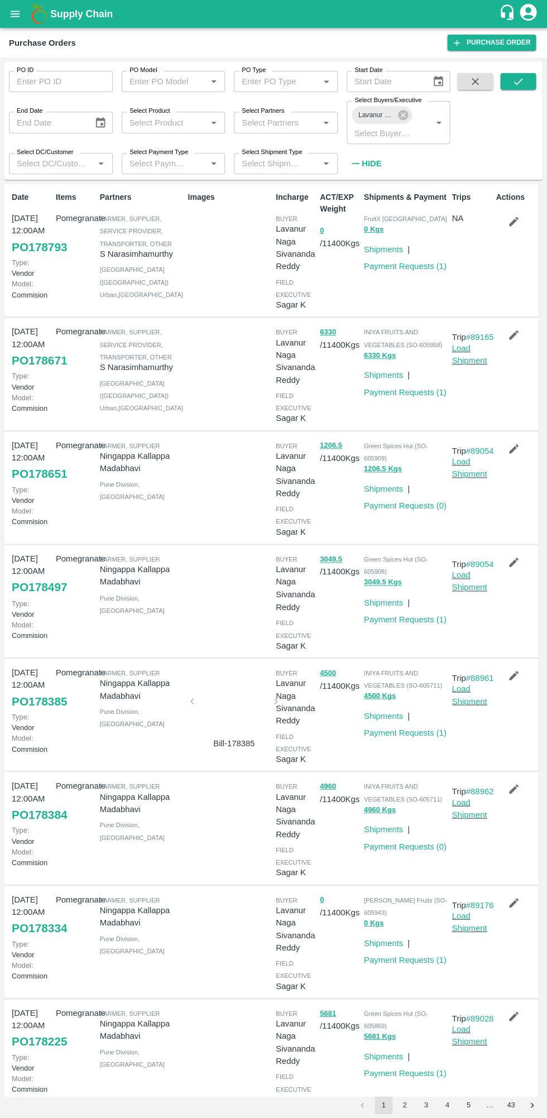
scroll to position [319, 0]
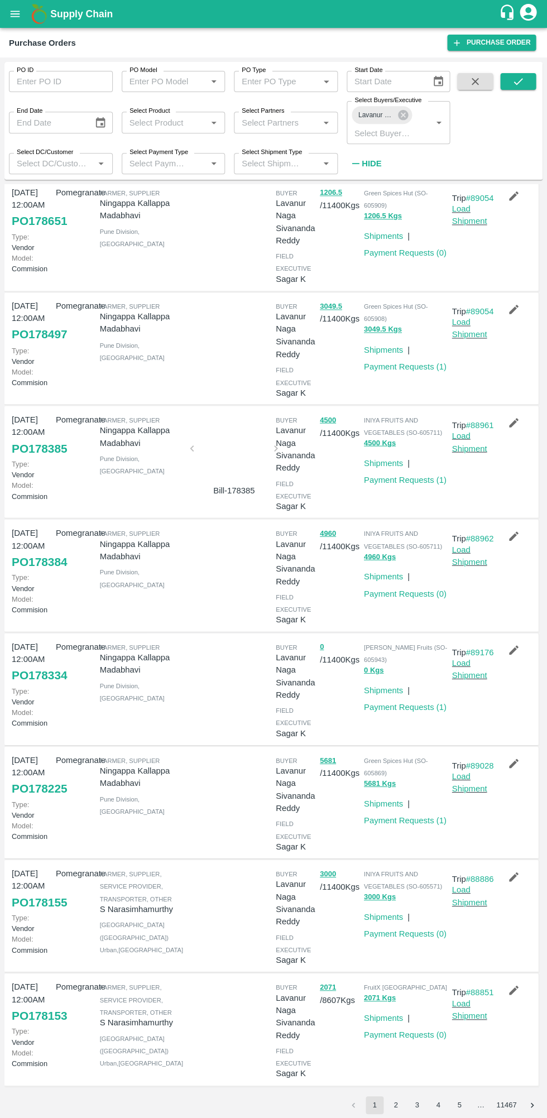
click at [398, 1105] on button "2" at bounding box center [396, 1105] width 18 height 18
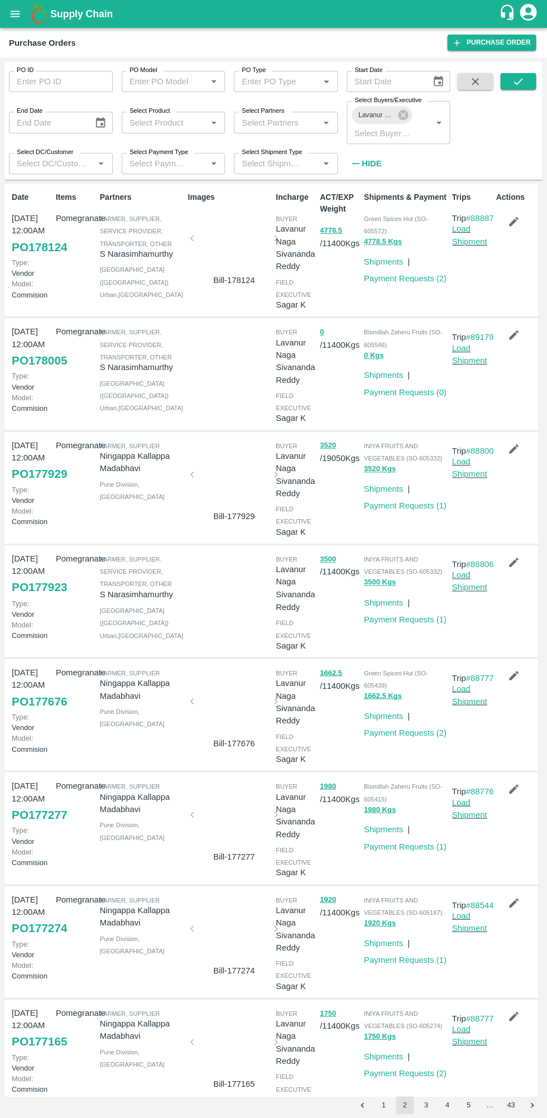
click at [477, 365] on link "Load Shipment" at bounding box center [469, 354] width 35 height 21
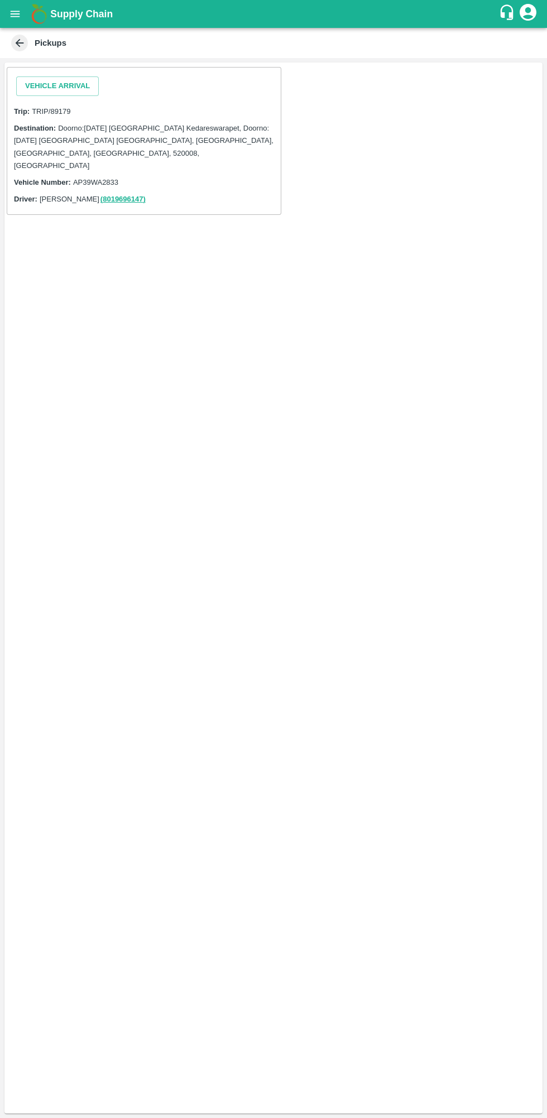
click at [75, 87] on button "Vehicle Arrival" at bounding box center [57, 86] width 83 height 20
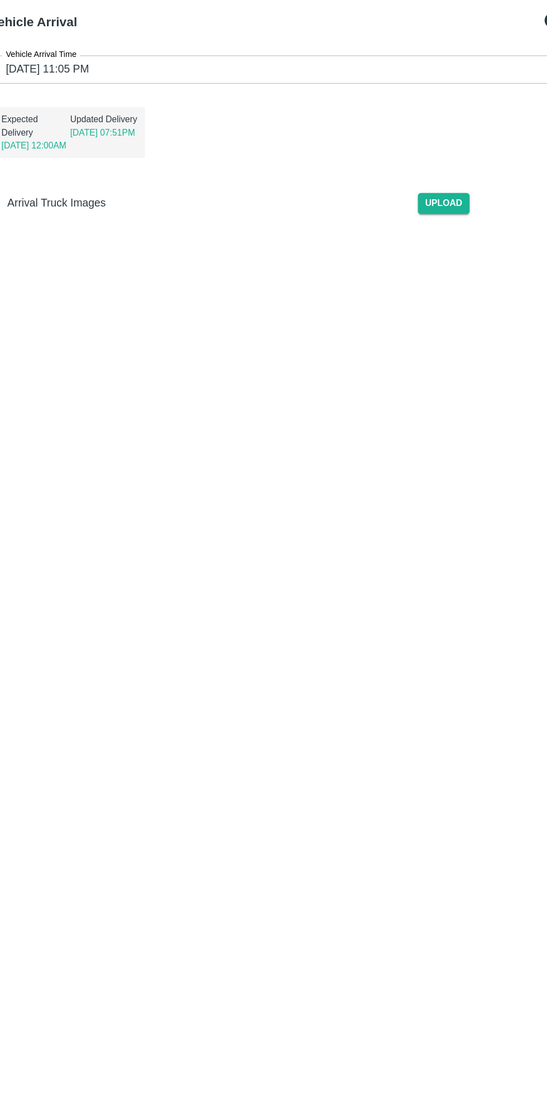
click at [159, 133] on input "[DATE] 11:05 PM" at bounding box center [269, 137] width 421 height 21
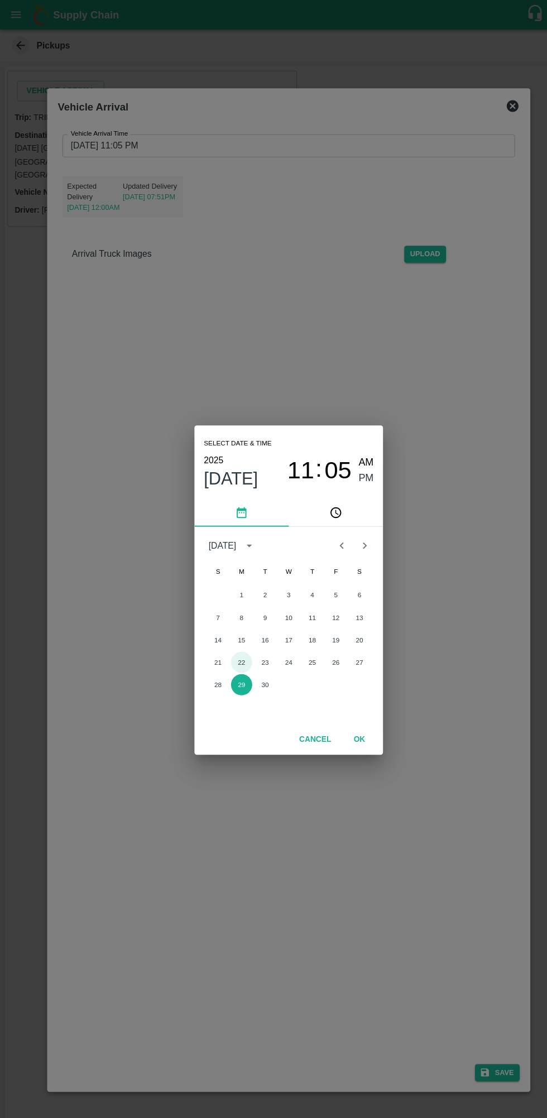
click at [229, 627] on button "22" at bounding box center [229, 627] width 20 height 20
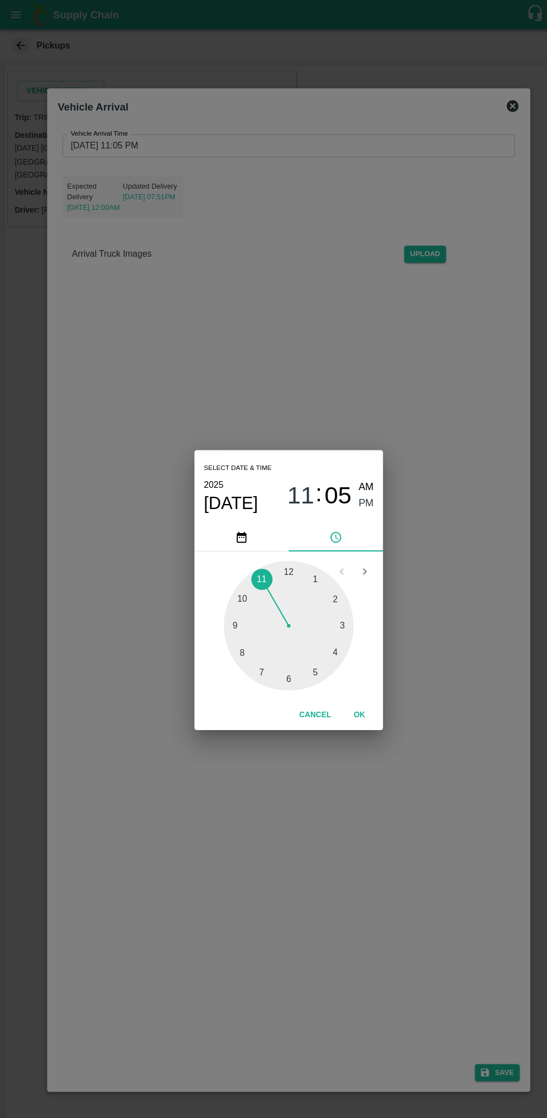
click at [308, 545] on div at bounding box center [273, 592] width 123 height 123
type input "[DATE] 01:05 PM"
click at [347, 477] on span "PM" at bounding box center [347, 476] width 15 height 15
click at [340, 677] on button "OK" at bounding box center [341, 678] width 36 height 20
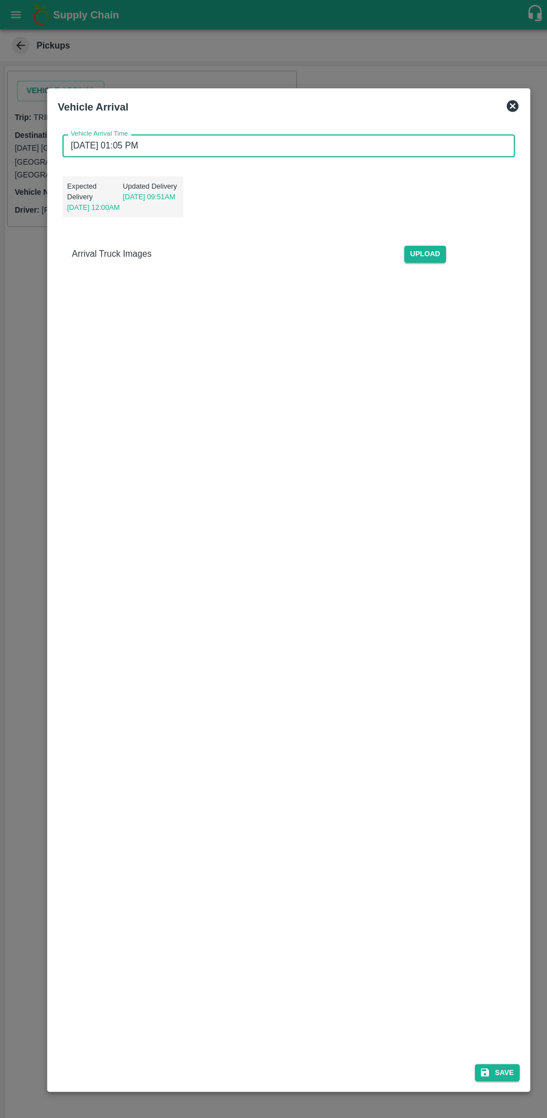
click at [470, 1015] on button "Save" at bounding box center [471, 1016] width 42 height 16
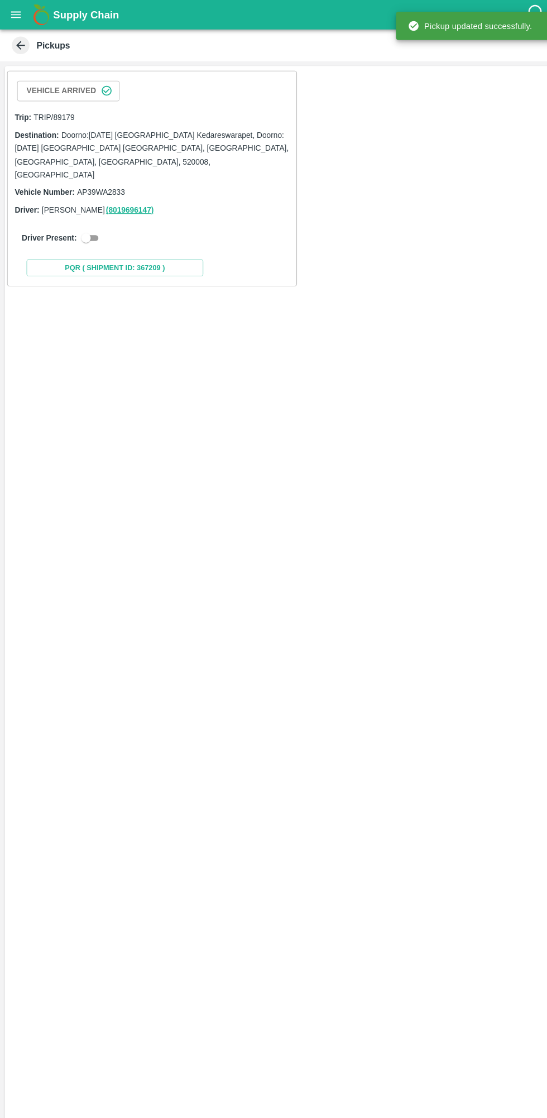
click at [90, 219] on input "checkbox" at bounding box center [81, 225] width 40 height 13
checkbox input "true"
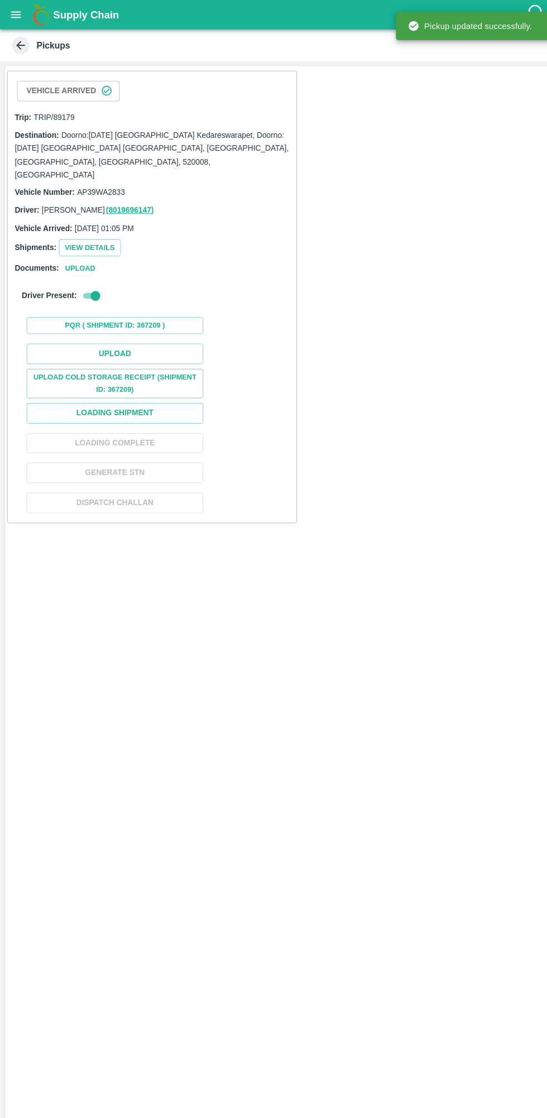
click at [165, 325] on button "Upload" at bounding box center [108, 335] width 167 height 20
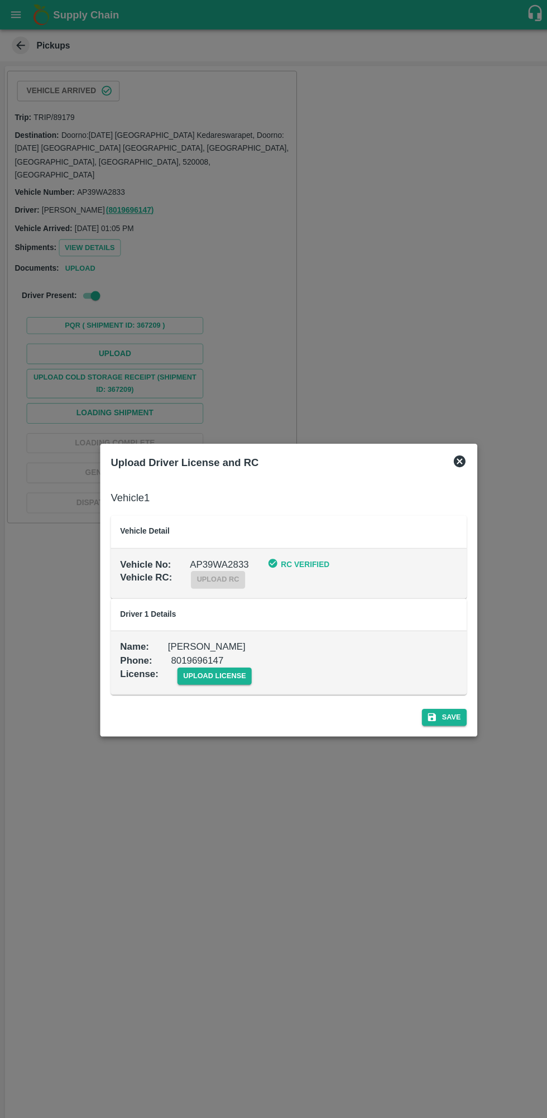
click at [203, 637] on span "upload license" at bounding box center [203, 640] width 71 height 16
click at [0, 0] on input "upload license" at bounding box center [0, 0] width 0 height 0
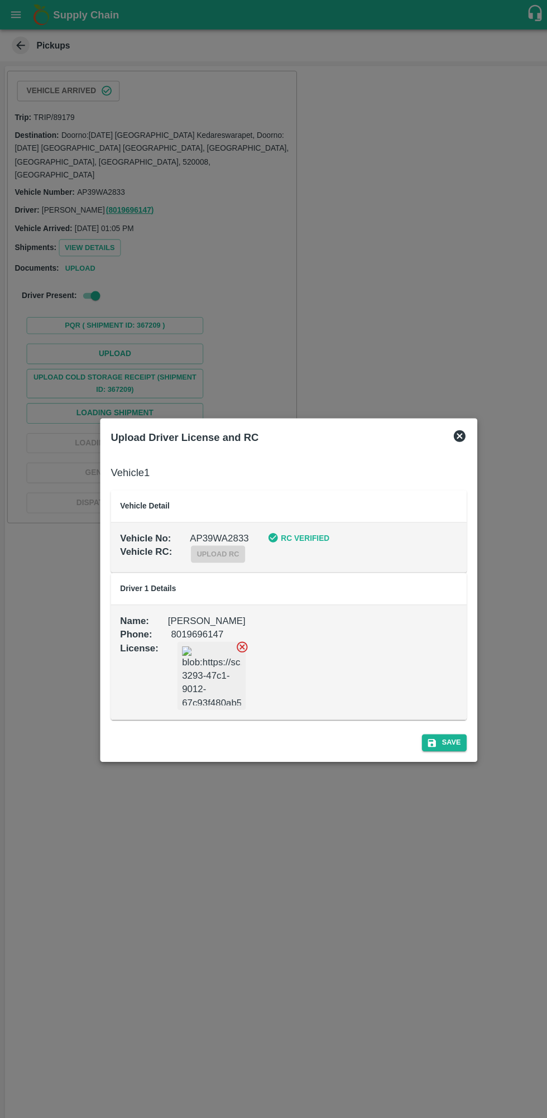
click at [428, 704] on button "Save" at bounding box center [421, 703] width 42 height 16
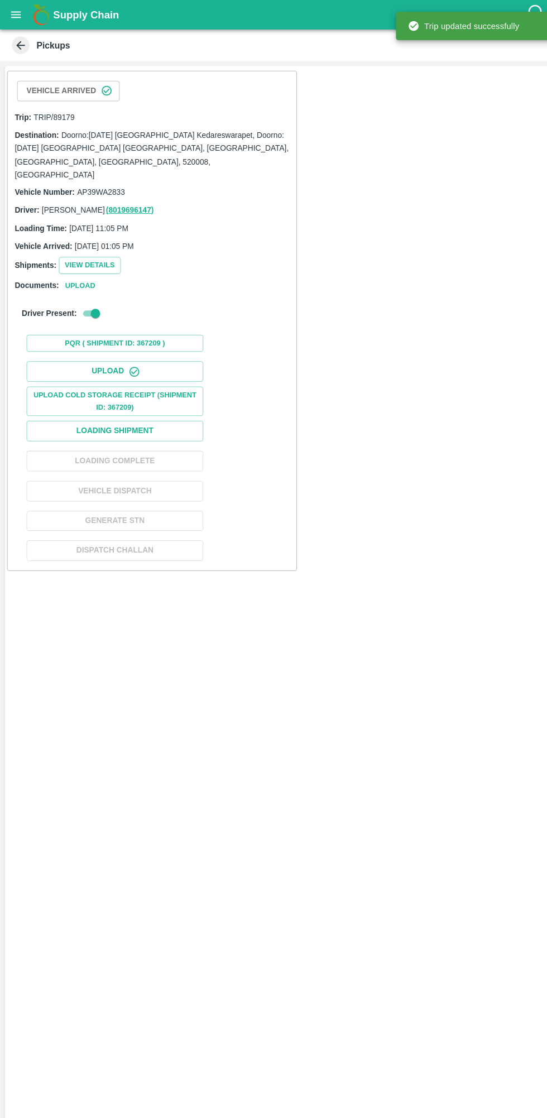
click at [171, 399] on button "Loading Shipment" at bounding box center [108, 409] width 167 height 20
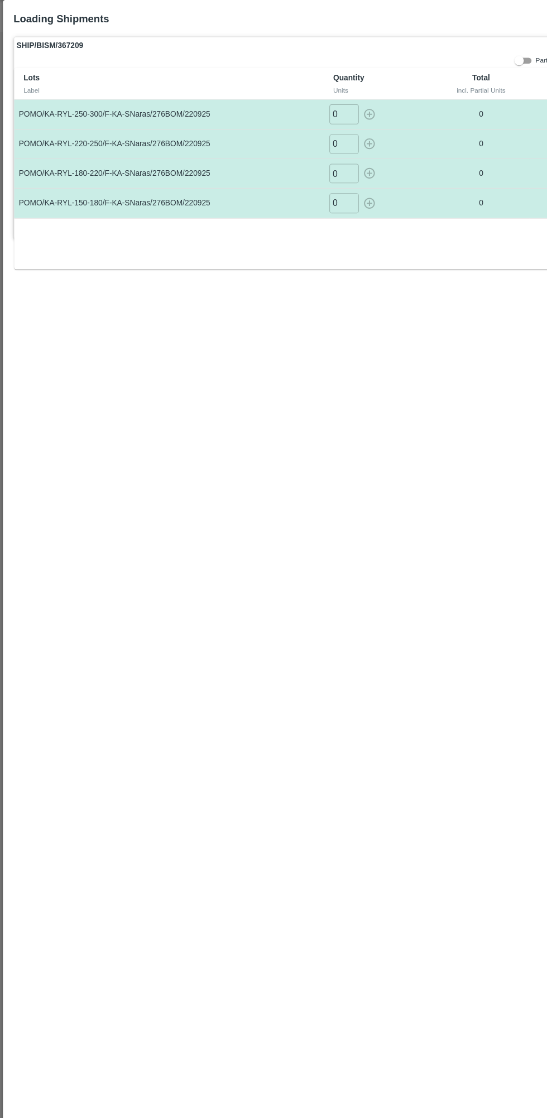
click at [325, 136] on input "0" at bounding box center [326, 136] width 28 height 18
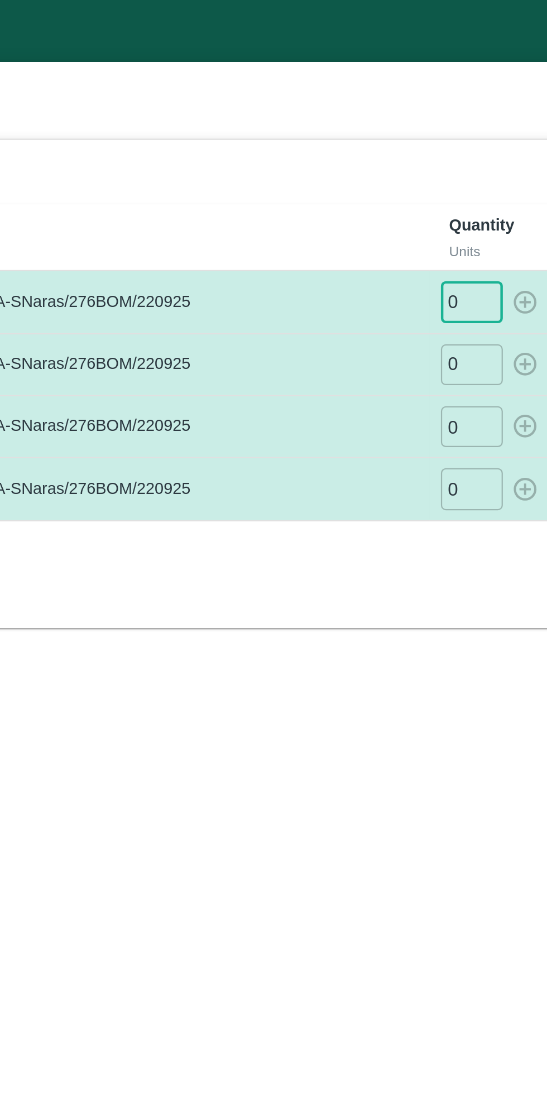
click at [323, 222] on input "0" at bounding box center [326, 220] width 28 height 18
type input "18"
click at [325, 190] on input "0" at bounding box center [326, 192] width 28 height 18
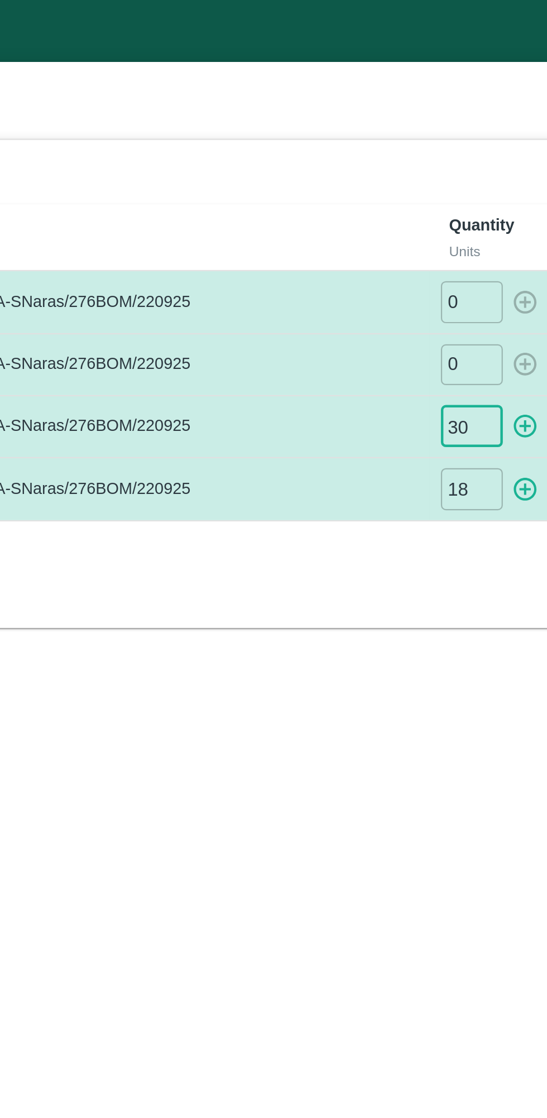
type input "30"
click at [324, 167] on input "0" at bounding box center [326, 164] width 28 height 18
type input "46"
click at [322, 137] on input "0" at bounding box center [326, 136] width 28 height 18
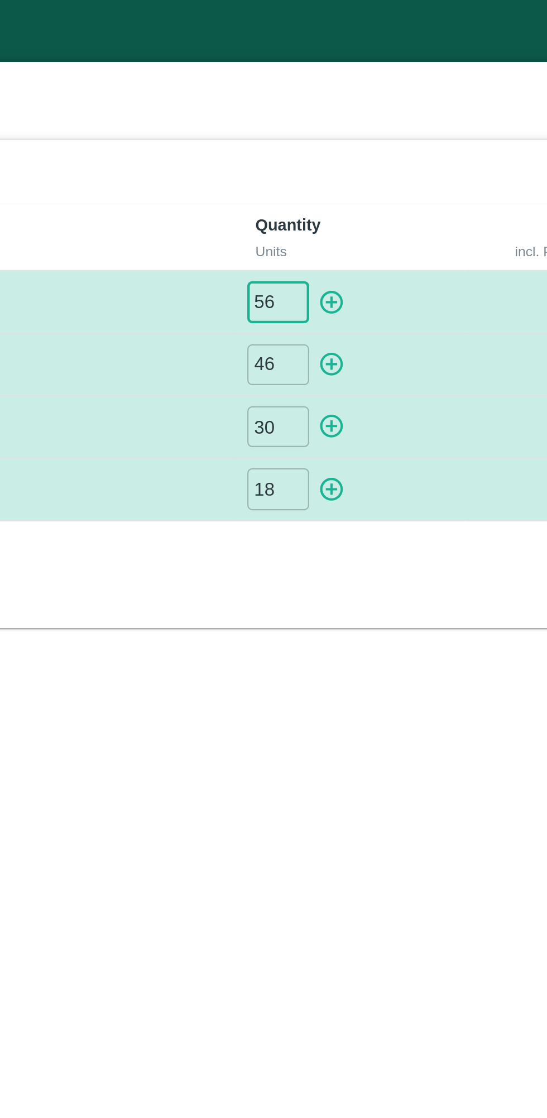
click at [352, 134] on icon "button" at bounding box center [350, 136] width 12 height 12
type input "0"
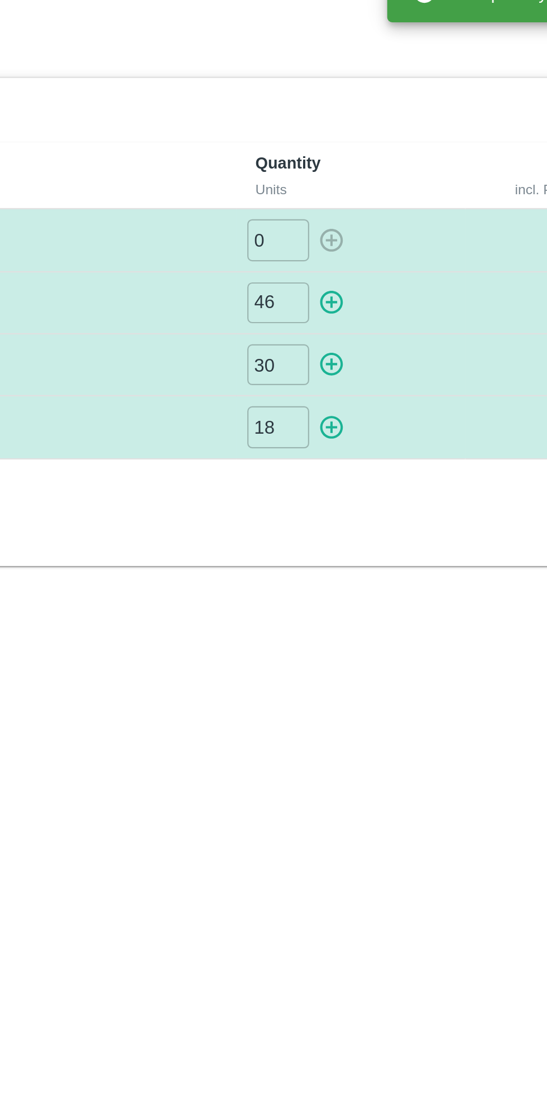
click at [350, 167] on icon "button" at bounding box center [350, 164] width 12 height 12
type input "0"
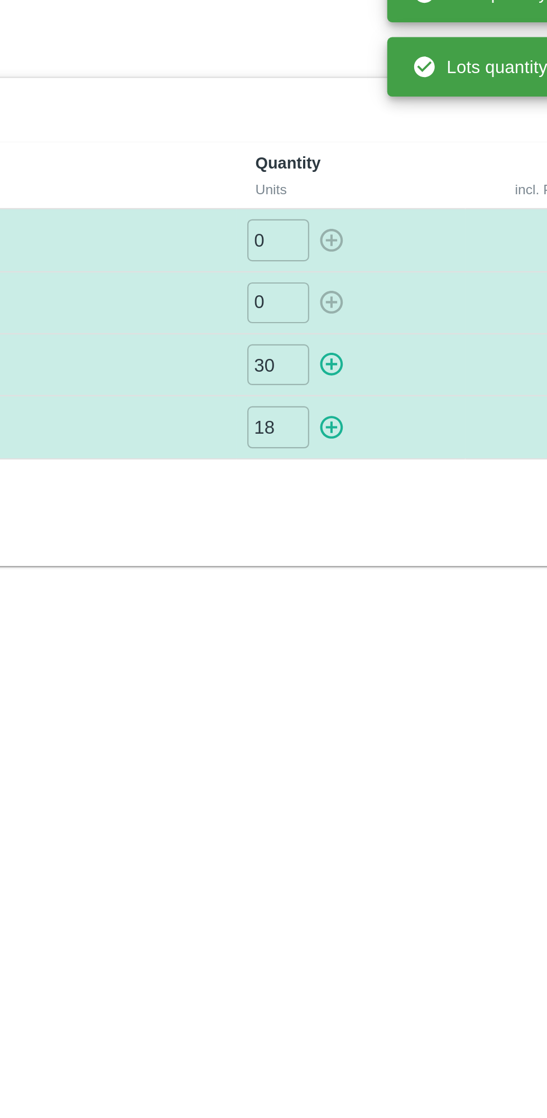
click at [352, 193] on icon "button" at bounding box center [350, 192] width 12 height 12
type input "0"
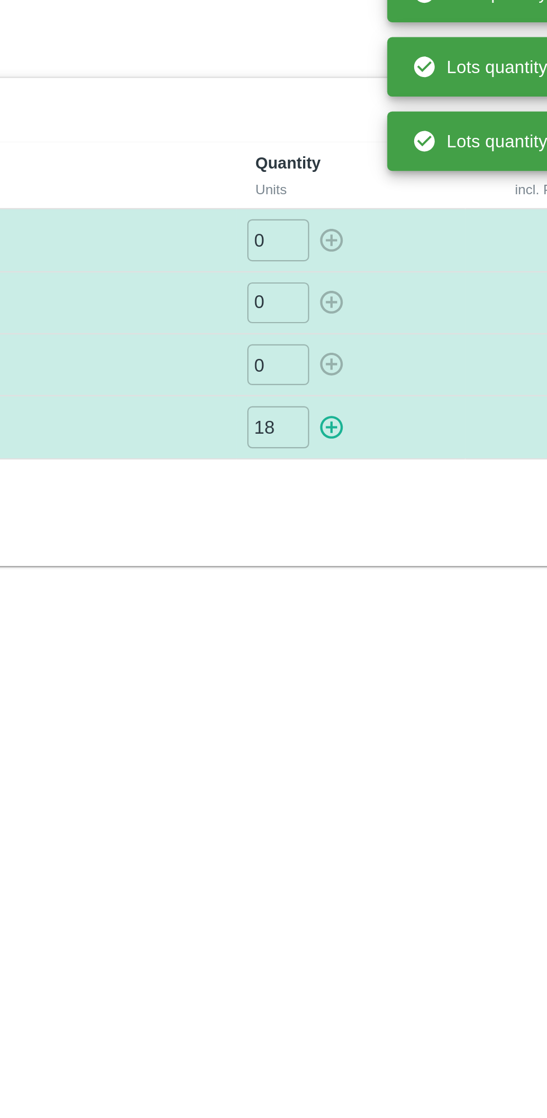
click at [350, 224] on icon "button" at bounding box center [350, 220] width 12 height 12
type input "0"
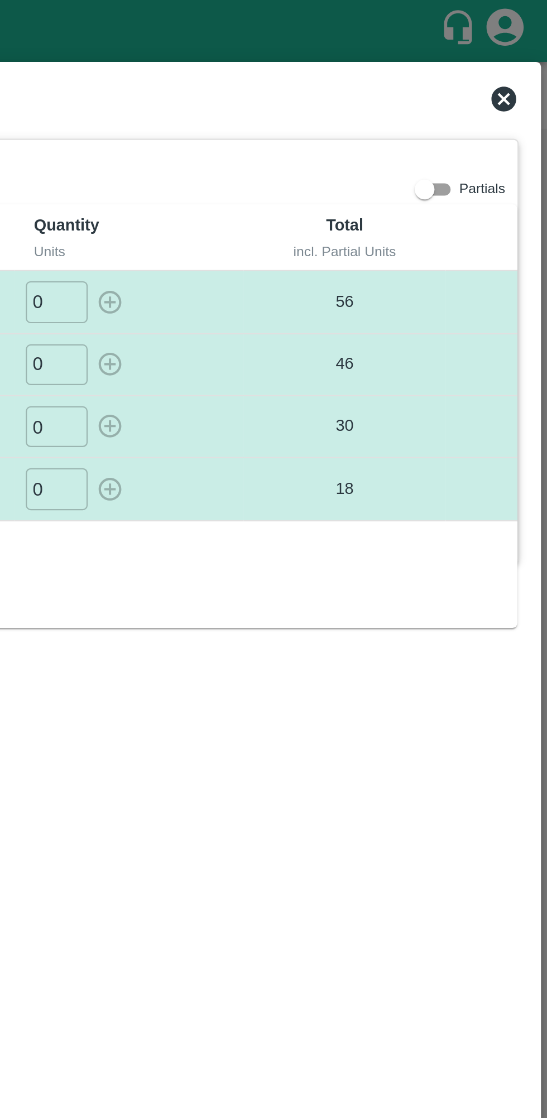
click at [529, 44] on icon at bounding box center [527, 44] width 11 height 11
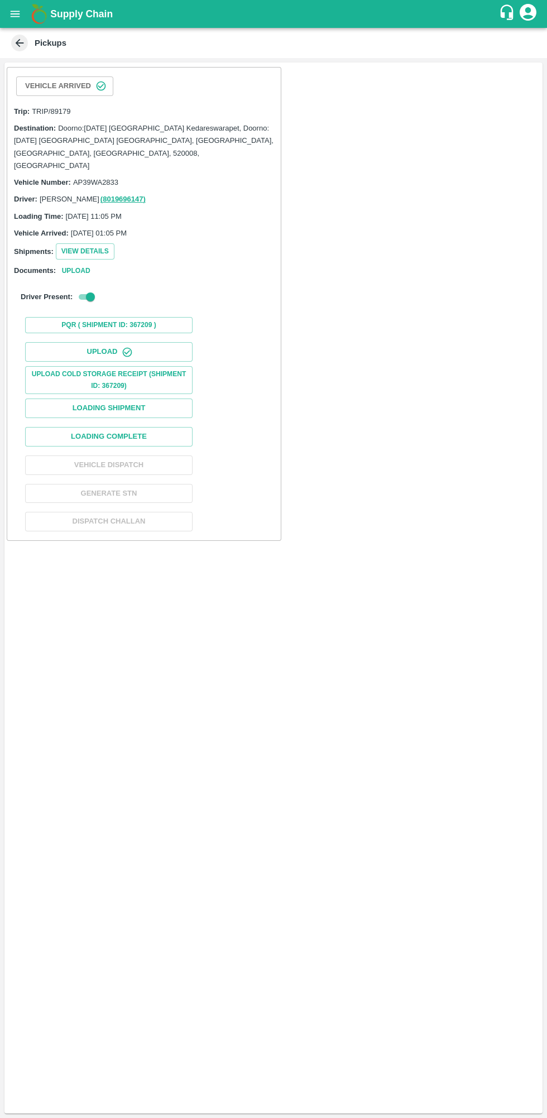
click at [94, 243] on button "View Details" at bounding box center [85, 251] width 59 height 16
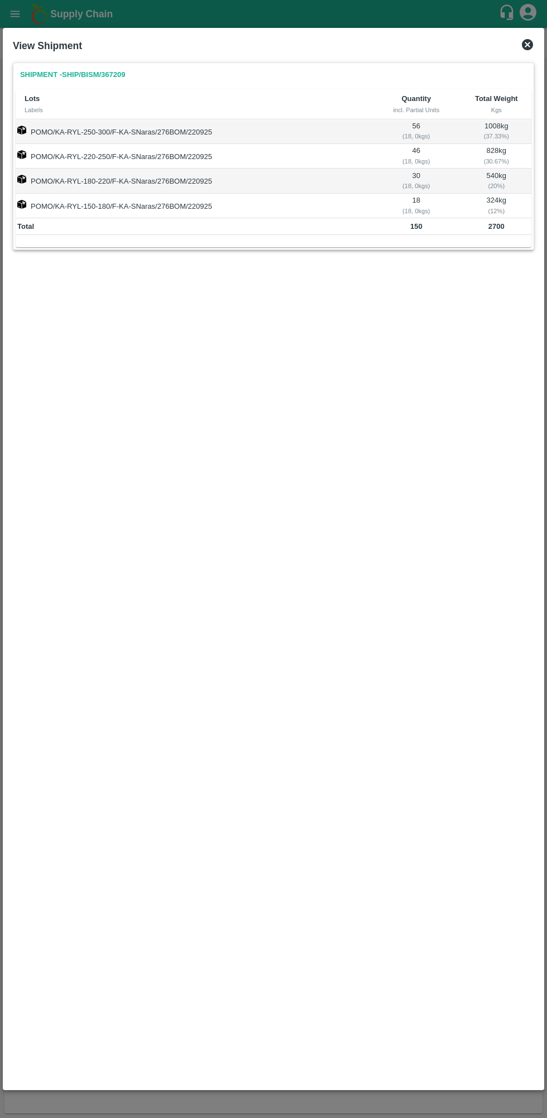
click at [543, 45] on div "View Shipment Shipment - SHIP/BISM/367209 Lots Labels Quantity incl. Partial Un…" at bounding box center [273, 559] width 541 height 1062
click at [527, 45] on icon at bounding box center [527, 44] width 13 height 13
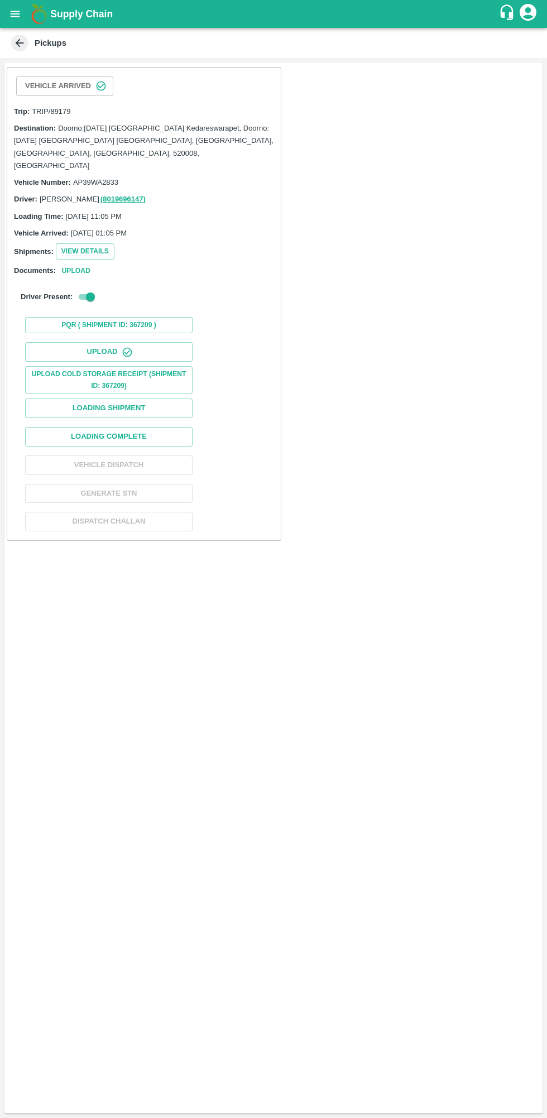
click at [176, 427] on button "Loading Complete" at bounding box center [108, 437] width 167 height 20
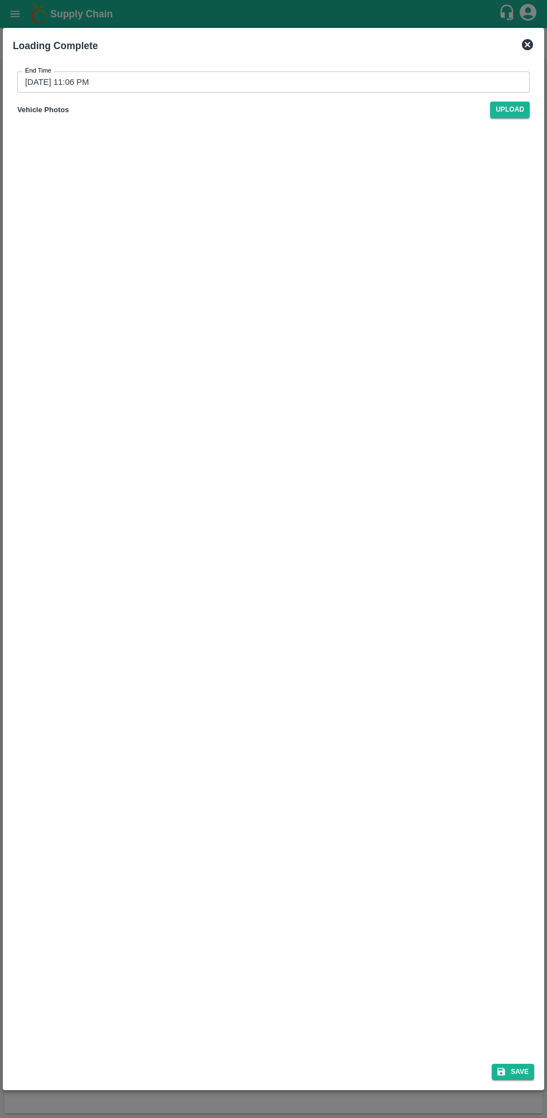
click at [91, 83] on input "29/09/2025 11:06 PM" at bounding box center [269, 81] width 505 height 21
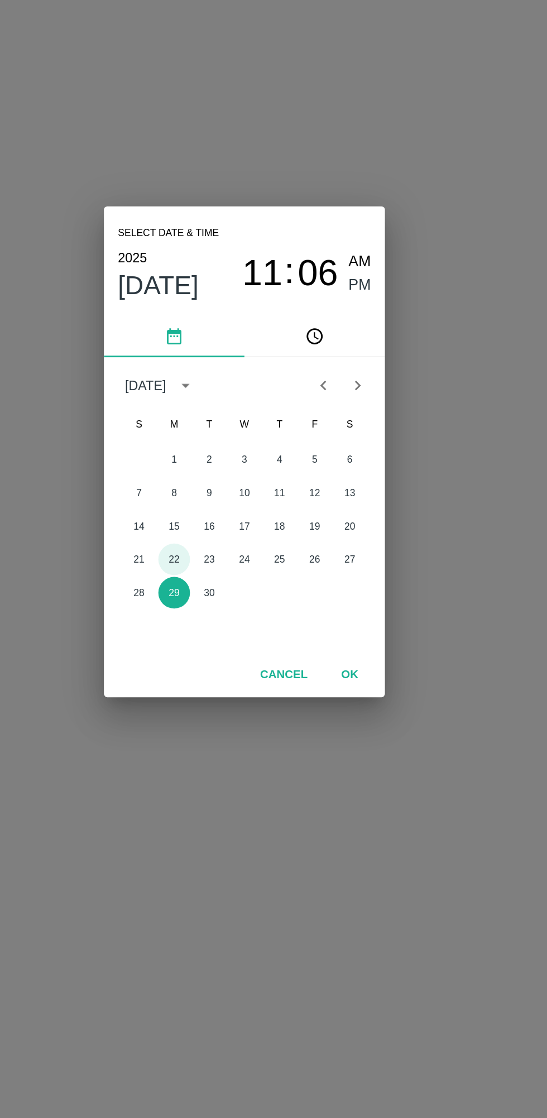
click at [229, 627] on button "22" at bounding box center [229, 627] width 20 height 20
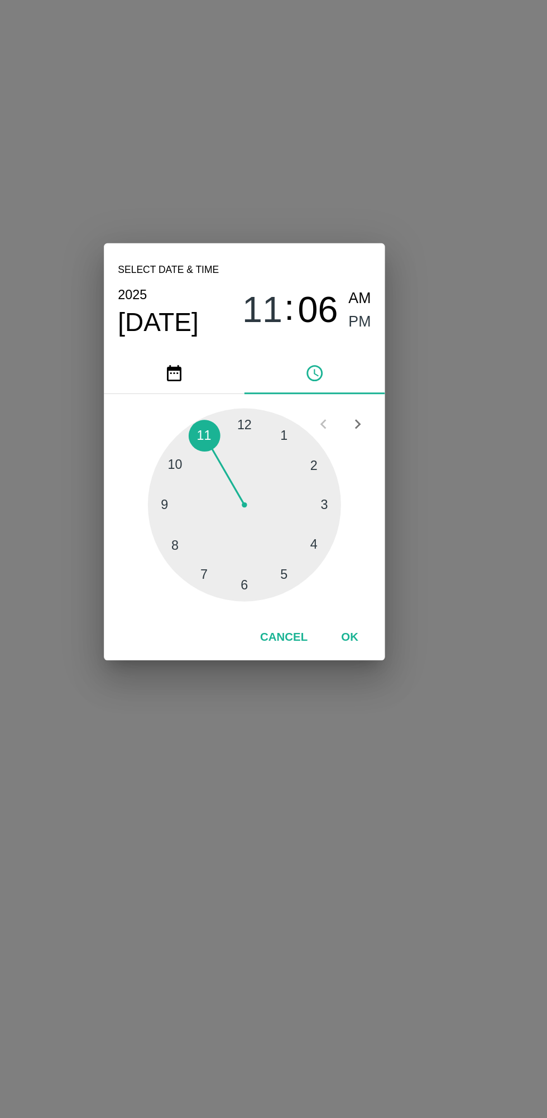
click at [298, 638] on div at bounding box center [273, 592] width 123 height 123
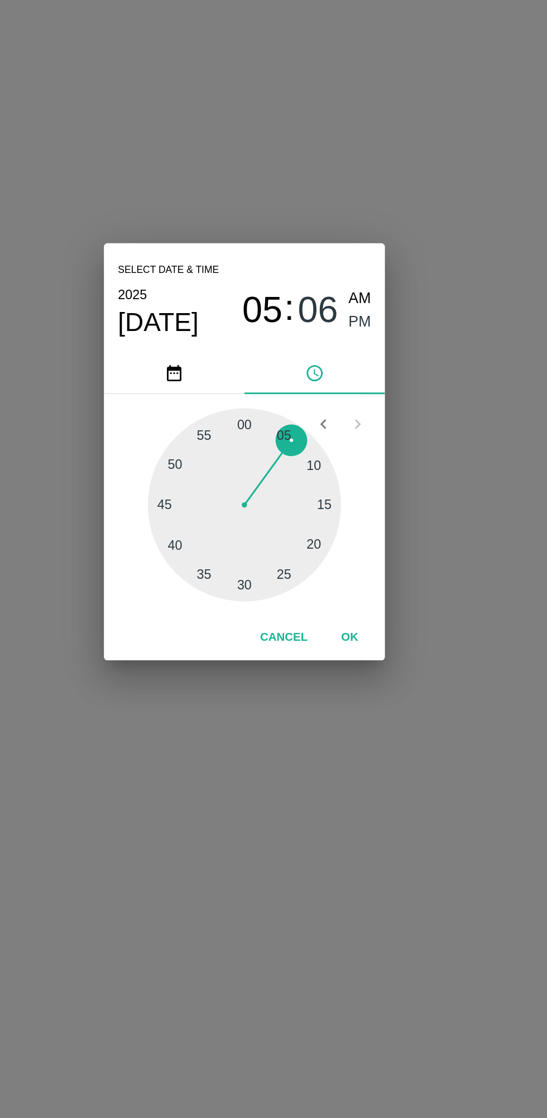
click at [347, 478] on span "PM" at bounding box center [347, 476] width 15 height 15
click at [352, 681] on button "OK" at bounding box center [341, 678] width 36 height 20
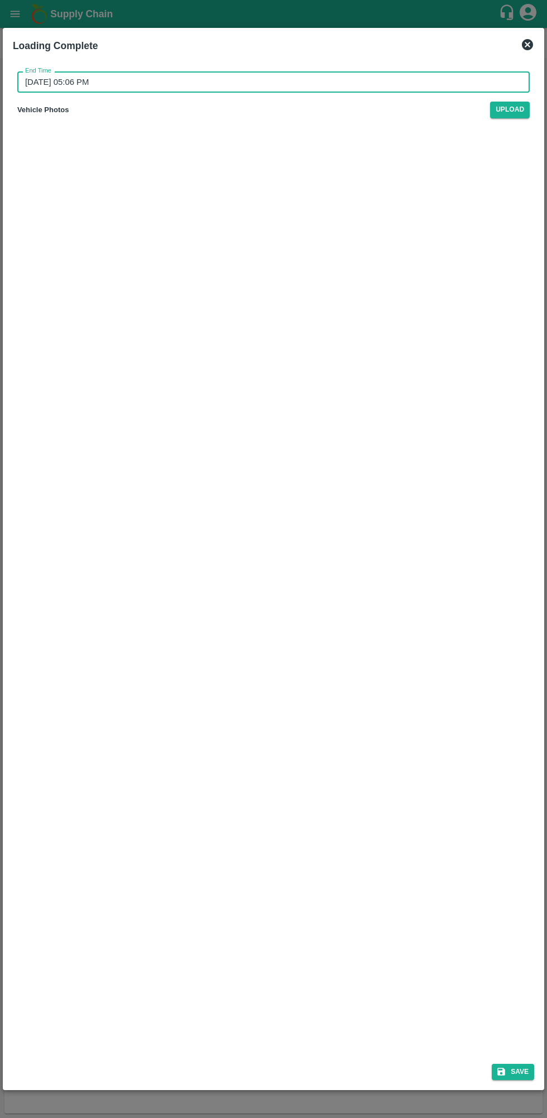
click at [519, 1070] on button "Save" at bounding box center [513, 1072] width 42 height 16
type input "29/09/2025 11:06 PM"
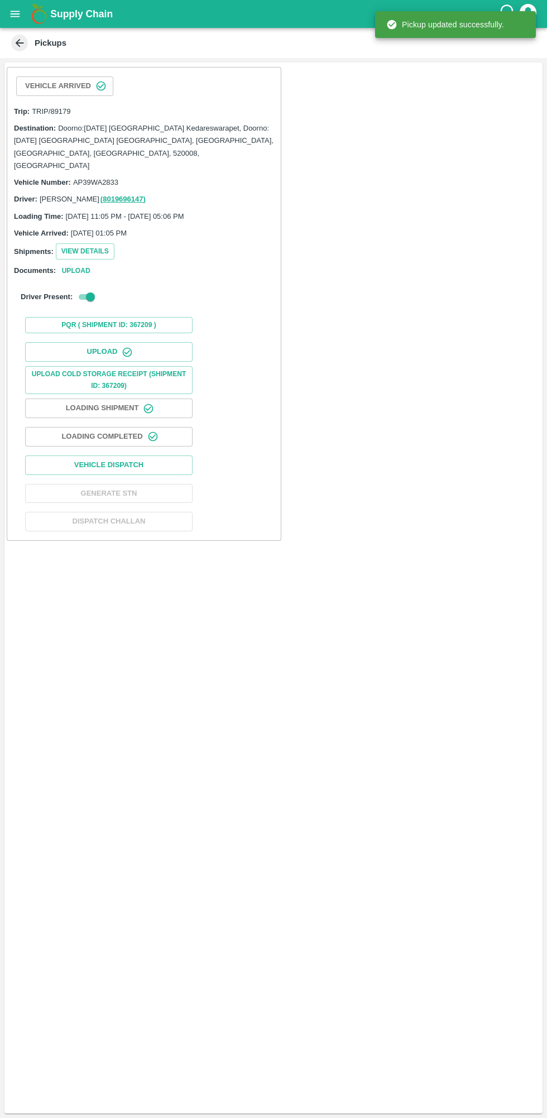
click at [167, 455] on button "Vehicle Dispatch" at bounding box center [108, 465] width 167 height 20
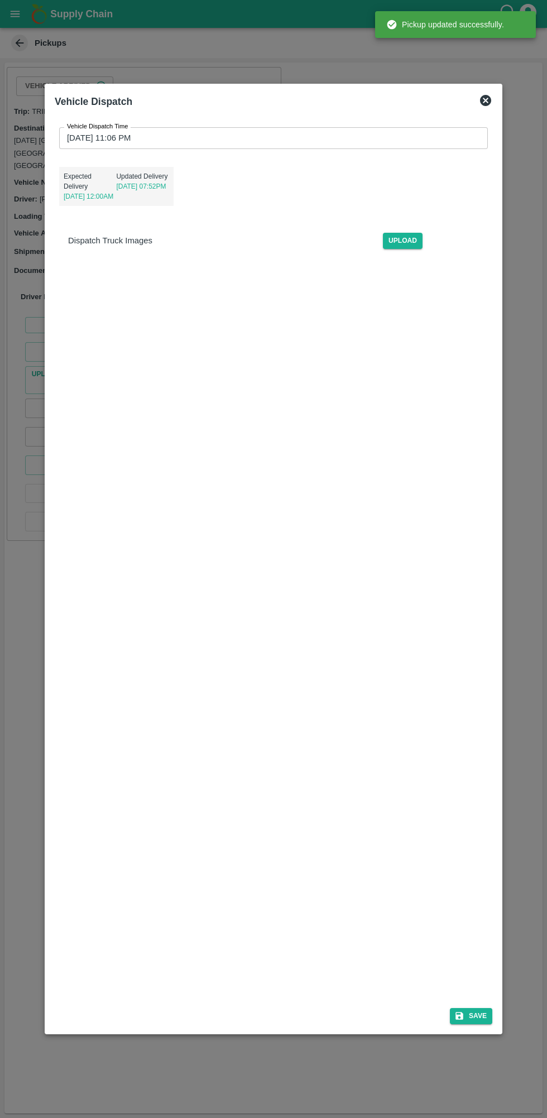
click at [126, 139] on input "29/09/2025 11:06 PM" at bounding box center [269, 137] width 421 height 21
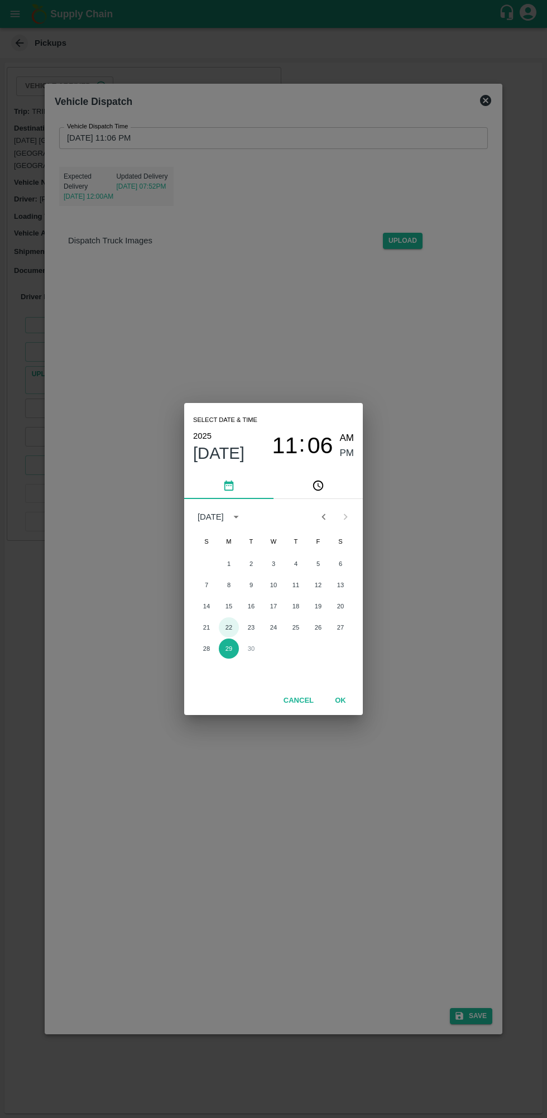
click at [229, 627] on button "22" at bounding box center [229, 627] width 20 height 20
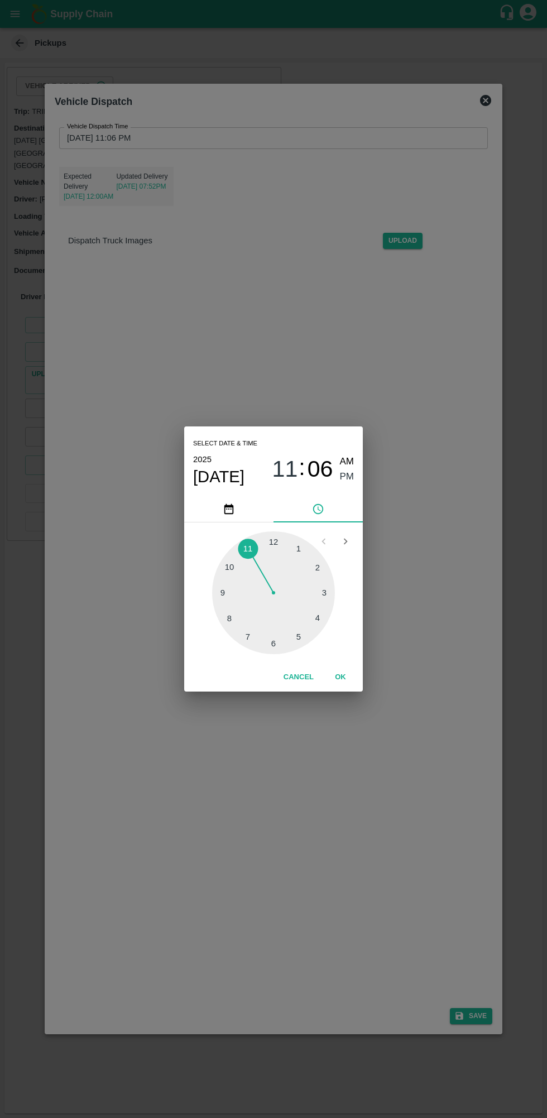
click at [301, 639] on div at bounding box center [273, 592] width 123 height 123
type input "22/09/2025 05:06 PM"
click at [349, 501] on button "pick time" at bounding box center [318, 509] width 89 height 27
click at [349, 478] on span "PM" at bounding box center [347, 476] width 15 height 15
click at [340, 677] on button "OK" at bounding box center [341, 678] width 36 height 20
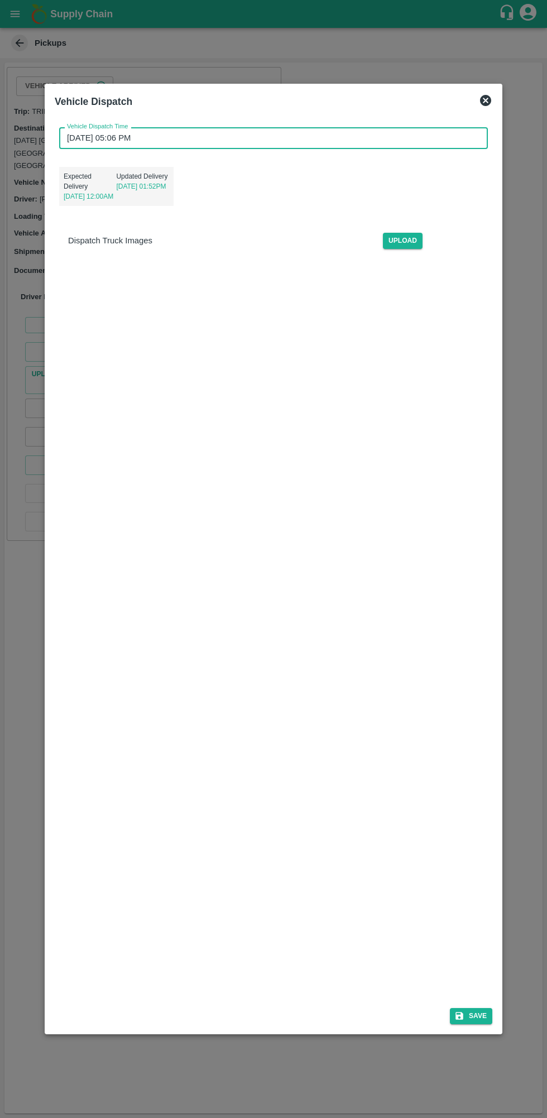
click at [474, 1013] on button "Save" at bounding box center [471, 1016] width 42 height 16
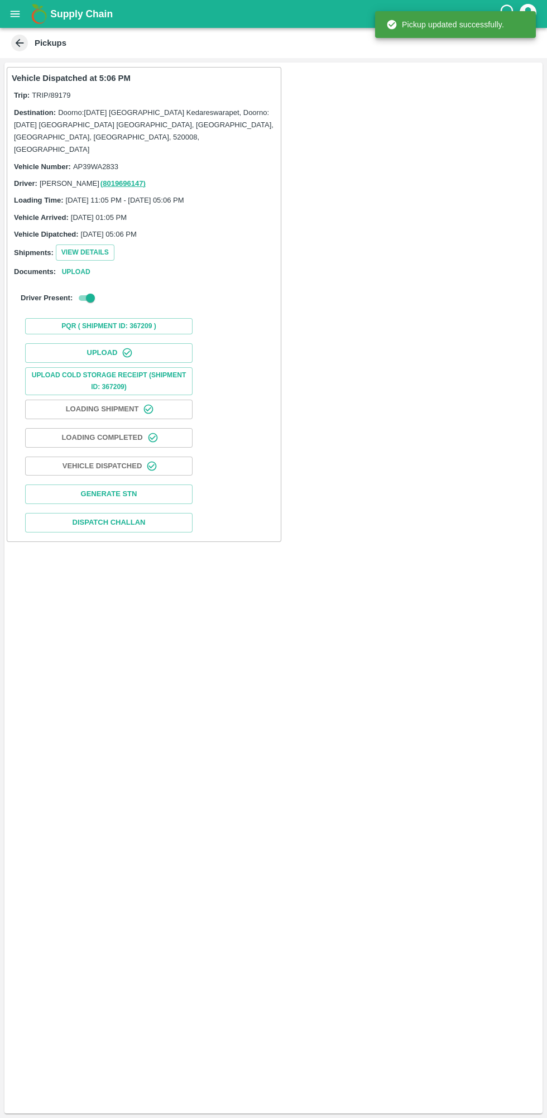
click at [15, 15] on icon "open drawer" at bounding box center [15, 14] width 12 height 12
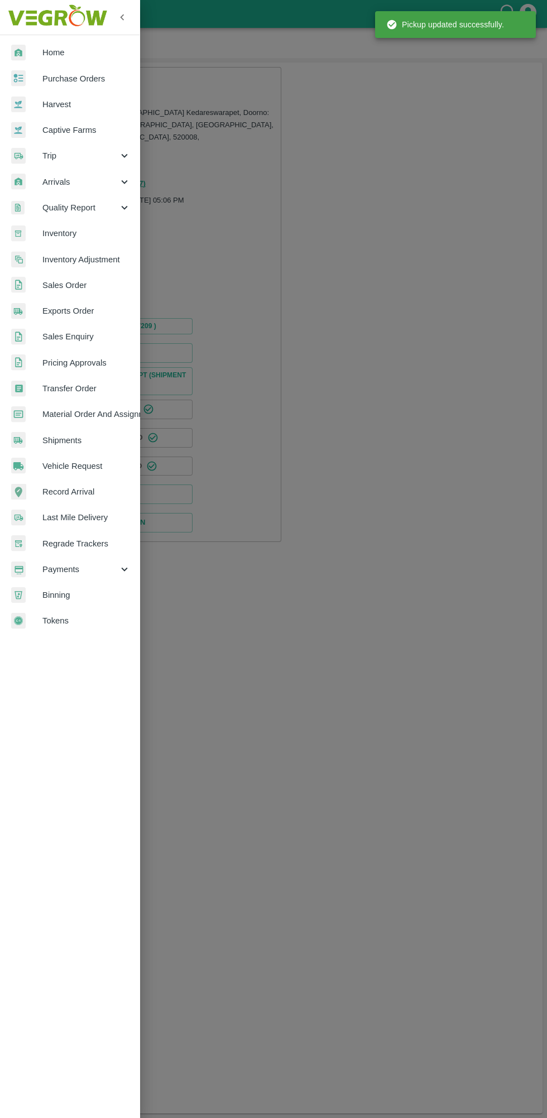
click at [96, 81] on span "Purchase Orders" at bounding box center [86, 79] width 88 height 12
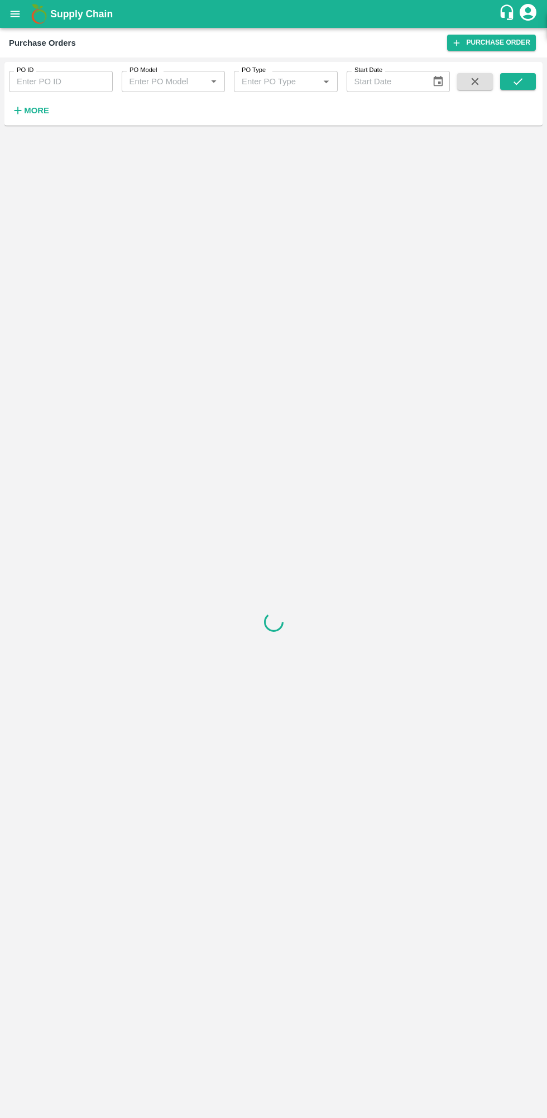
click at [28, 113] on strong "More" at bounding box center [36, 110] width 25 height 9
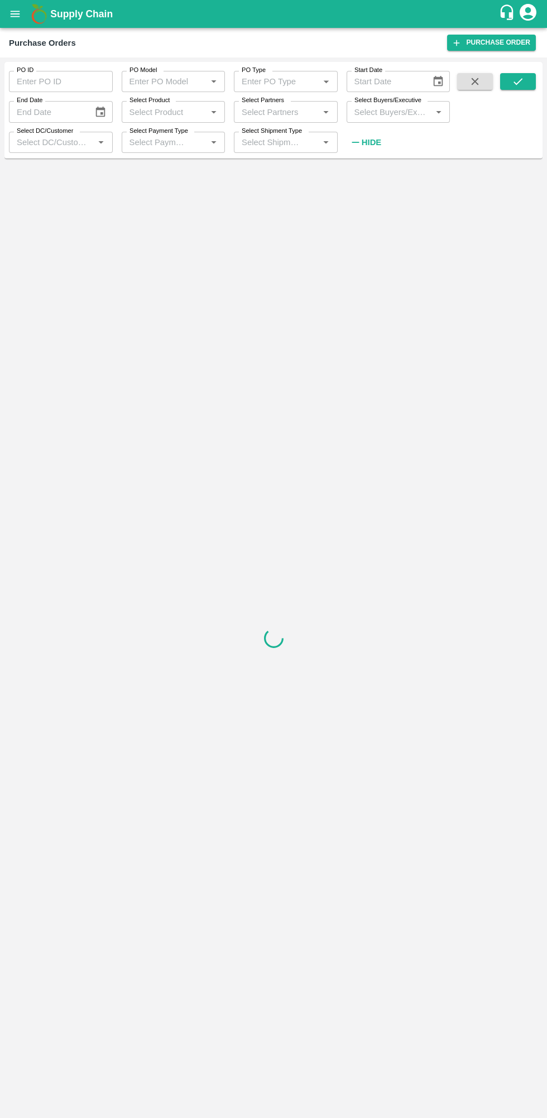
click at [397, 112] on input "Select Buyers/Executive" at bounding box center [389, 111] width 79 height 15
type input "lav"
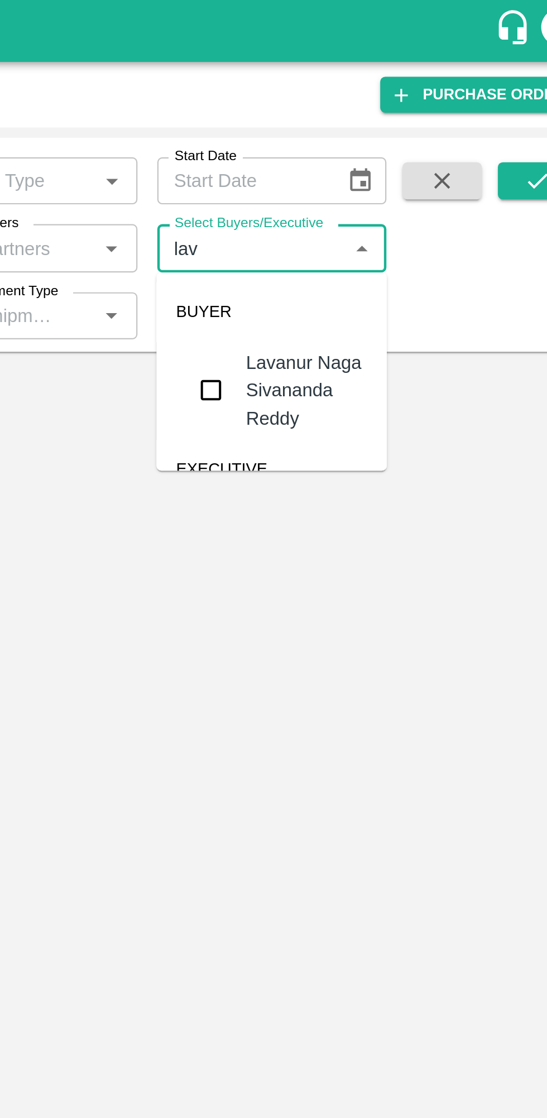
click at [359, 180] on input "checkbox" at bounding box center [370, 176] width 22 height 22
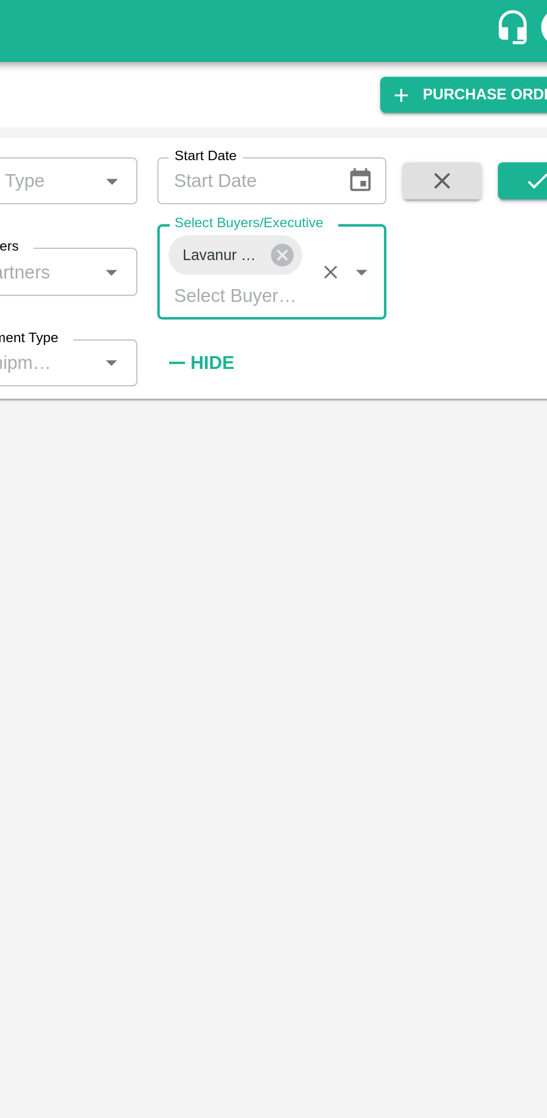
click at [504, 87] on button "submit" at bounding box center [518, 81] width 36 height 17
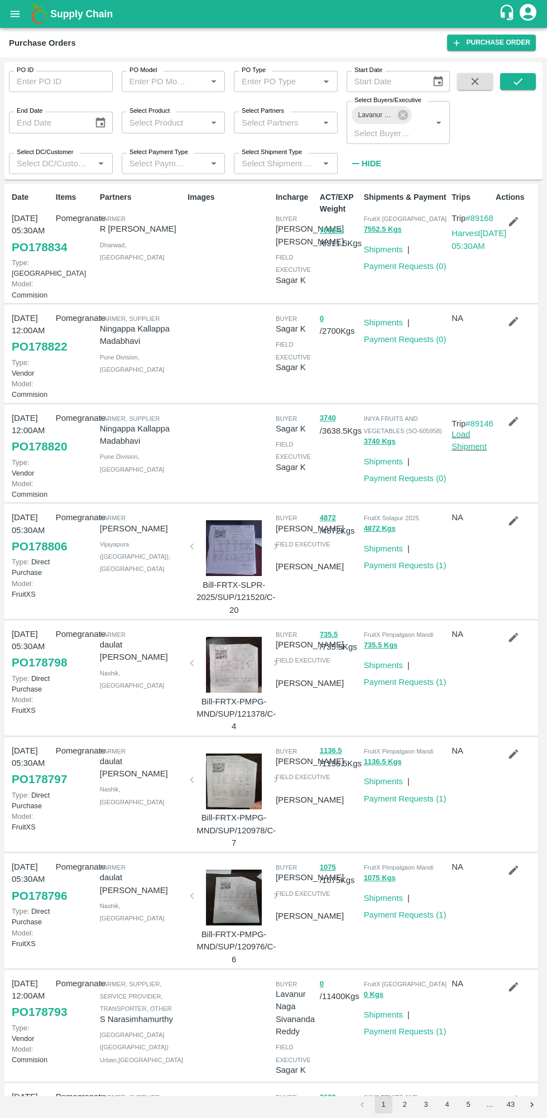
scroll to position [325, 0]
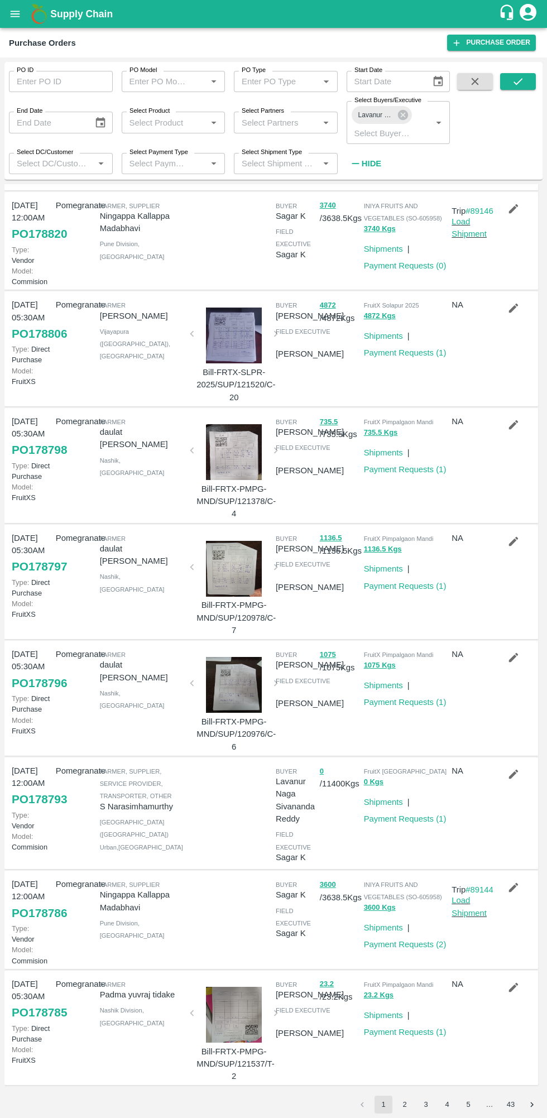
click at [535, 78] on button "submit" at bounding box center [518, 81] width 36 height 17
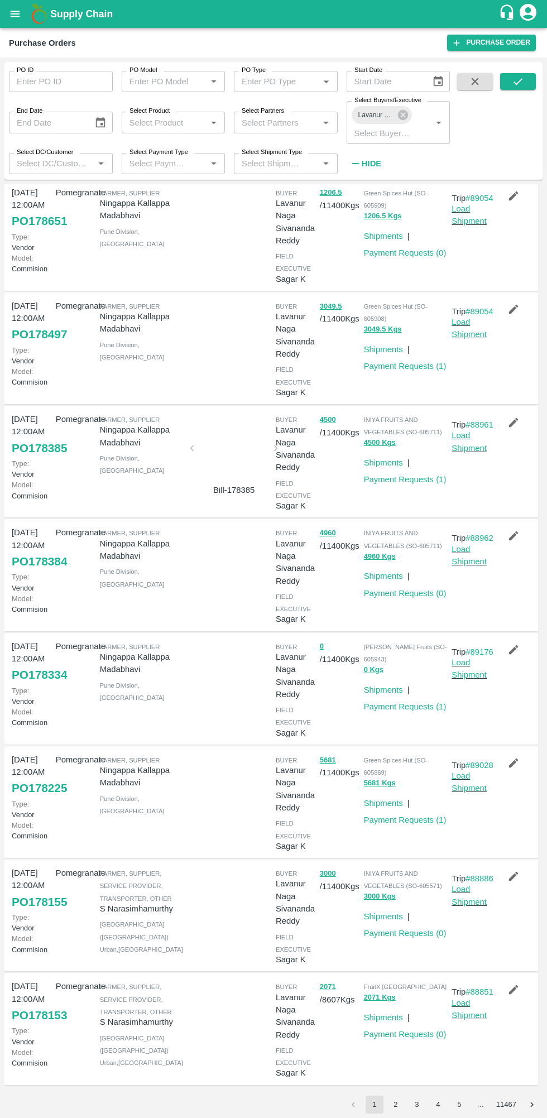
scroll to position [0, 0]
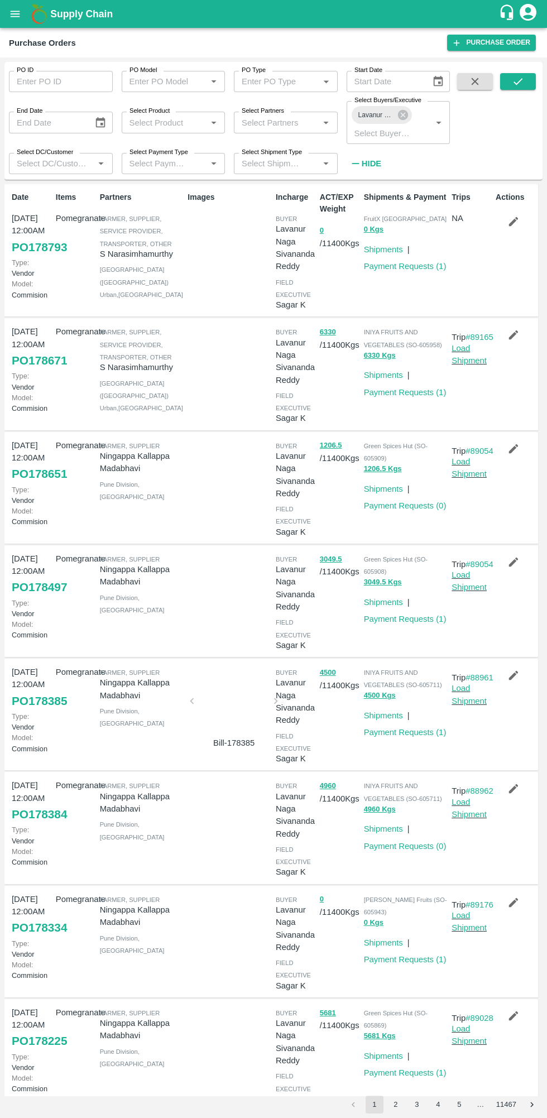
click at [518, 81] on icon "submit" at bounding box center [518, 81] width 12 height 12
click at [461, 241] on link "Load Shipment" at bounding box center [469, 234] width 35 height 21
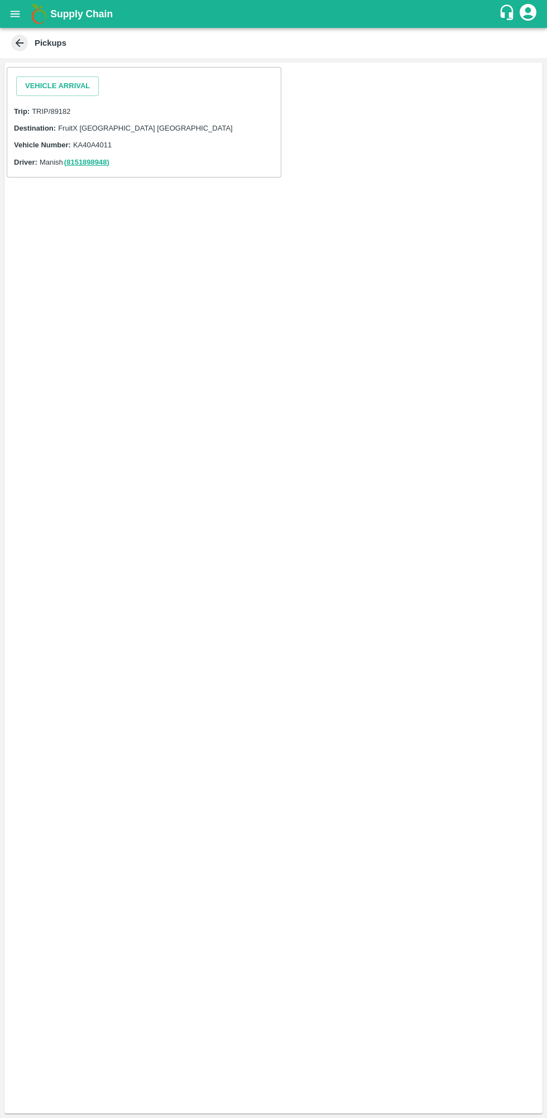
click at [52, 87] on button "Vehicle Arrival" at bounding box center [57, 86] width 83 height 20
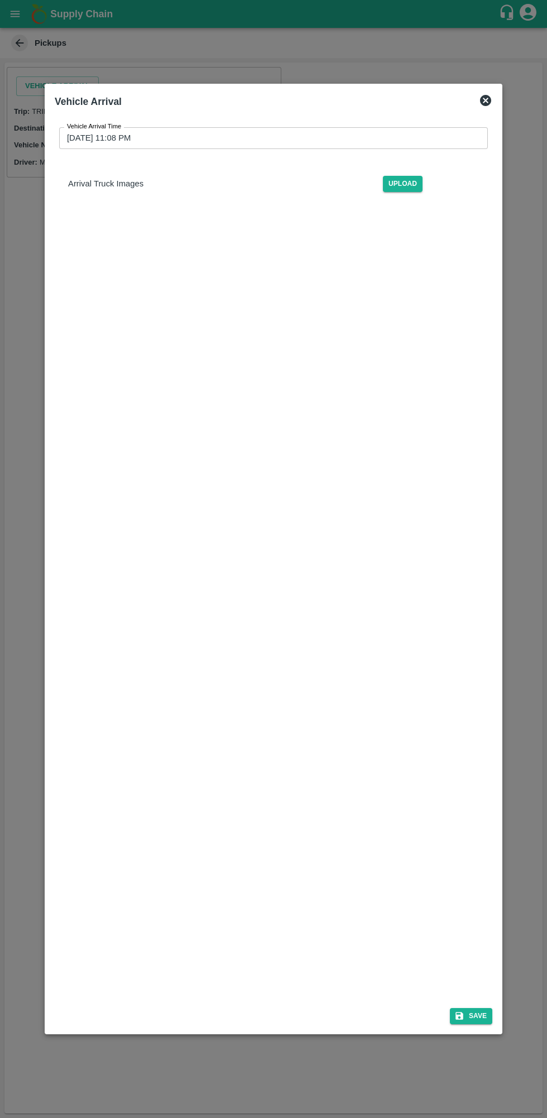
click at [265, 133] on input "[DATE] 11:08 PM" at bounding box center [269, 137] width 421 height 21
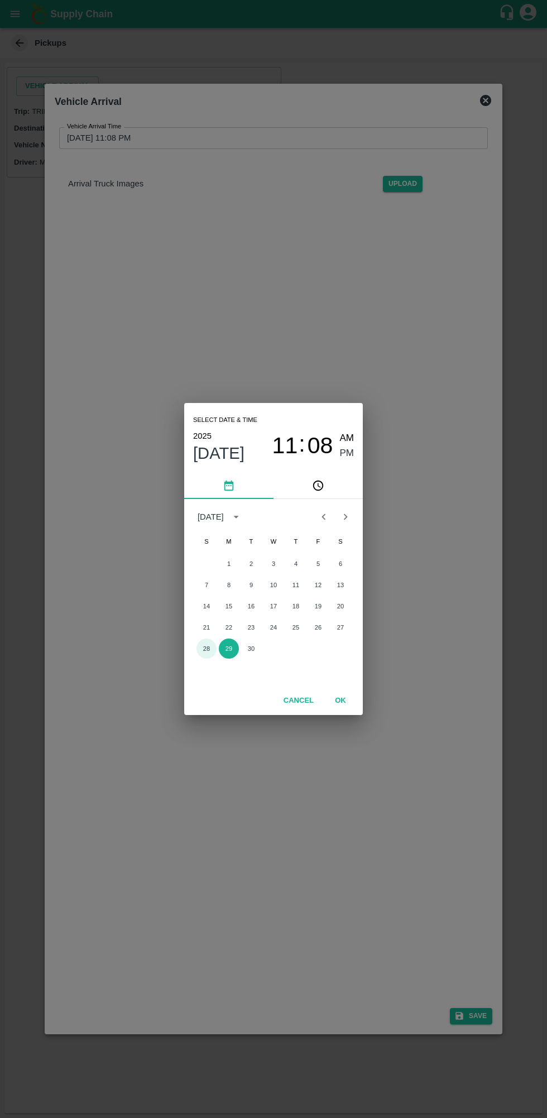
click at [207, 649] on button "28" at bounding box center [206, 649] width 20 height 20
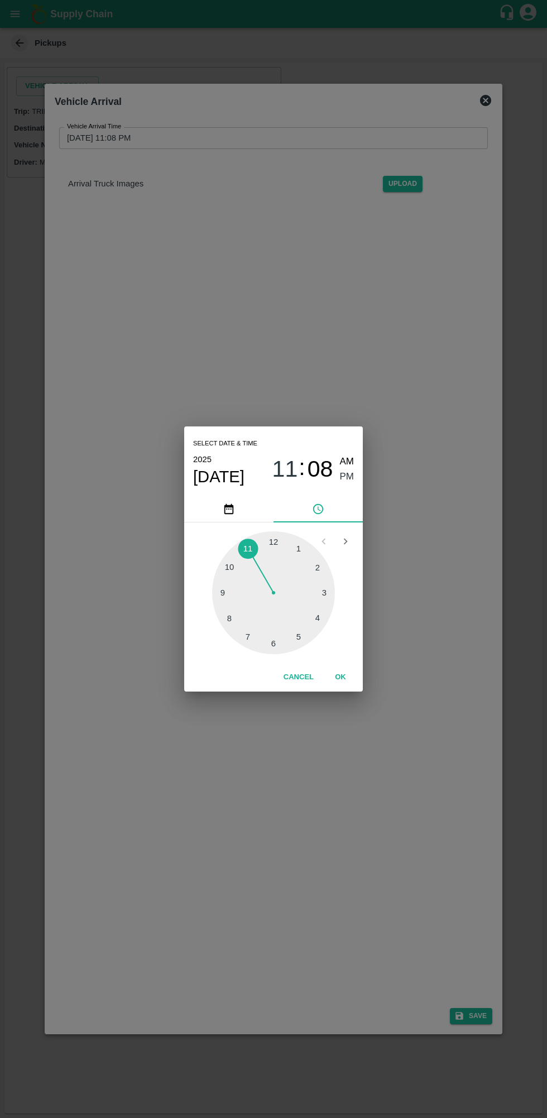
click at [233, 474] on span "[DATE]" at bounding box center [218, 477] width 51 height 20
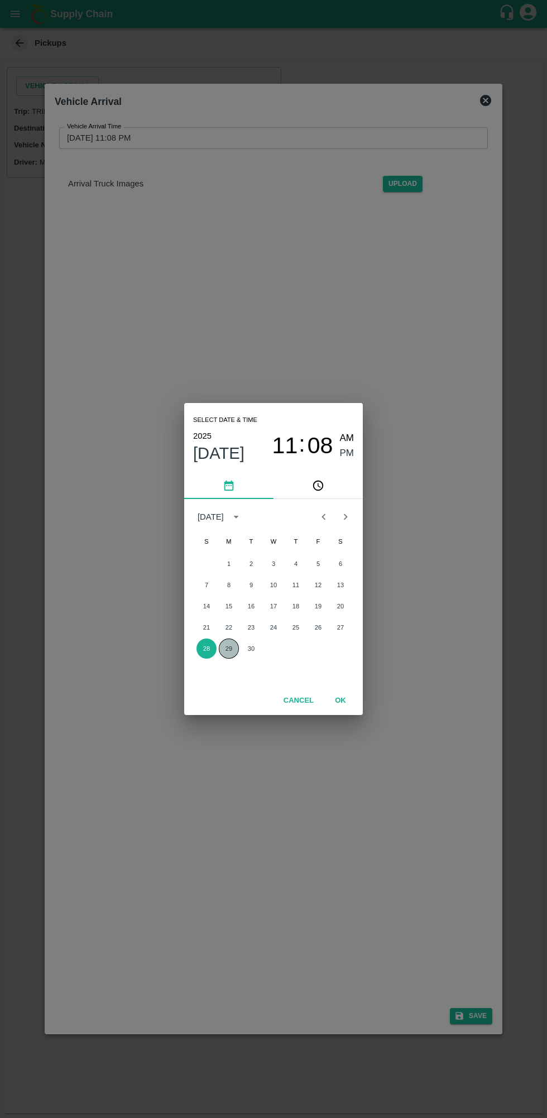
click at [229, 649] on button "29" at bounding box center [229, 649] width 20 height 20
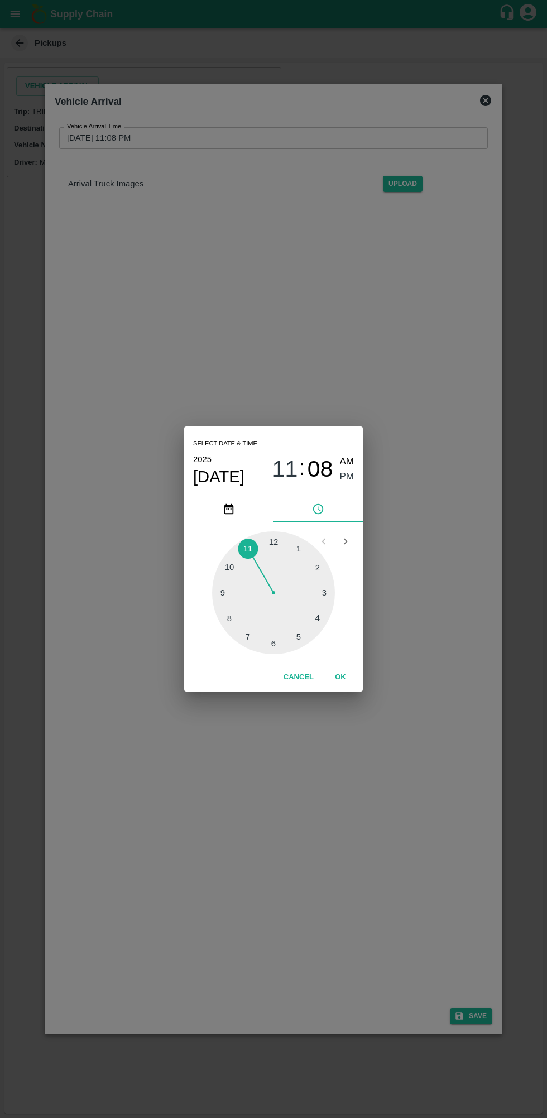
click at [305, 550] on div at bounding box center [273, 592] width 123 height 123
type input "[DATE] 01:08 PM"
click at [347, 477] on span "PM" at bounding box center [347, 476] width 15 height 15
click at [341, 677] on button "OK" at bounding box center [341, 678] width 36 height 20
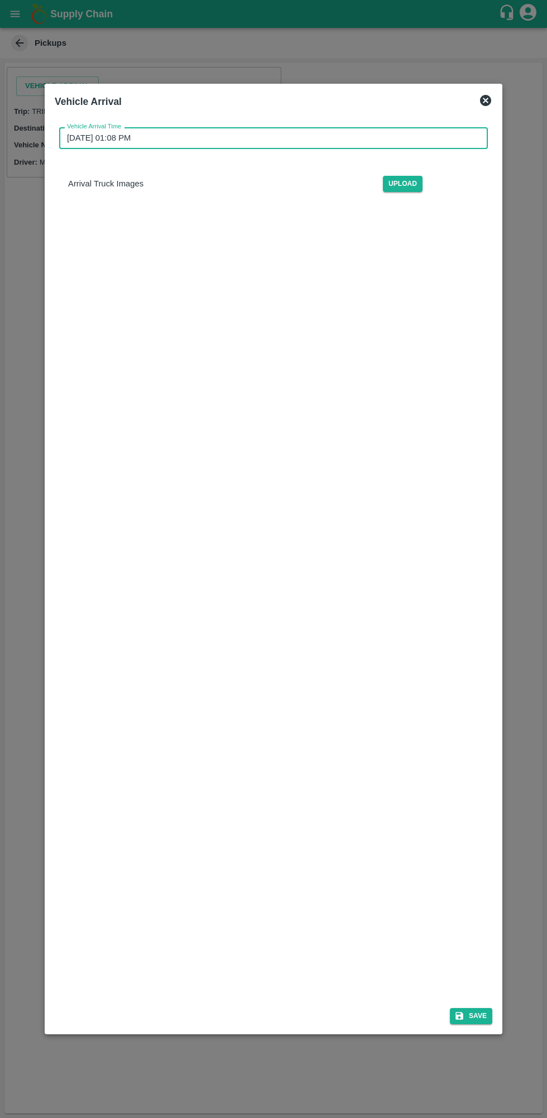
click at [462, 1016] on icon "submit" at bounding box center [459, 1016] width 8 height 8
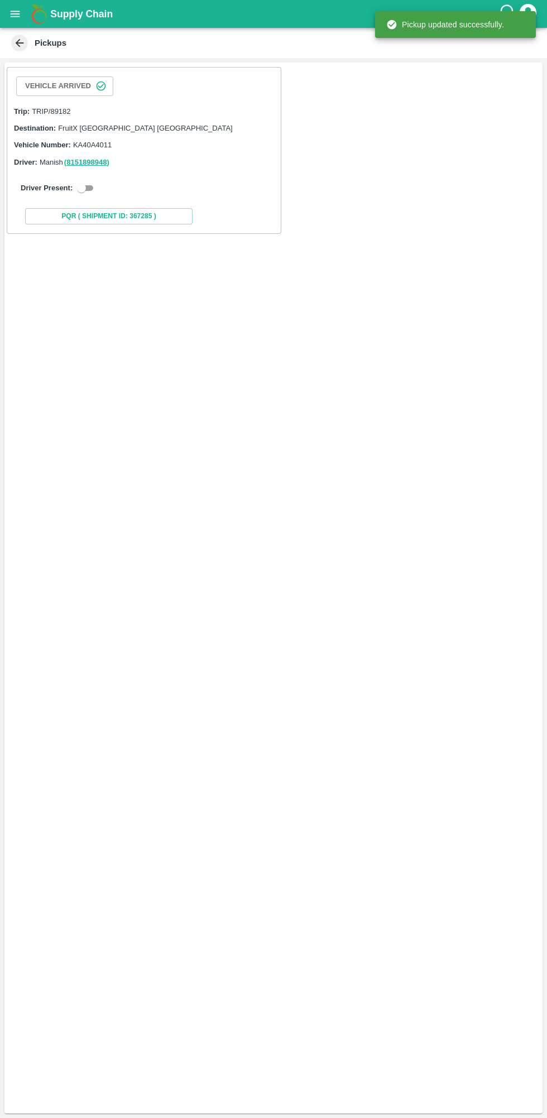
click at [83, 162] on link "( 8151898948 )" at bounding box center [86, 162] width 45 height 8
click at [77, 188] on input "checkbox" at bounding box center [81, 187] width 40 height 13
checkbox input "true"
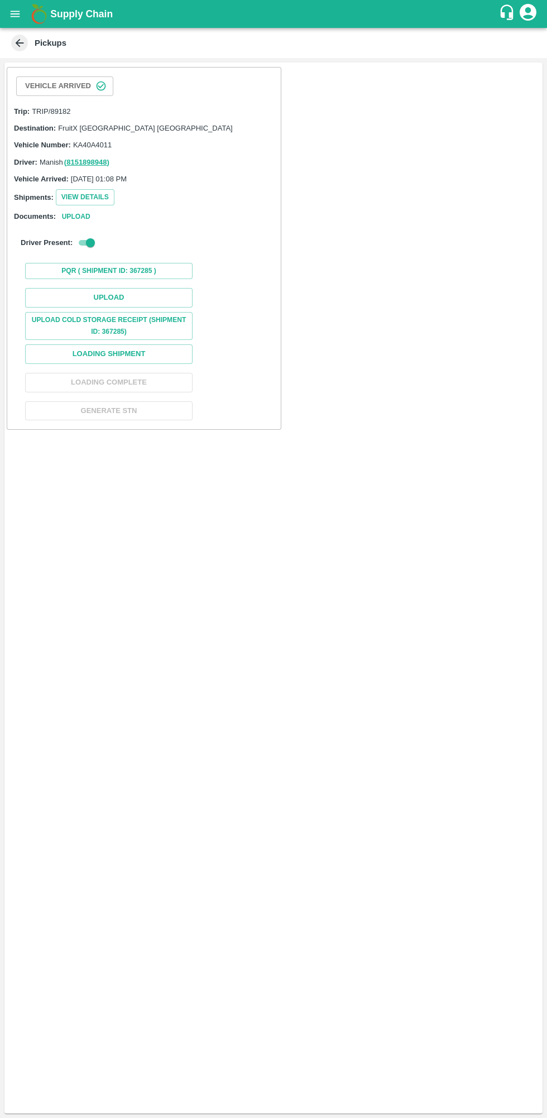
click at [177, 291] on button "Upload" at bounding box center [108, 298] width 167 height 20
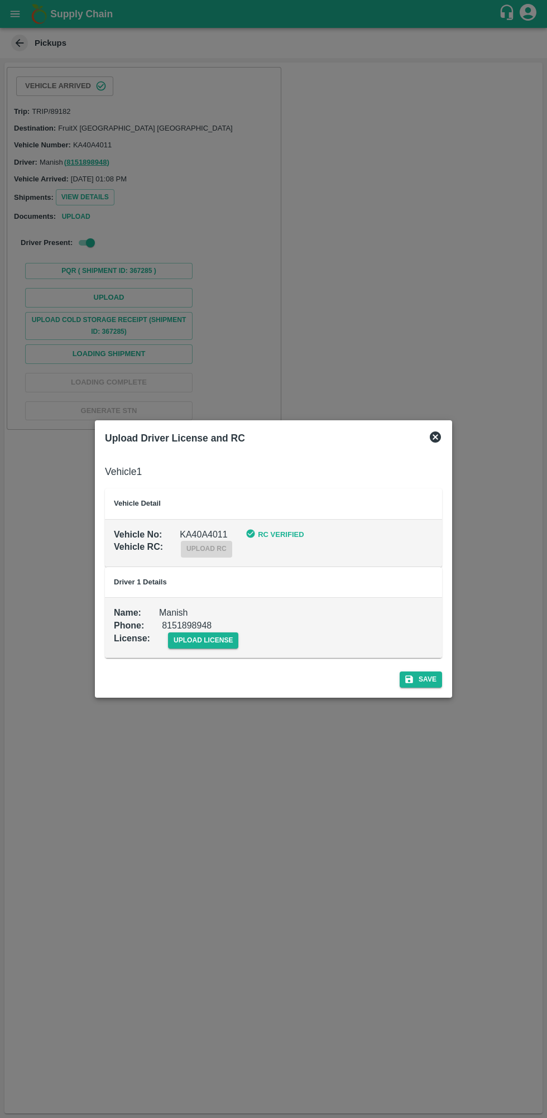
click at [195, 642] on span "upload license" at bounding box center [203, 640] width 71 height 16
click at [0, 0] on input "upload license" at bounding box center [0, 0] width 0 height 0
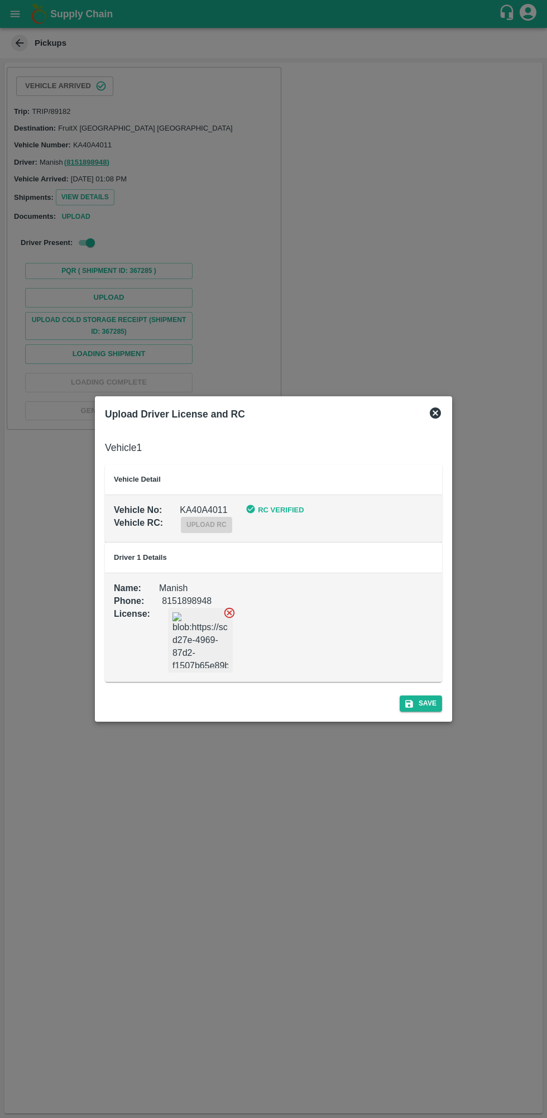
click at [427, 705] on button "Save" at bounding box center [421, 703] width 42 height 16
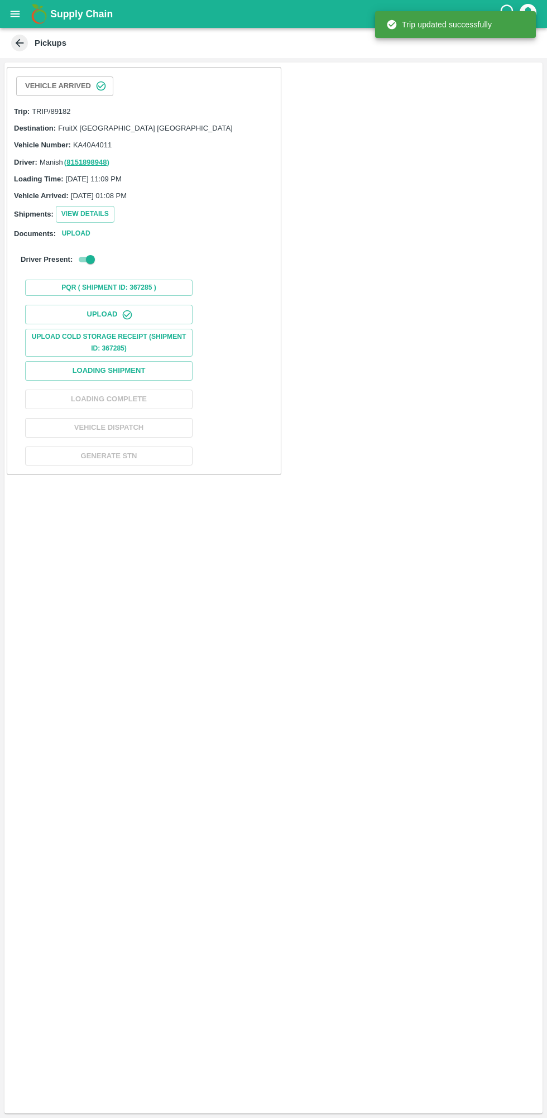
click at [169, 379] on button "Loading Shipment" at bounding box center [108, 371] width 167 height 20
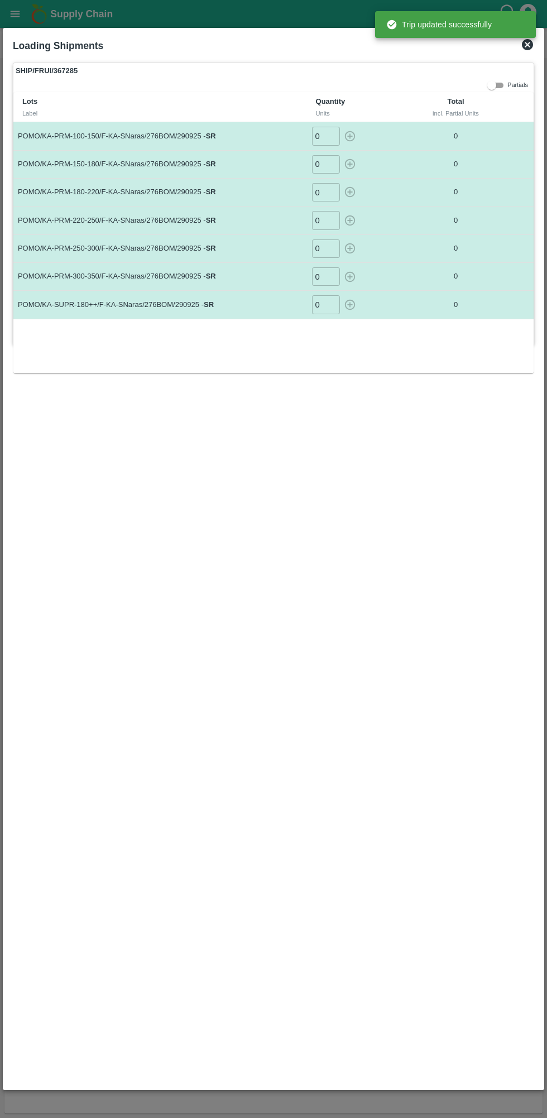
click at [325, 136] on input "0" at bounding box center [326, 136] width 28 height 18
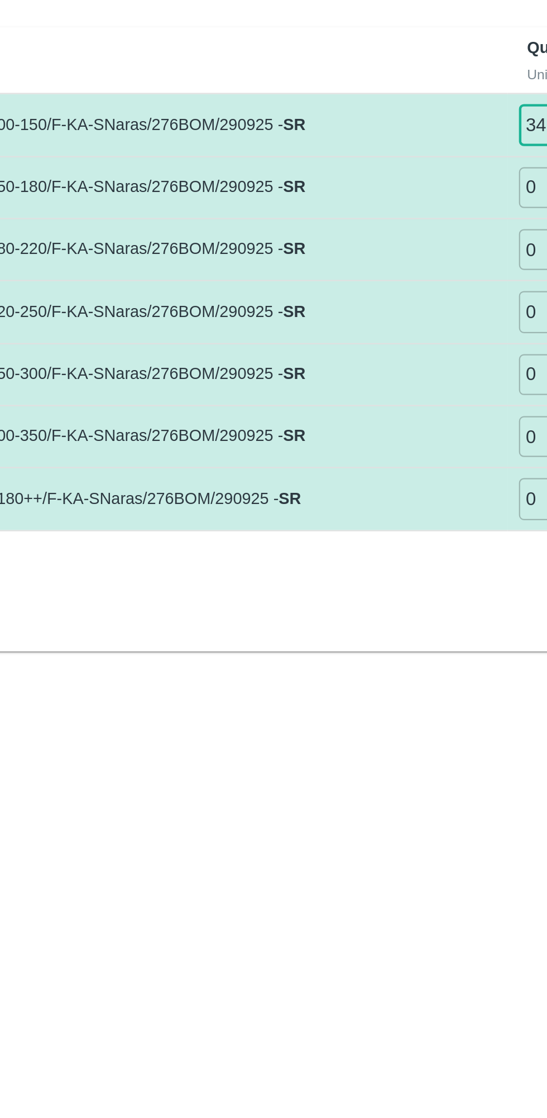
type input "34"
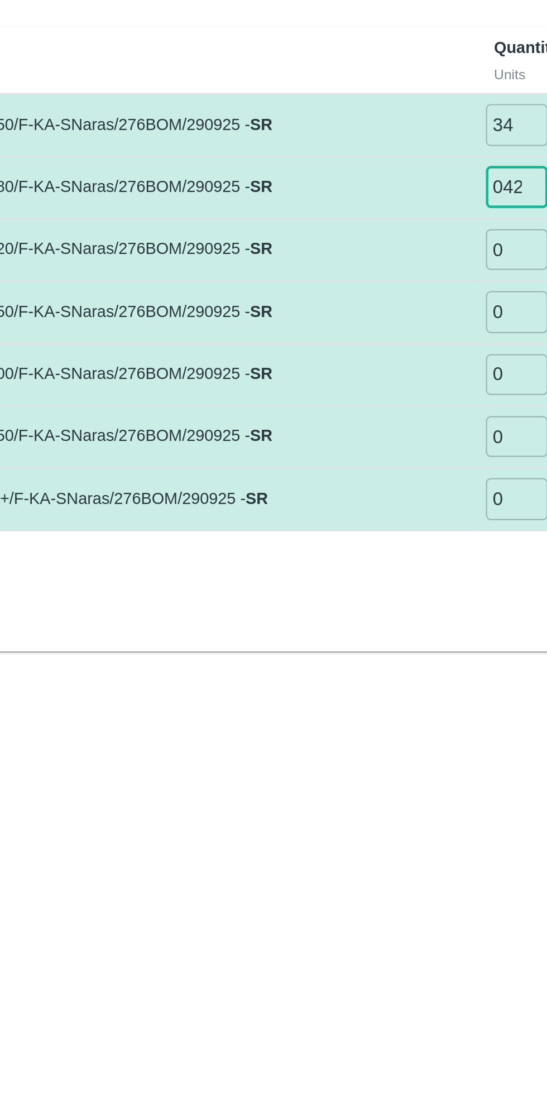
type input "042"
type input "047"
type input "036"
type input "023"
type input "028"
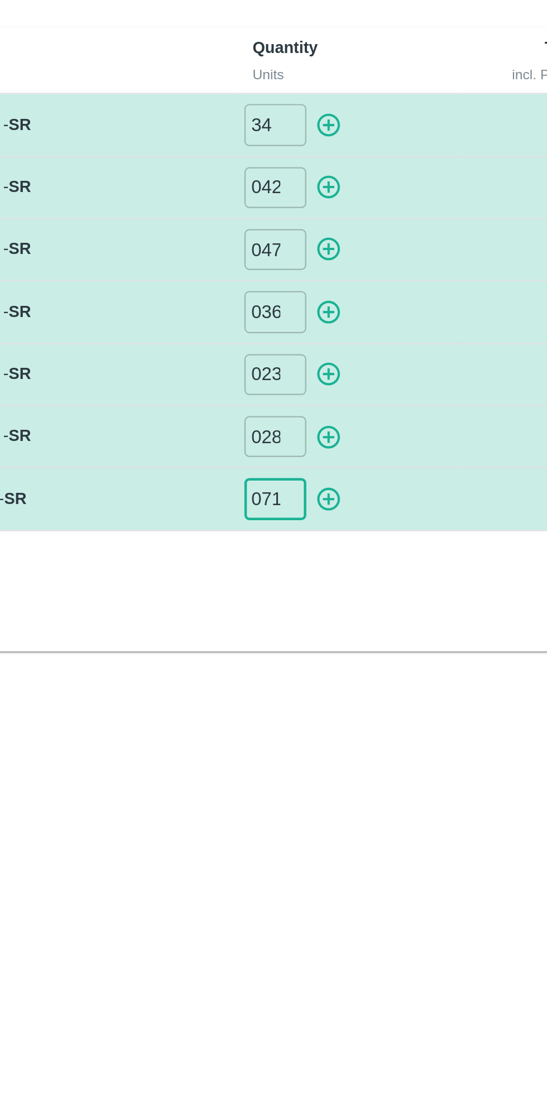
type input "071"
click at [350, 133] on icon "button" at bounding box center [349, 136] width 11 height 11
type input "0"
click at [352, 165] on icon "button" at bounding box center [350, 164] width 12 height 12
type input "0"
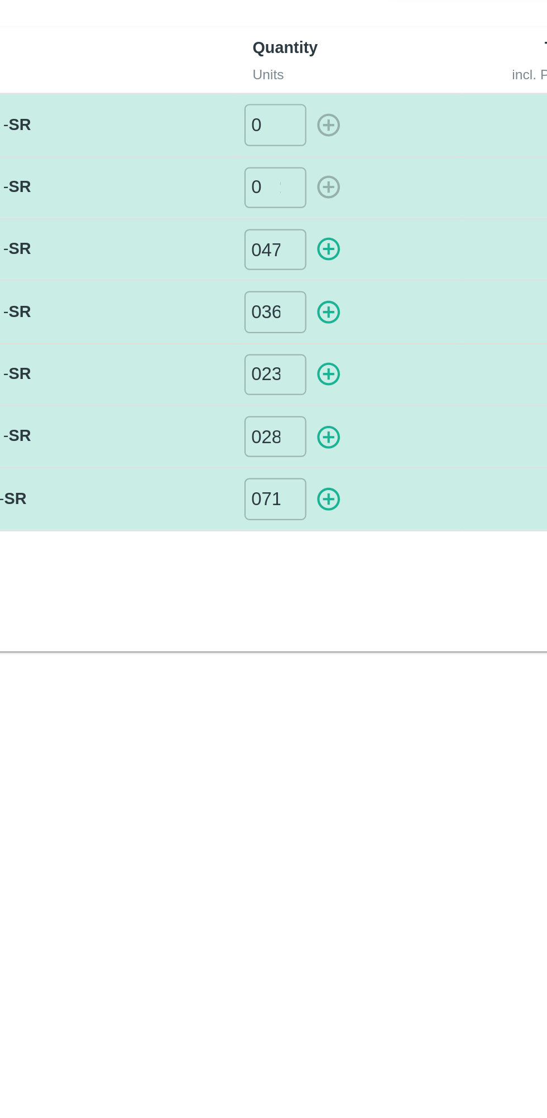
click at [355, 194] on icon "button" at bounding box center [350, 192] width 12 height 12
type input "0"
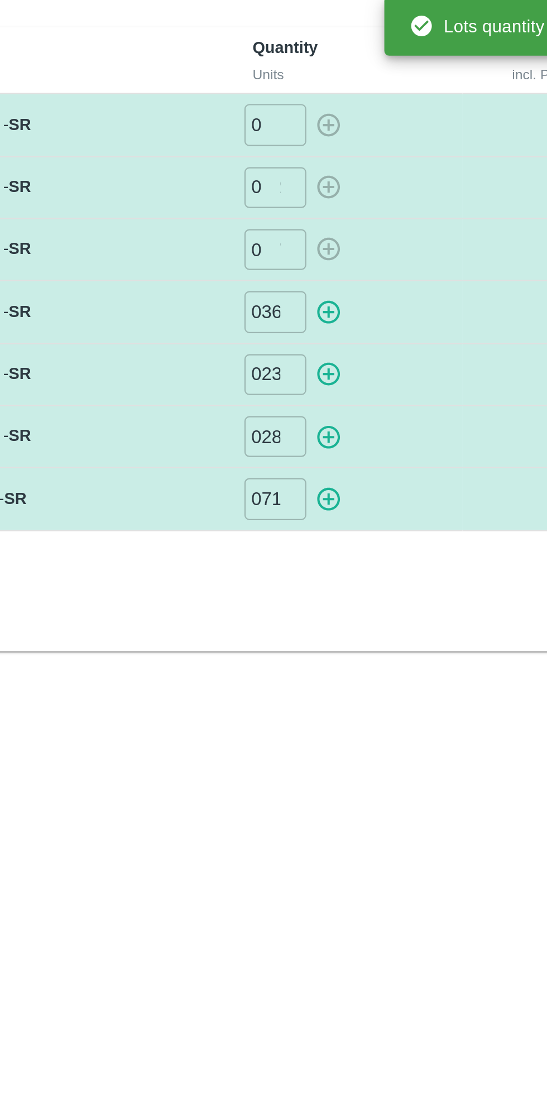
click at [353, 223] on icon "button" at bounding box center [350, 220] width 12 height 12
type input "0"
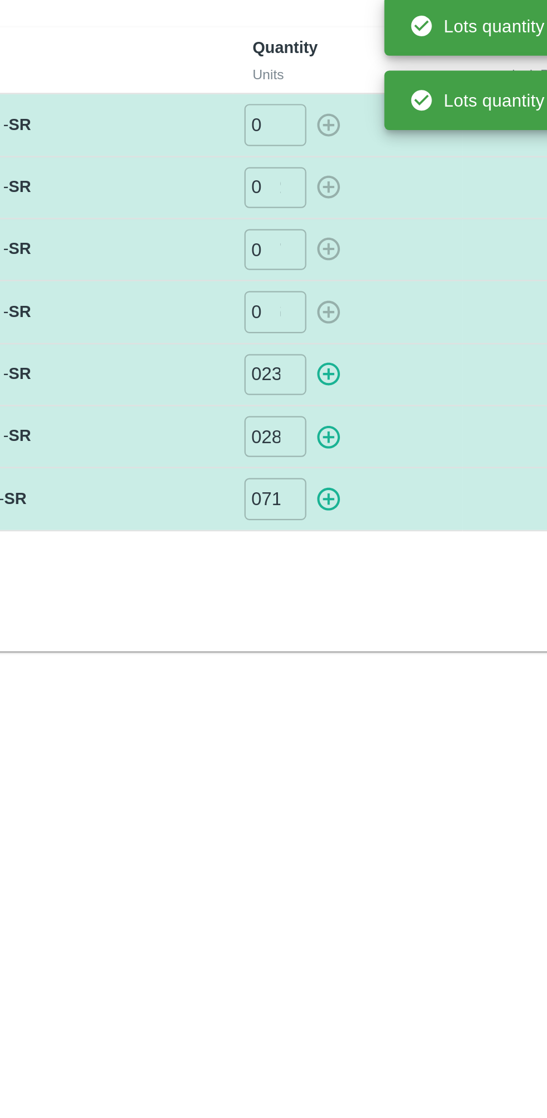
click at [354, 251] on icon "button" at bounding box center [350, 248] width 12 height 12
type input "0"
click at [352, 278] on icon "button" at bounding box center [350, 277] width 12 height 12
type input "0"
click at [353, 309] on icon "button" at bounding box center [350, 305] width 12 height 12
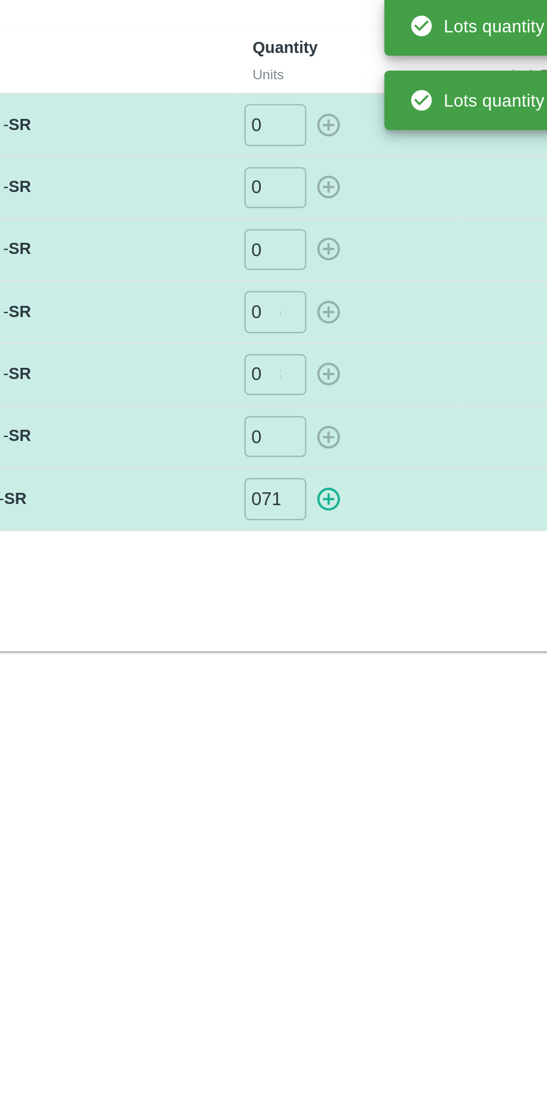
type input "0"
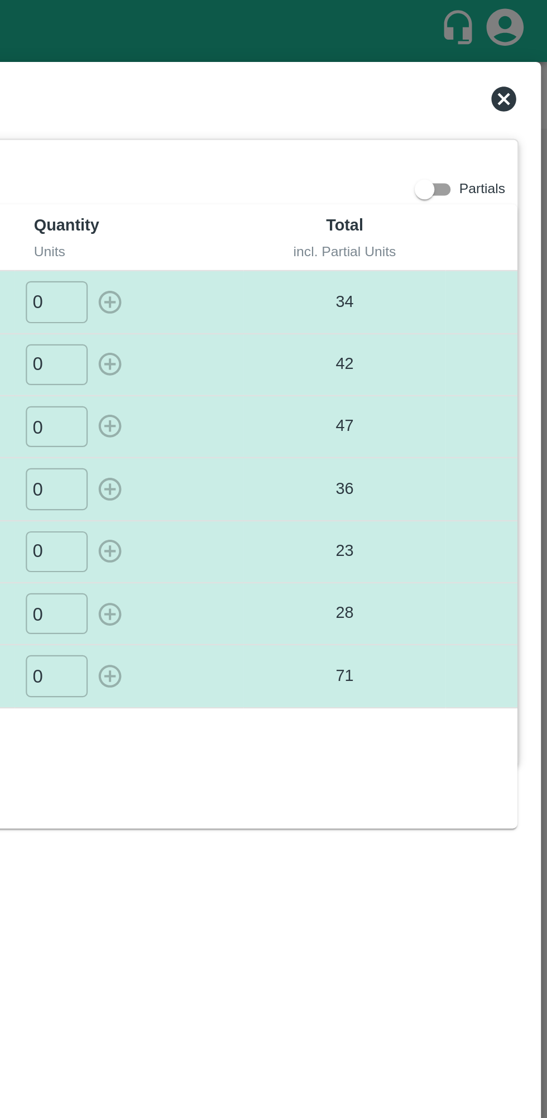
click at [527, 48] on icon at bounding box center [527, 44] width 11 height 11
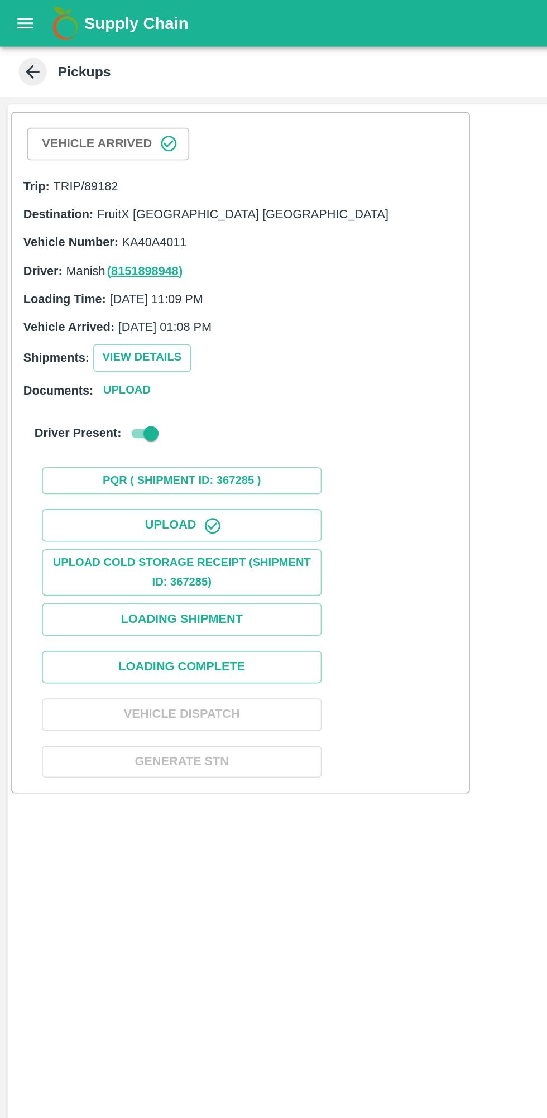
click at [94, 217] on button "View Details" at bounding box center [85, 214] width 59 height 16
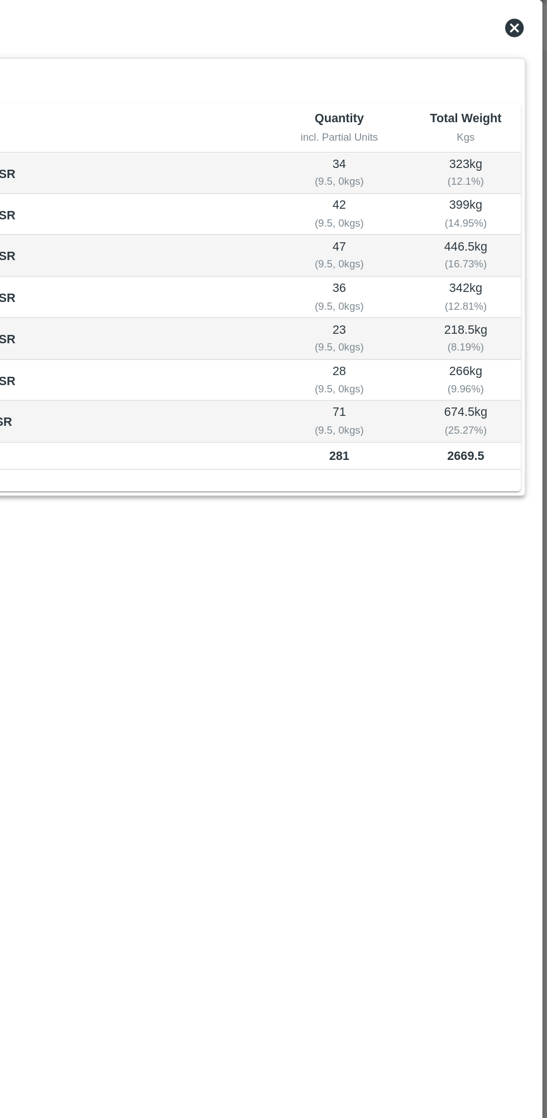
click at [526, 45] on icon at bounding box center [527, 44] width 11 height 11
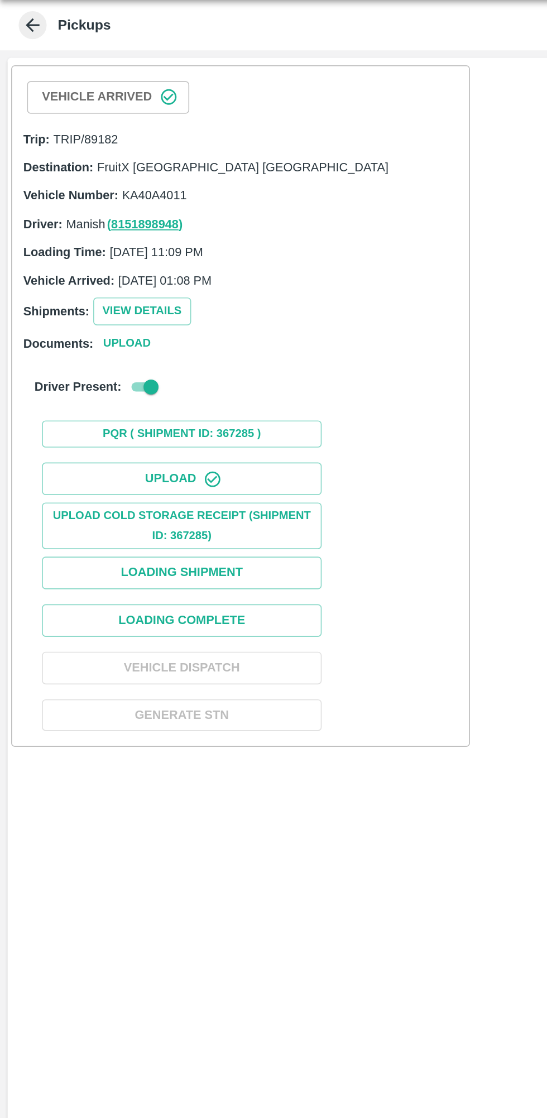
click at [170, 393] on button "Loading Complete" at bounding box center [108, 400] width 167 height 20
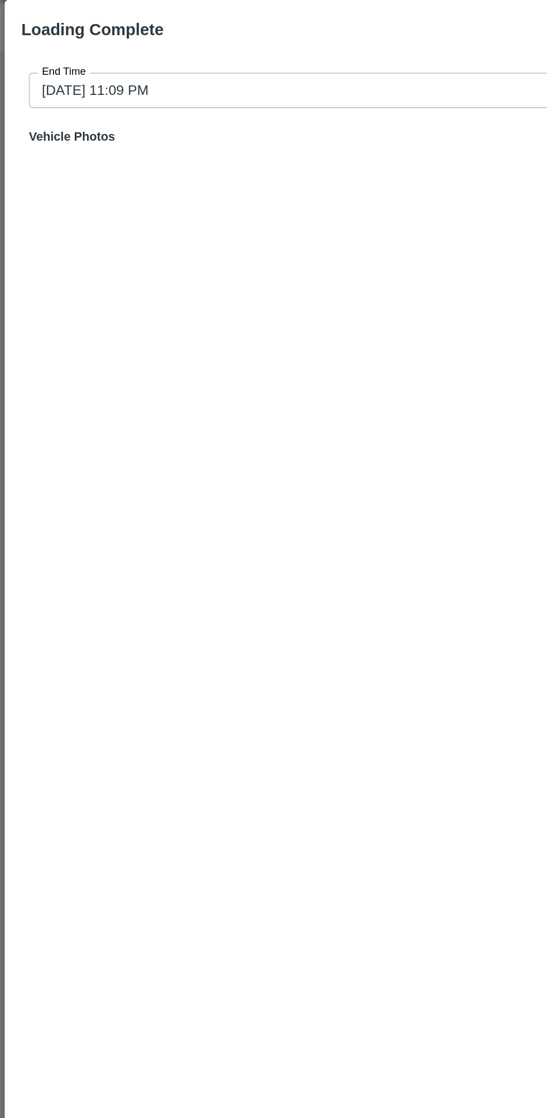
click at [106, 102] on div "Vehicle Photos Upload" at bounding box center [273, 110] width 512 height 16
click at [100, 74] on input "[DATE] 11:09 PM" at bounding box center [269, 81] width 505 height 21
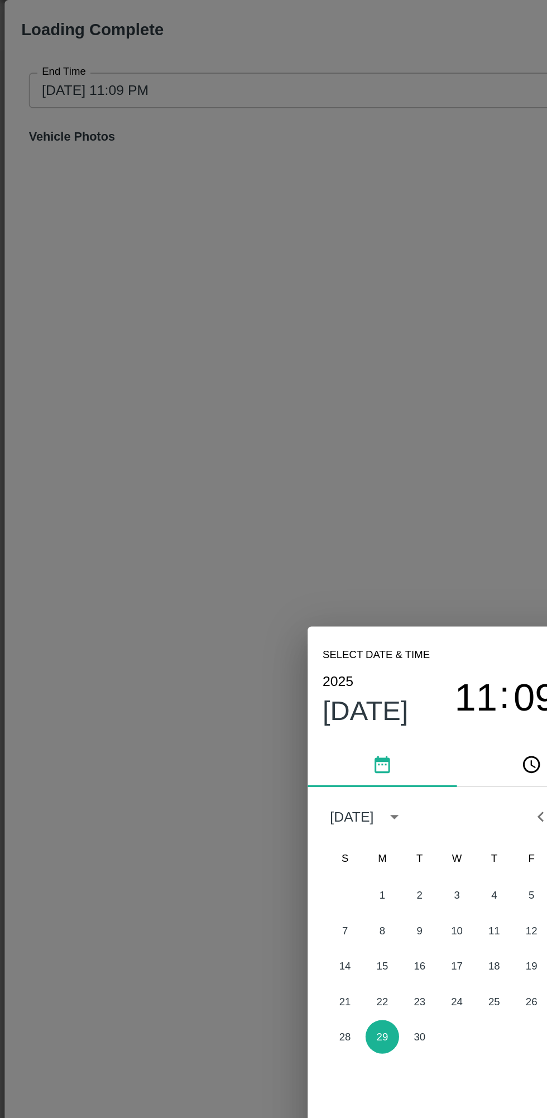
click at [230, 646] on button "29" at bounding box center [229, 649] width 20 height 20
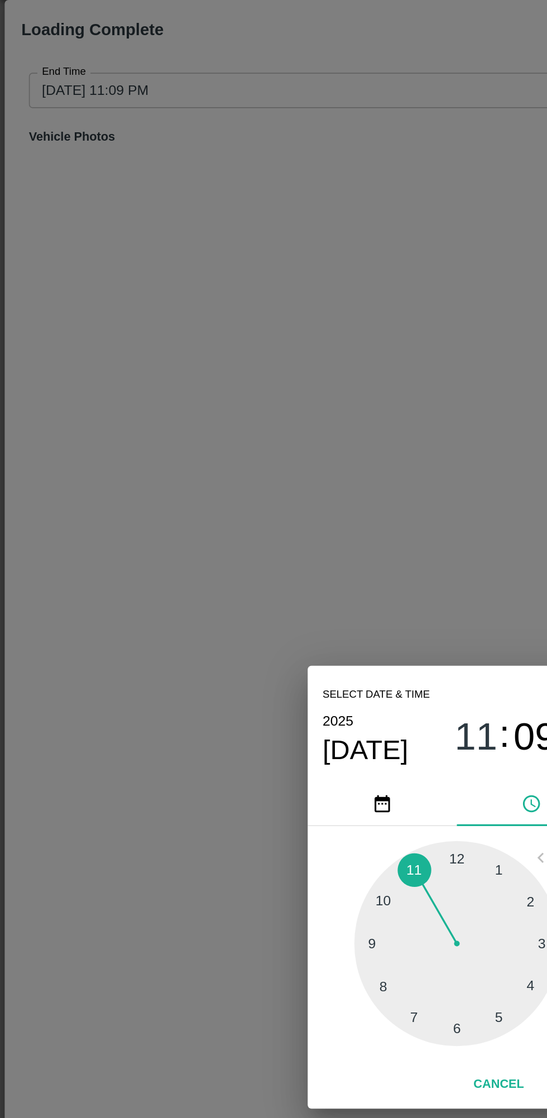
click at [304, 545] on div at bounding box center [273, 592] width 123 height 123
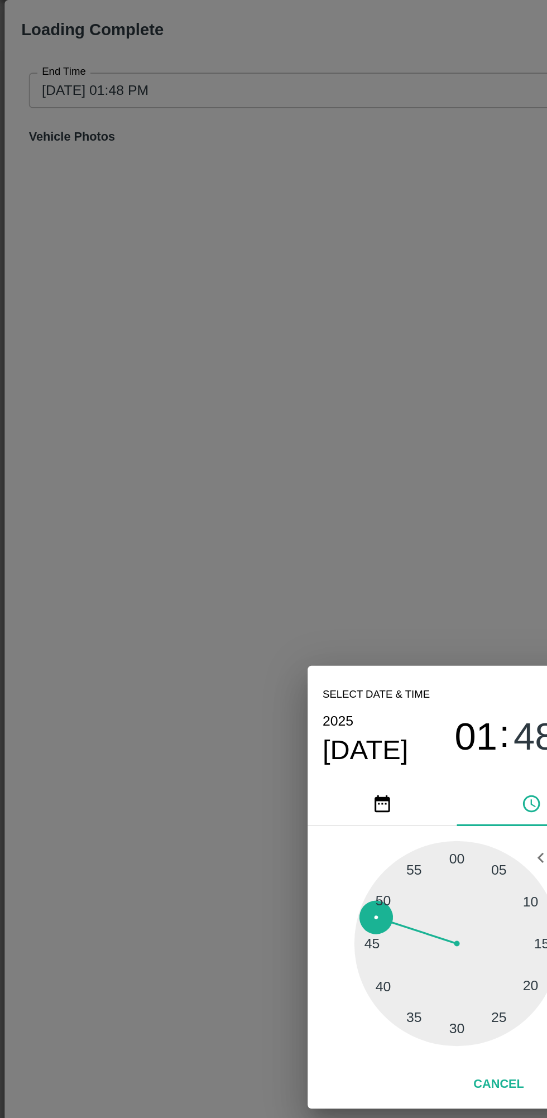
click at [281, 467] on span "01" at bounding box center [285, 469] width 26 height 27
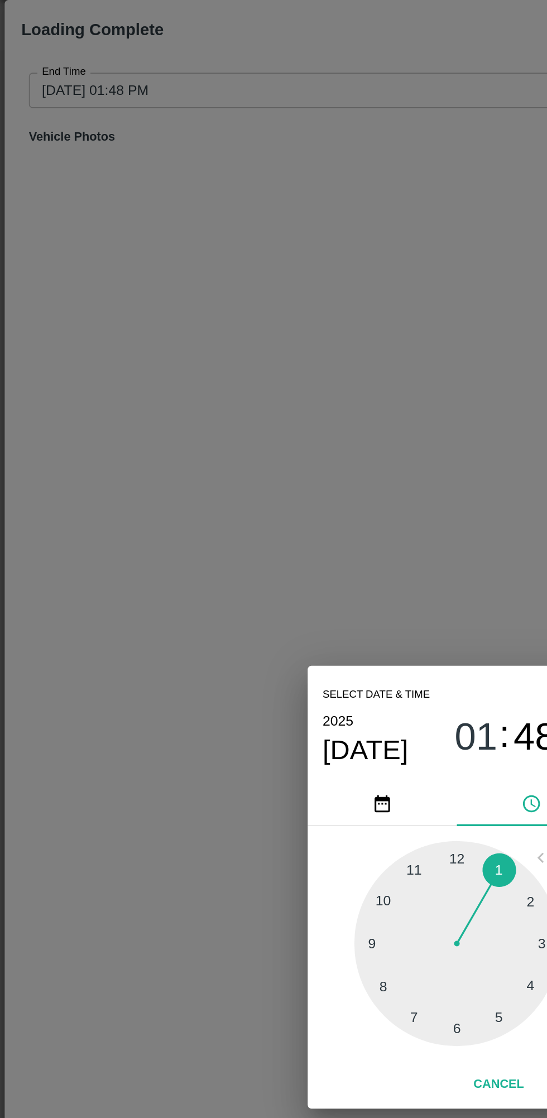
click at [303, 637] on div at bounding box center [273, 592] width 123 height 123
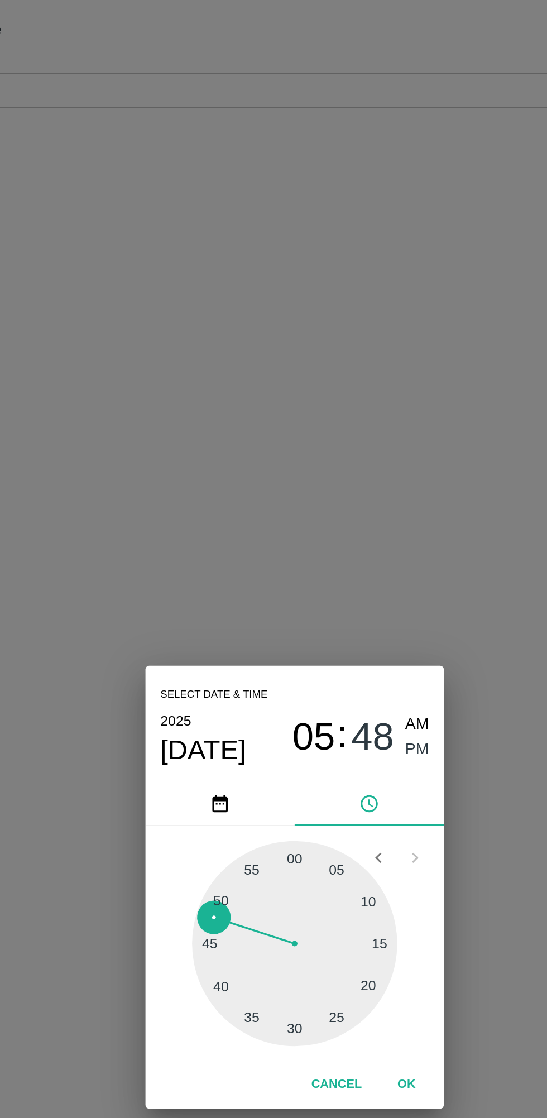
click at [348, 478] on span "PM" at bounding box center [347, 476] width 15 height 15
click at [349, 677] on button "OK" at bounding box center [341, 678] width 36 height 20
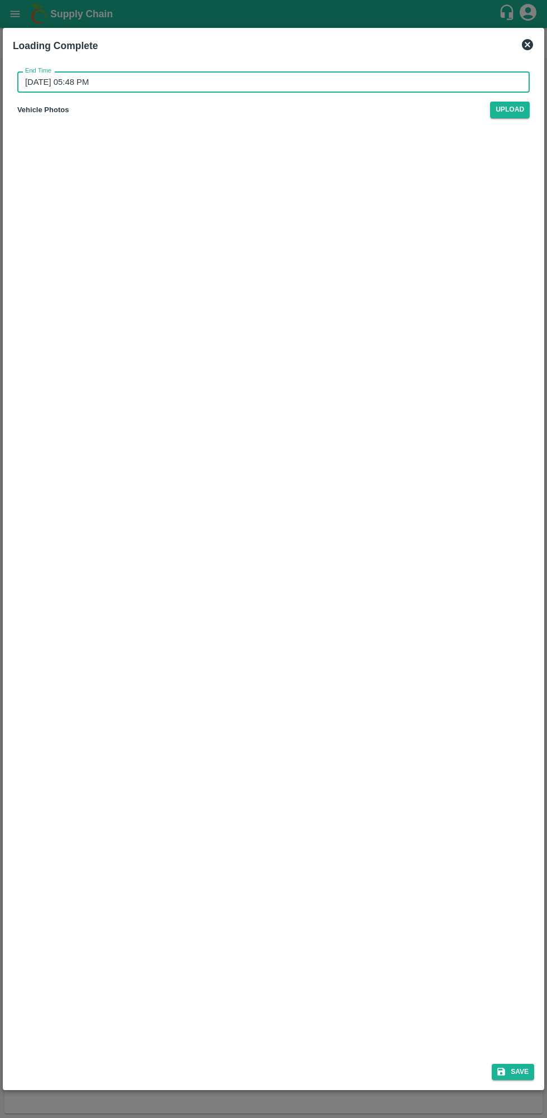
click at [521, 1068] on button "Save" at bounding box center [513, 1072] width 42 height 16
type input "[DATE] 11:10 PM"
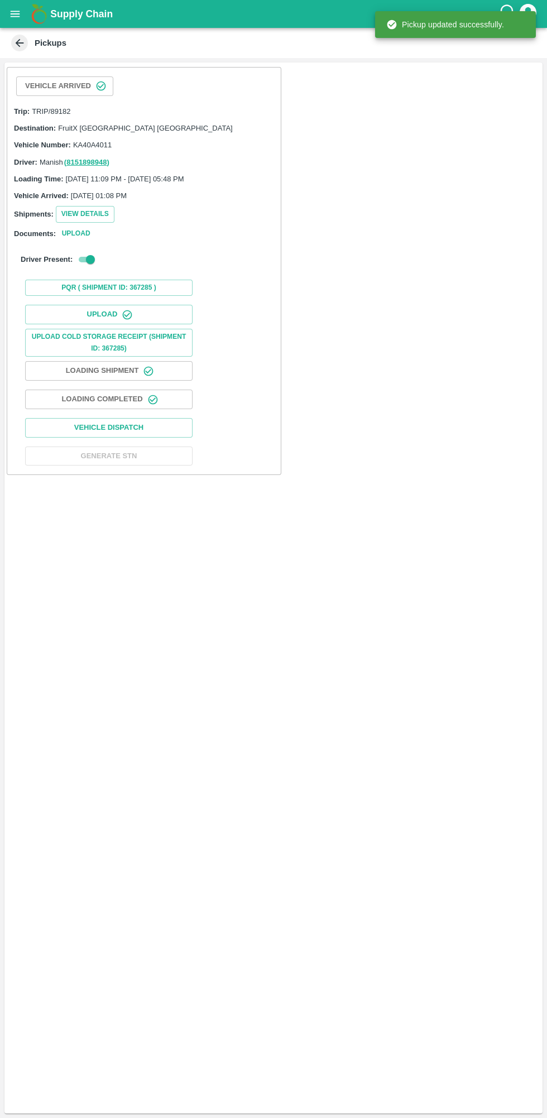
click at [186, 428] on button "Vehicle Dispatch" at bounding box center [108, 428] width 167 height 20
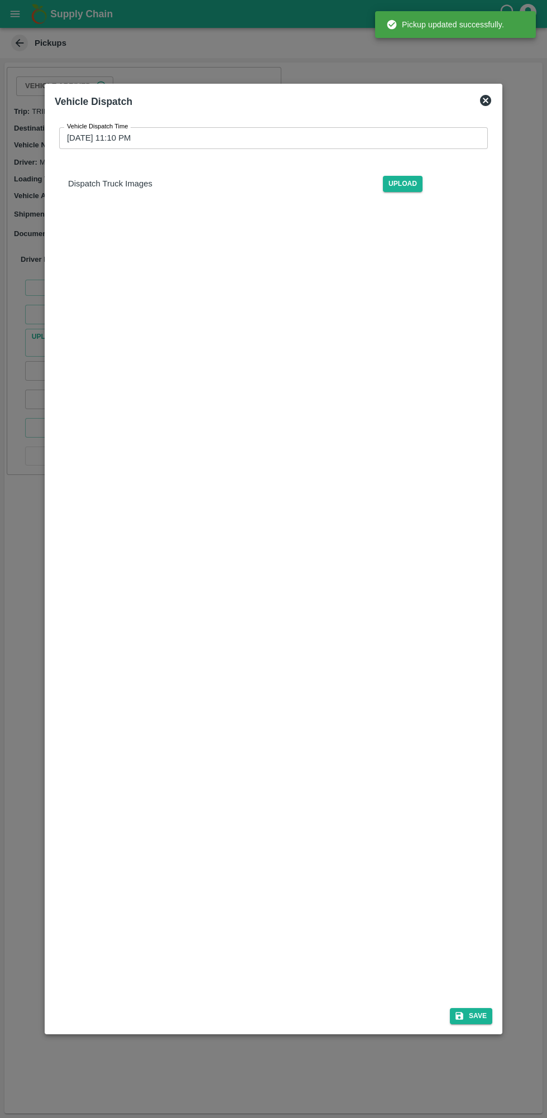
click at [132, 137] on input "[DATE] 11:10 PM" at bounding box center [269, 137] width 421 height 21
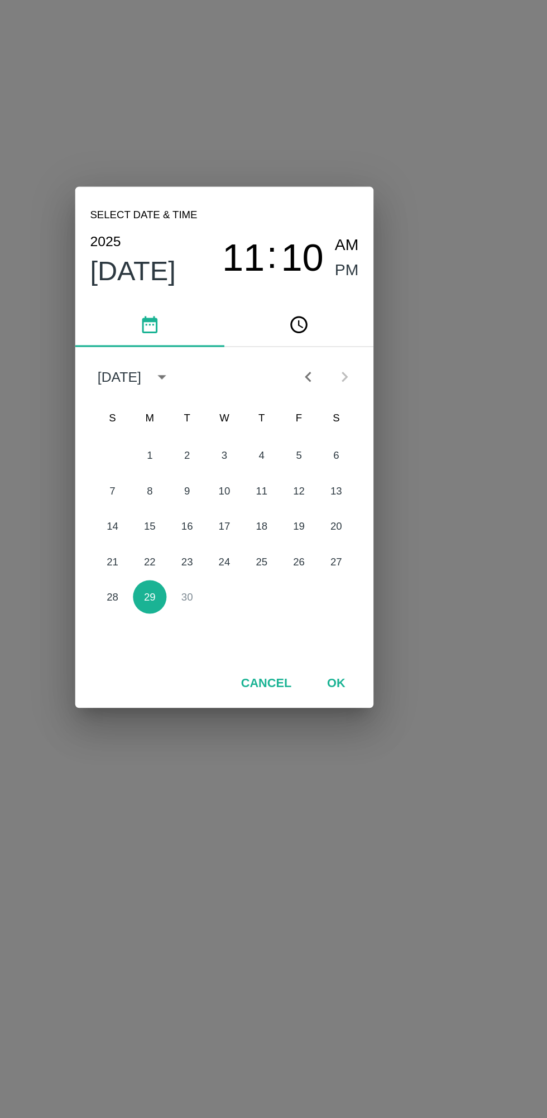
click at [229, 649] on button "29" at bounding box center [229, 649] width 20 height 20
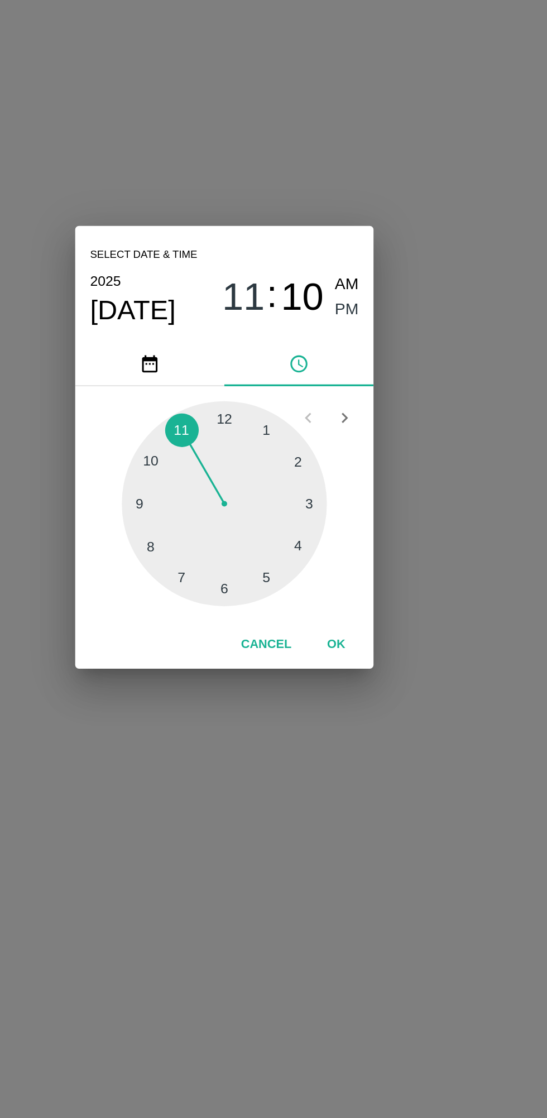
click at [299, 631] on div at bounding box center [273, 592] width 123 height 123
type input "[DATE] 05:10 PM"
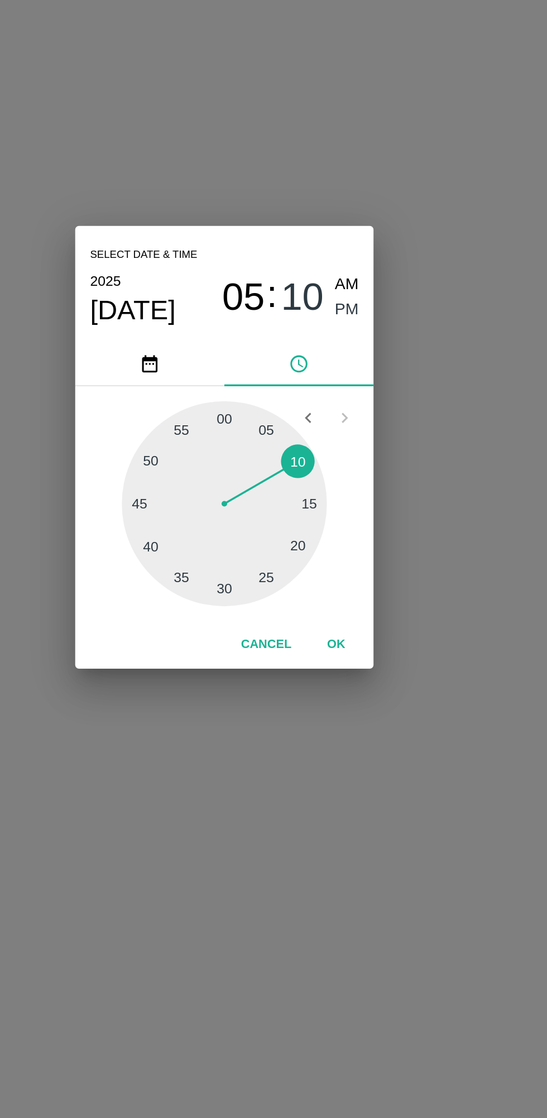
click at [349, 480] on span "PM" at bounding box center [347, 476] width 15 height 15
click at [345, 678] on button "OK" at bounding box center [341, 678] width 36 height 20
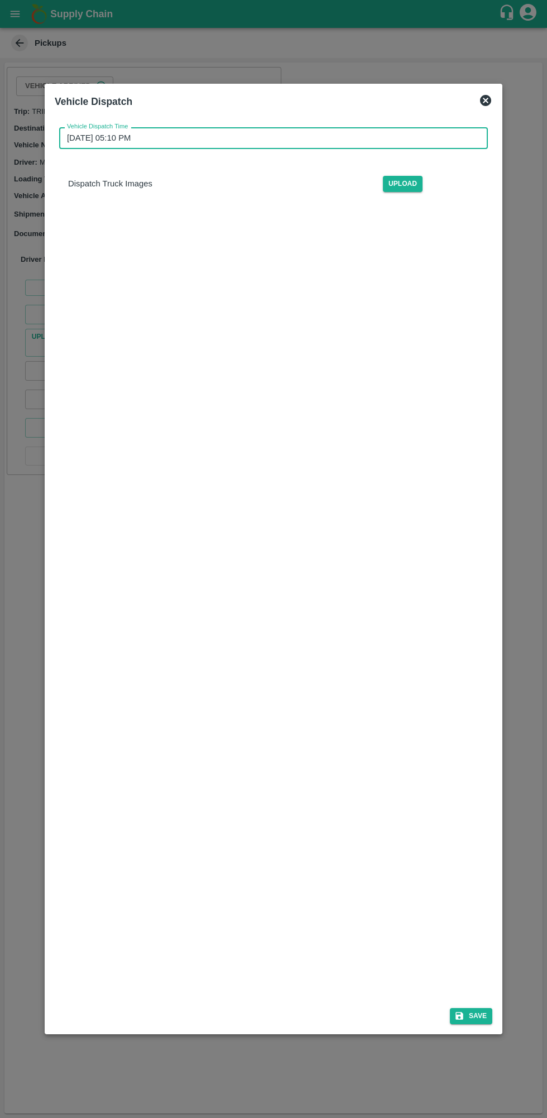
click at [462, 1016] on icon "submit" at bounding box center [459, 1016] width 8 height 8
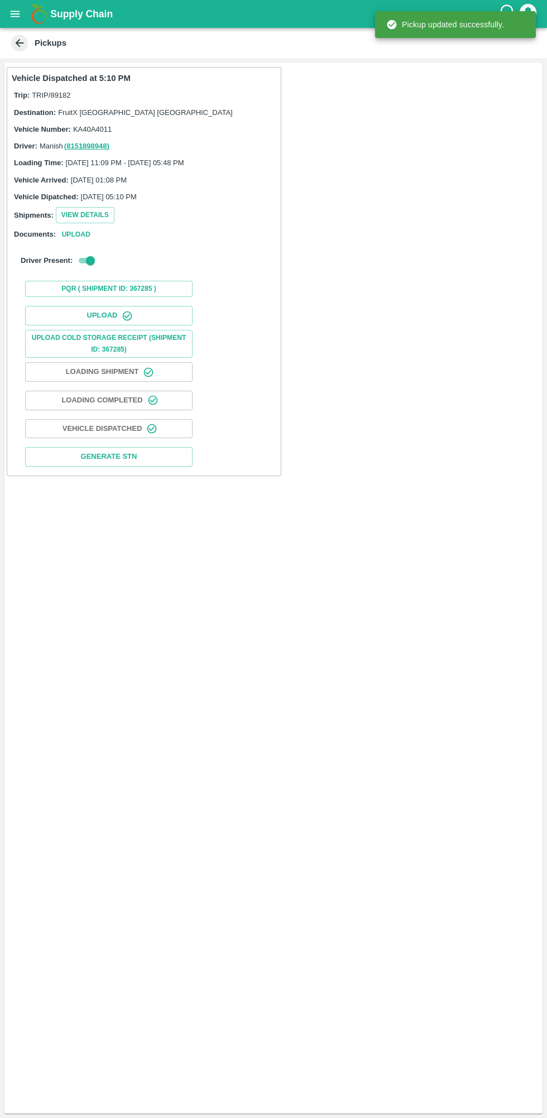
click at [15, 14] on icon "open drawer" at bounding box center [15, 14] width 9 height 6
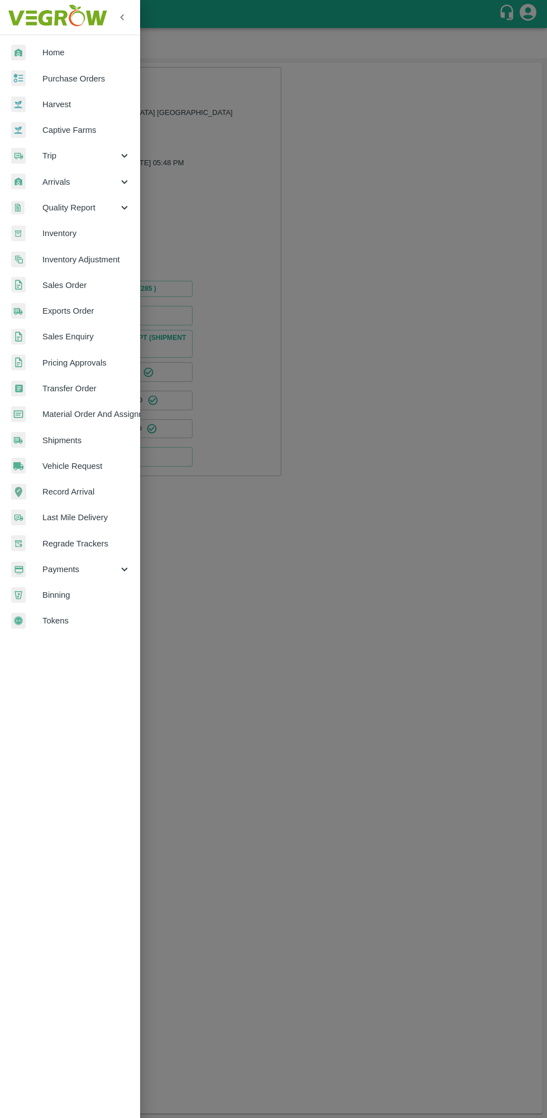
click at [18, 79] on img at bounding box center [18, 78] width 15 height 16
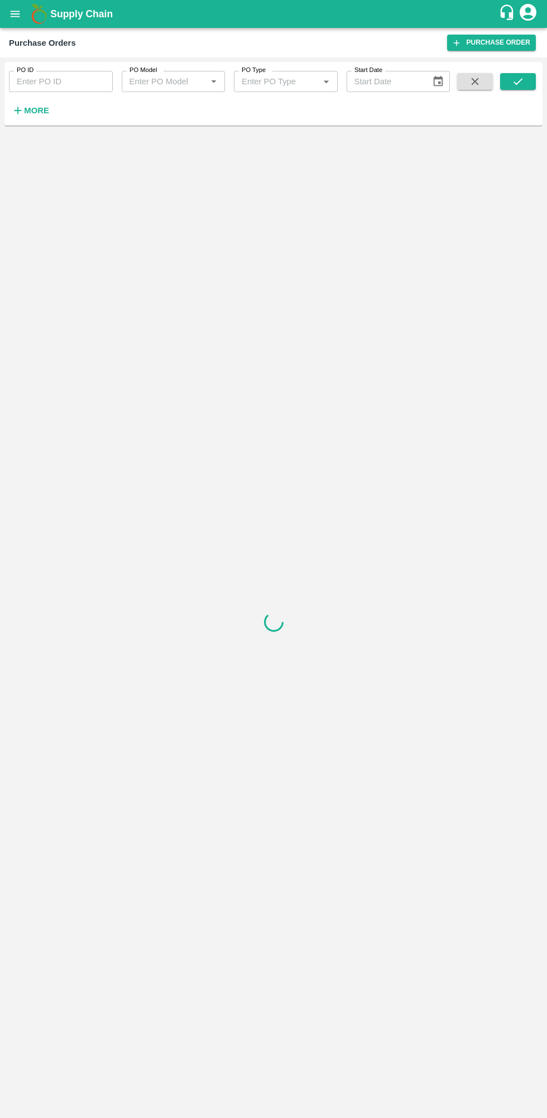
click at [18, 111] on icon "button" at bounding box center [18, 110] width 7 height 7
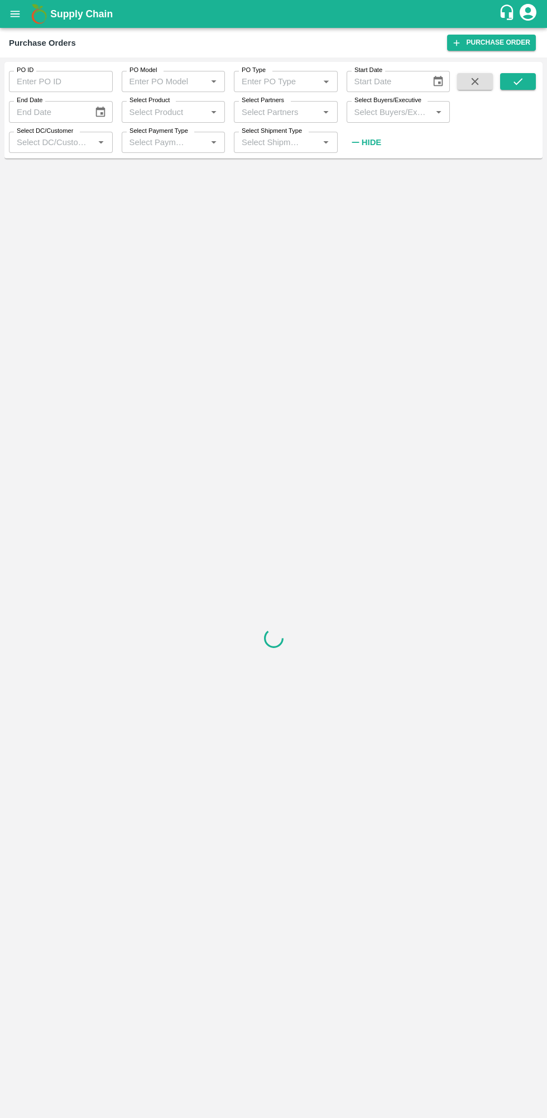
click at [392, 109] on input "Select Buyers/Executive" at bounding box center [389, 111] width 79 height 15
type input "lava"
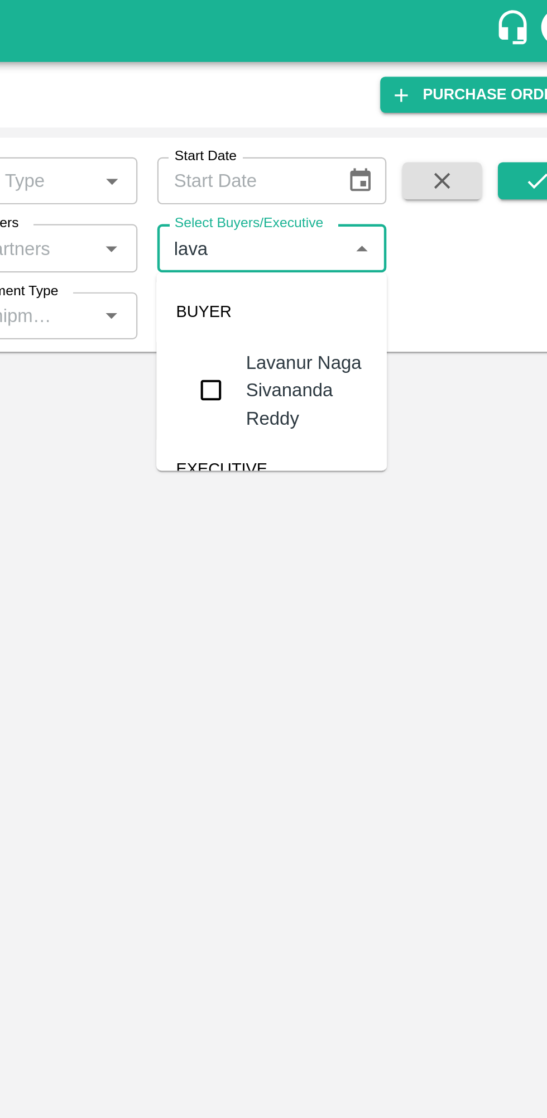
click at [368, 172] on input "checkbox" at bounding box center [370, 176] width 22 height 22
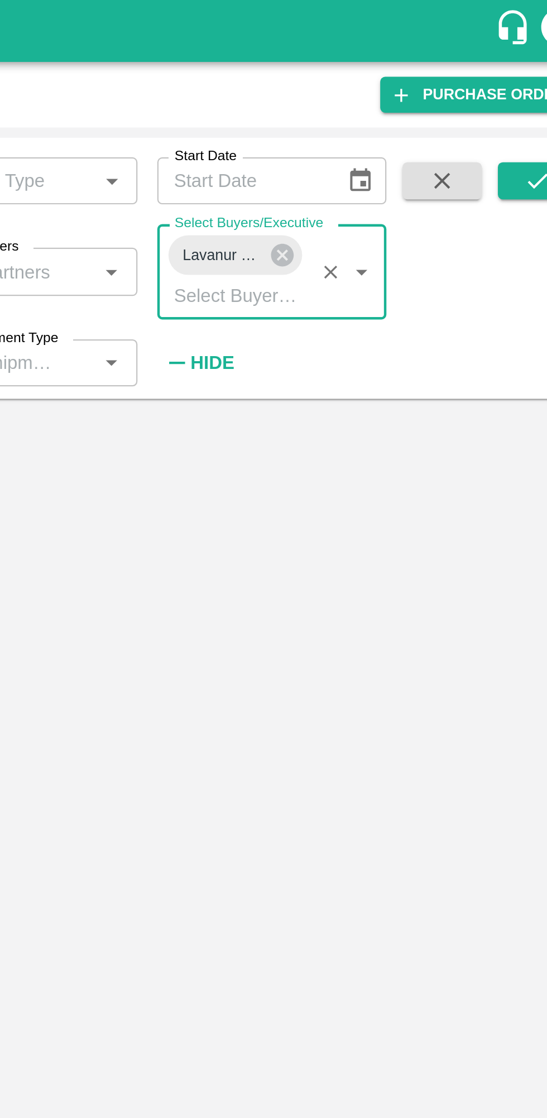
click at [519, 83] on icon "submit" at bounding box center [518, 81] width 12 height 12
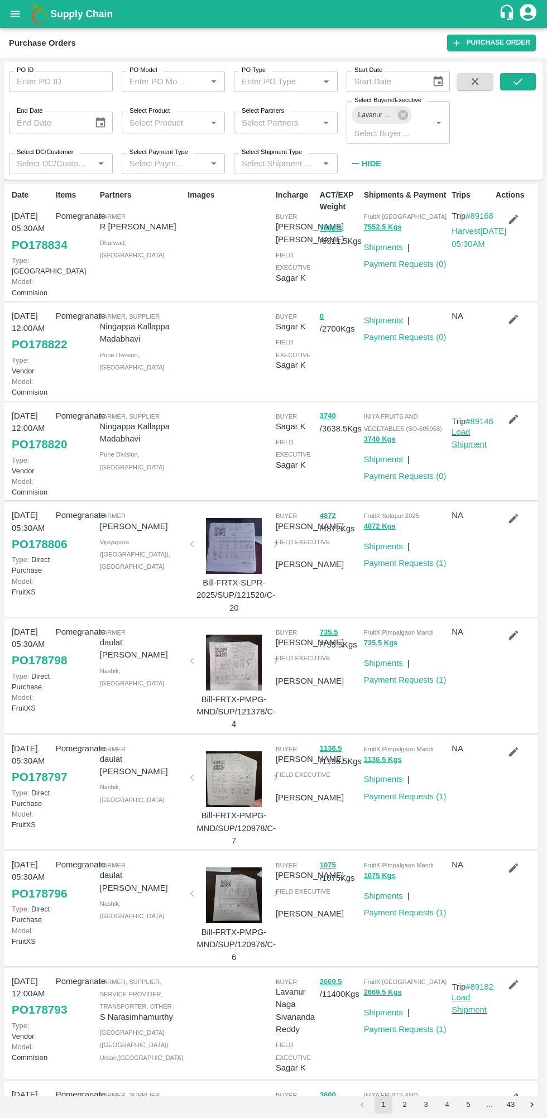
scroll to position [325, 0]
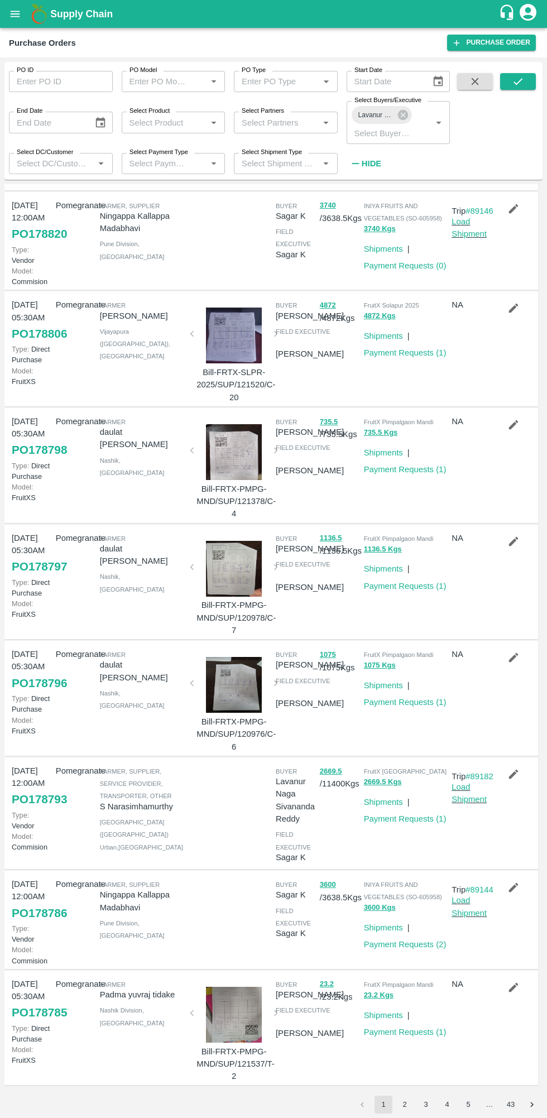
click at [518, 81] on icon "submit" at bounding box center [518, 81] width 12 height 12
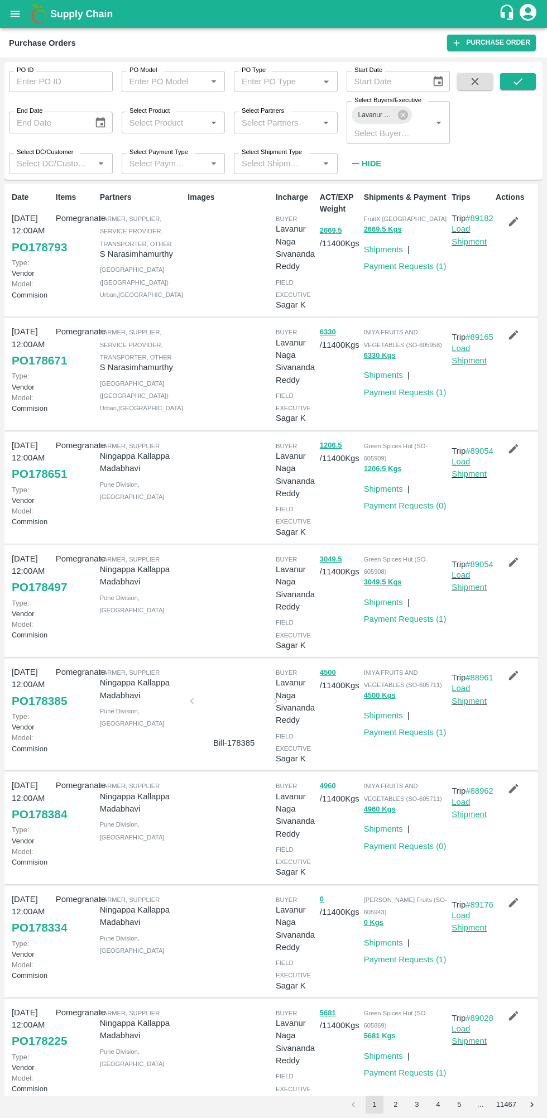
scroll to position [319, 0]
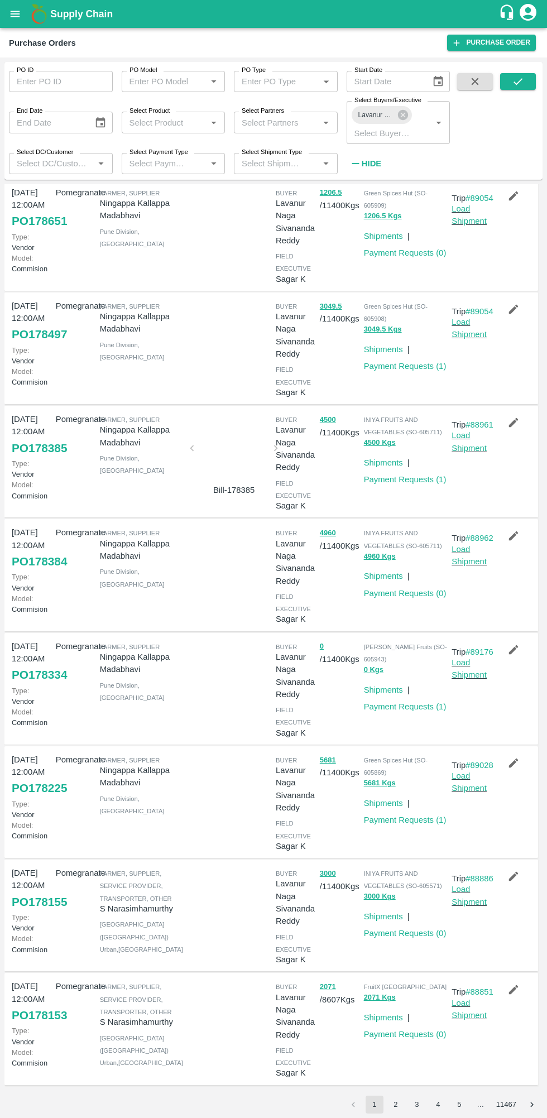
click at [508, 87] on button "submit" at bounding box center [518, 81] width 36 height 17
